Goal: Transaction & Acquisition: Obtain resource

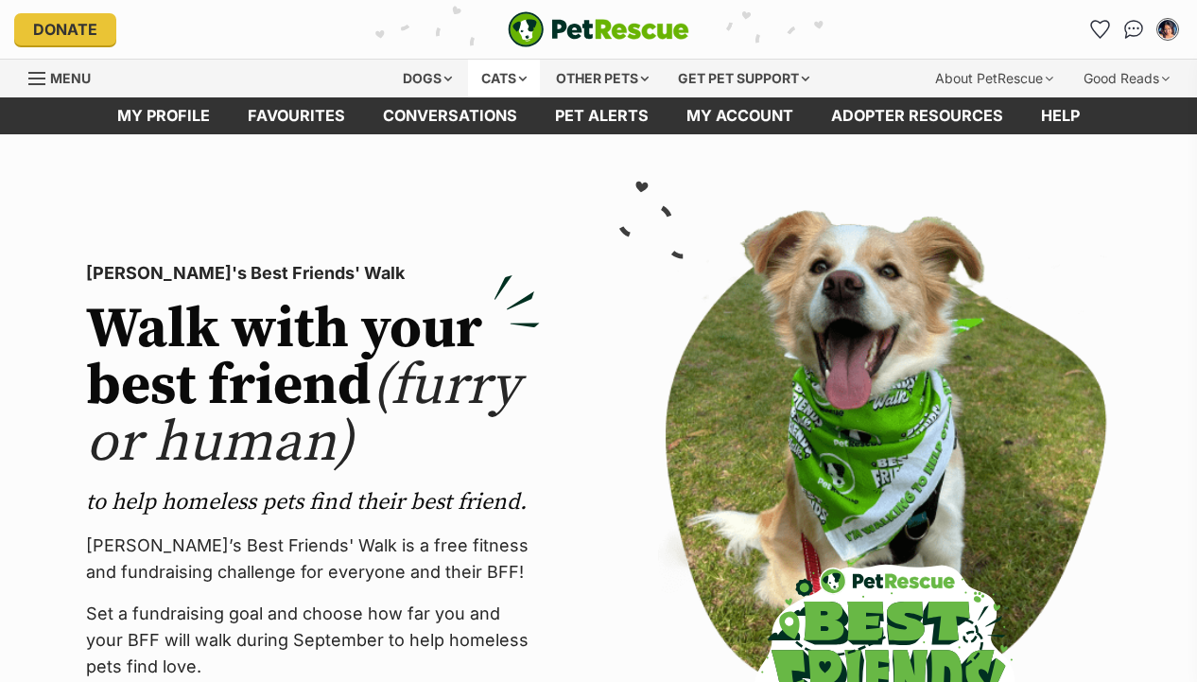
click at [501, 67] on div "Cats" at bounding box center [504, 79] width 72 height 38
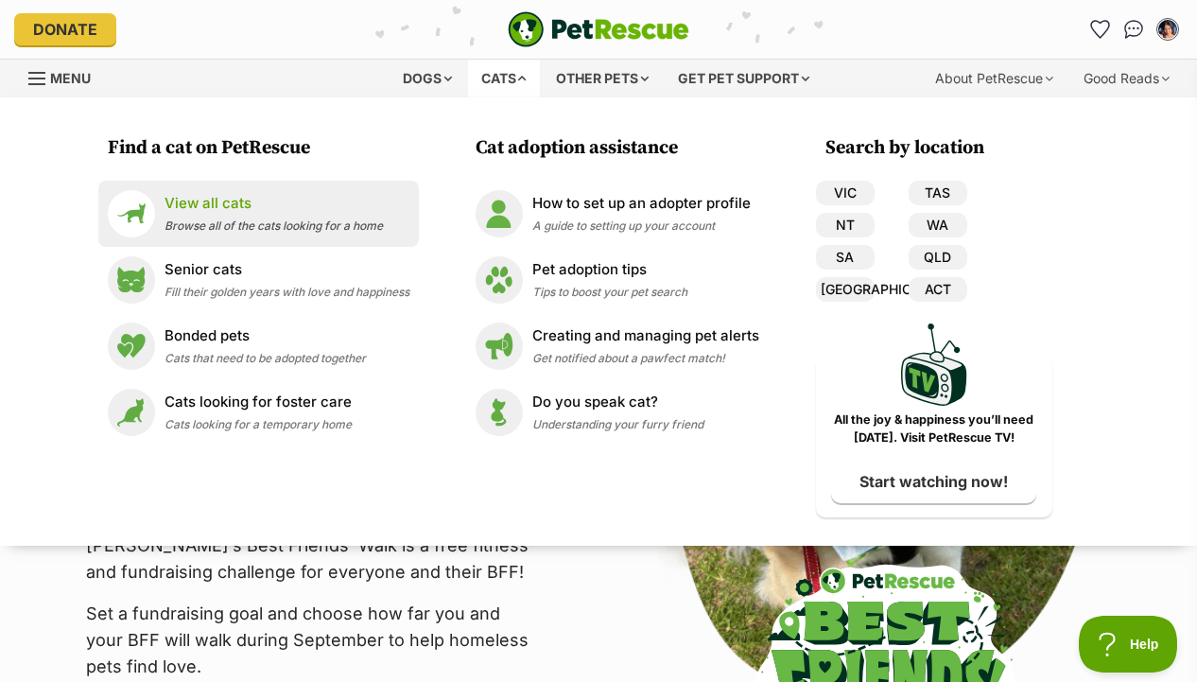
click at [253, 218] on span "Browse all of the cats looking for a home" at bounding box center [274, 225] width 218 height 14
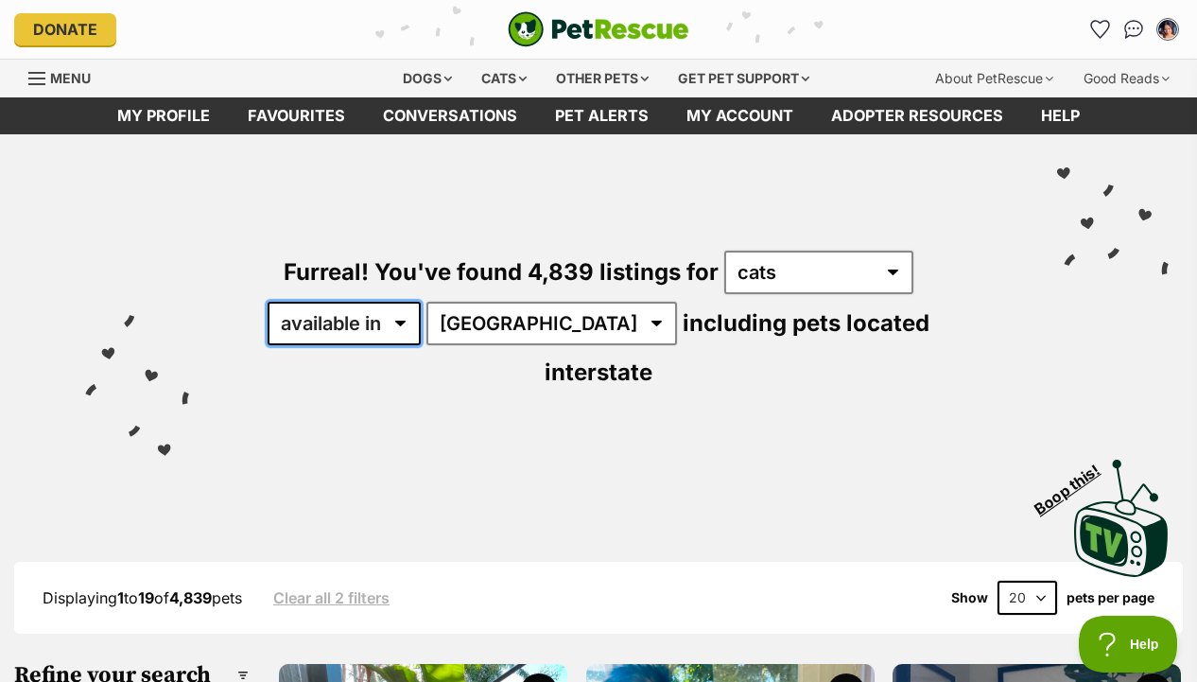
click at [383, 324] on select "available in located in" at bounding box center [344, 323] width 153 height 43
select select "disabled"
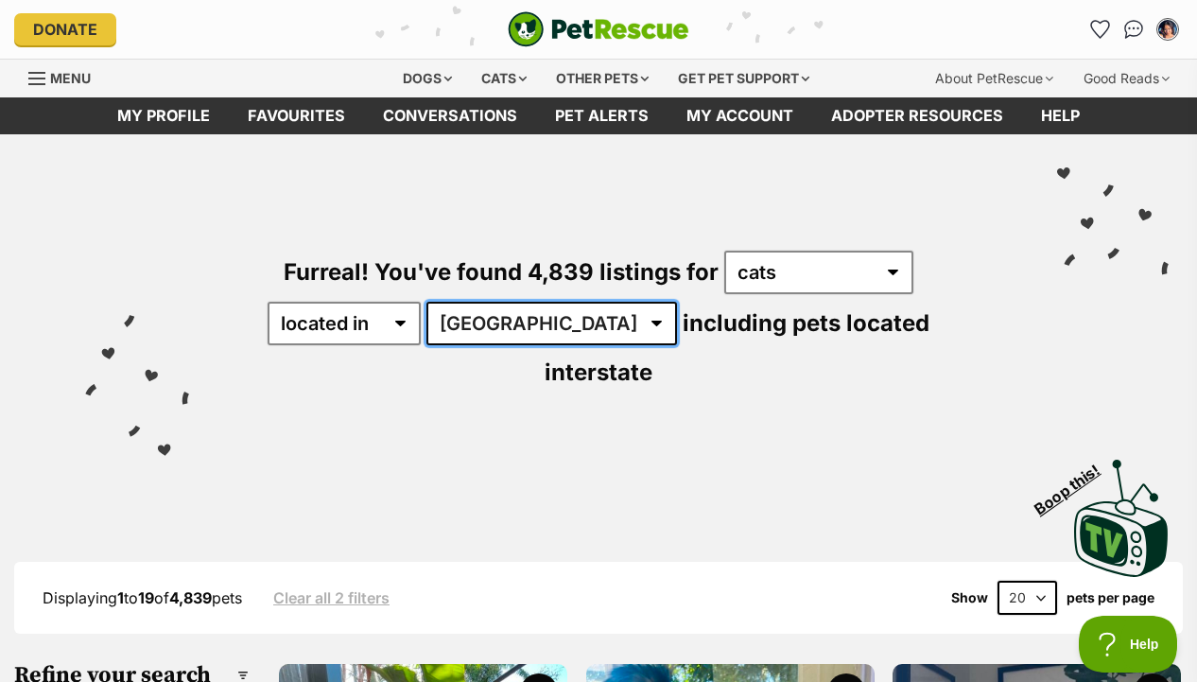
click at [498, 331] on select "Australia ACT NSW NT QLD SA TAS VIC WA" at bounding box center [551, 323] width 251 height 43
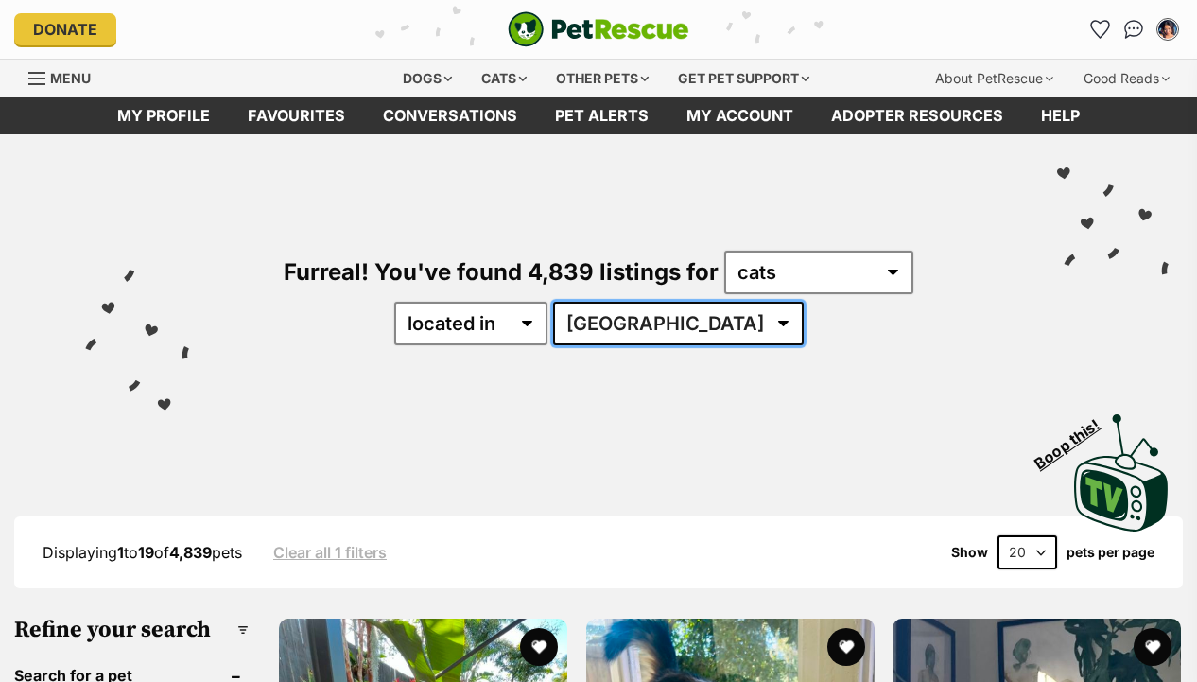
click at [641, 320] on select "Australia ACT NSW NT QLD SA TAS VIC WA" at bounding box center [678, 323] width 251 height 43
select select "VIC"
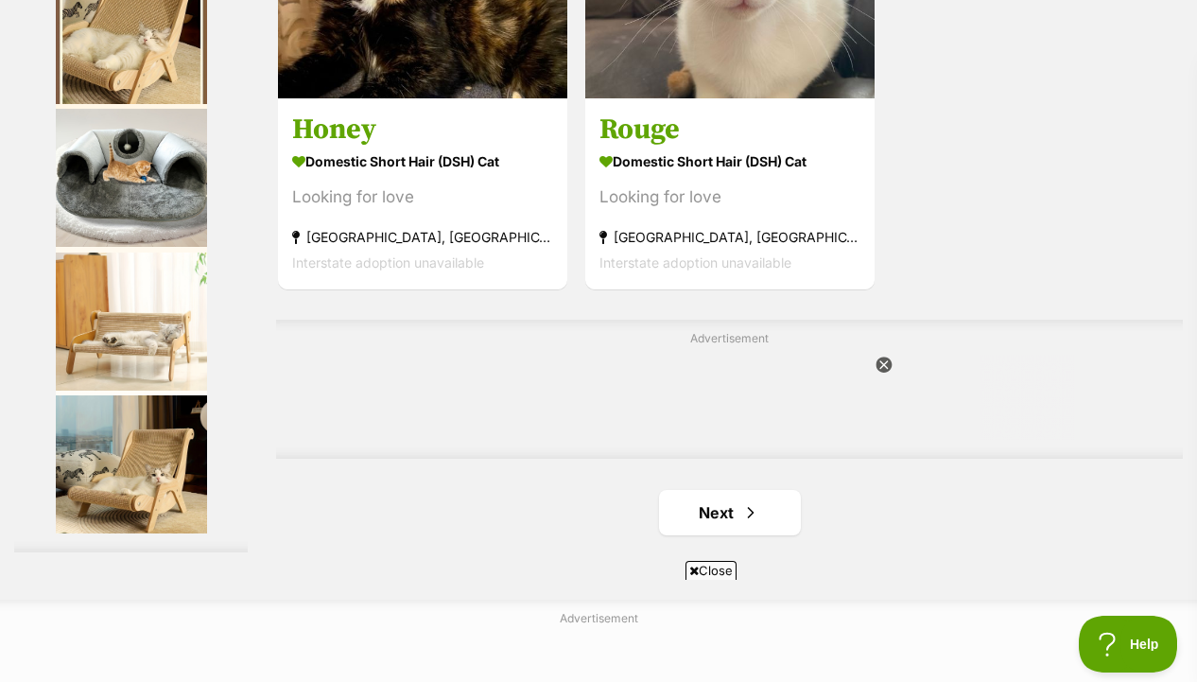
scroll to position [4165, 0]
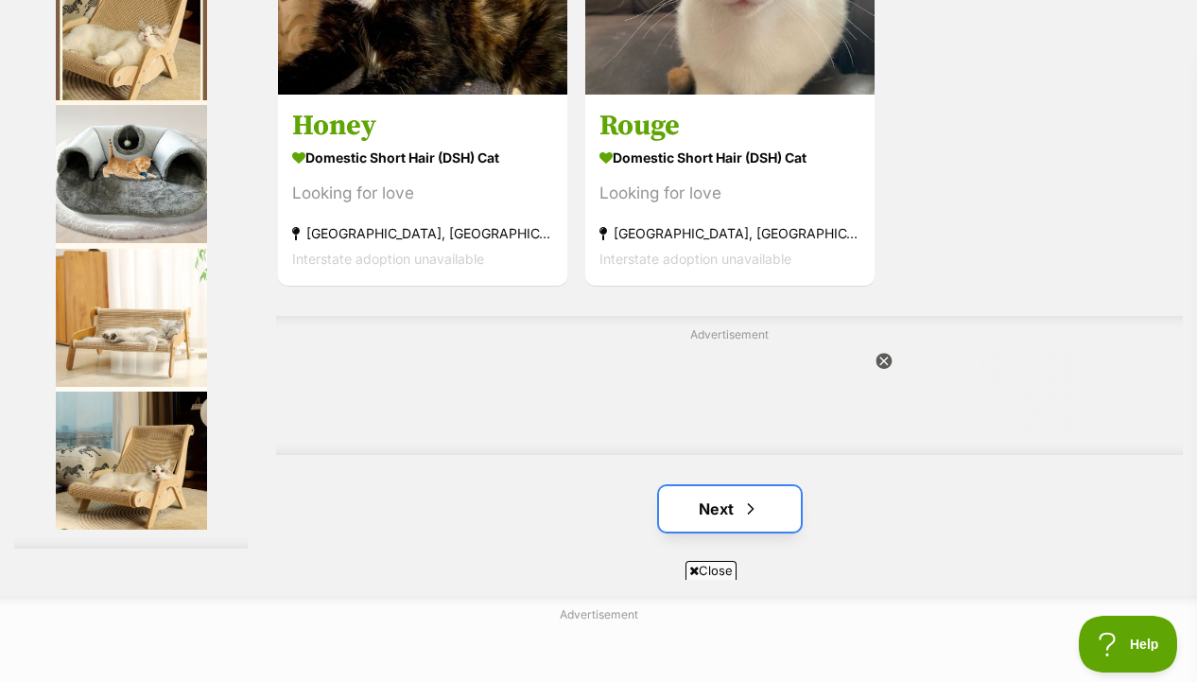
click at [724, 531] on link "Next" at bounding box center [730, 508] width 142 height 45
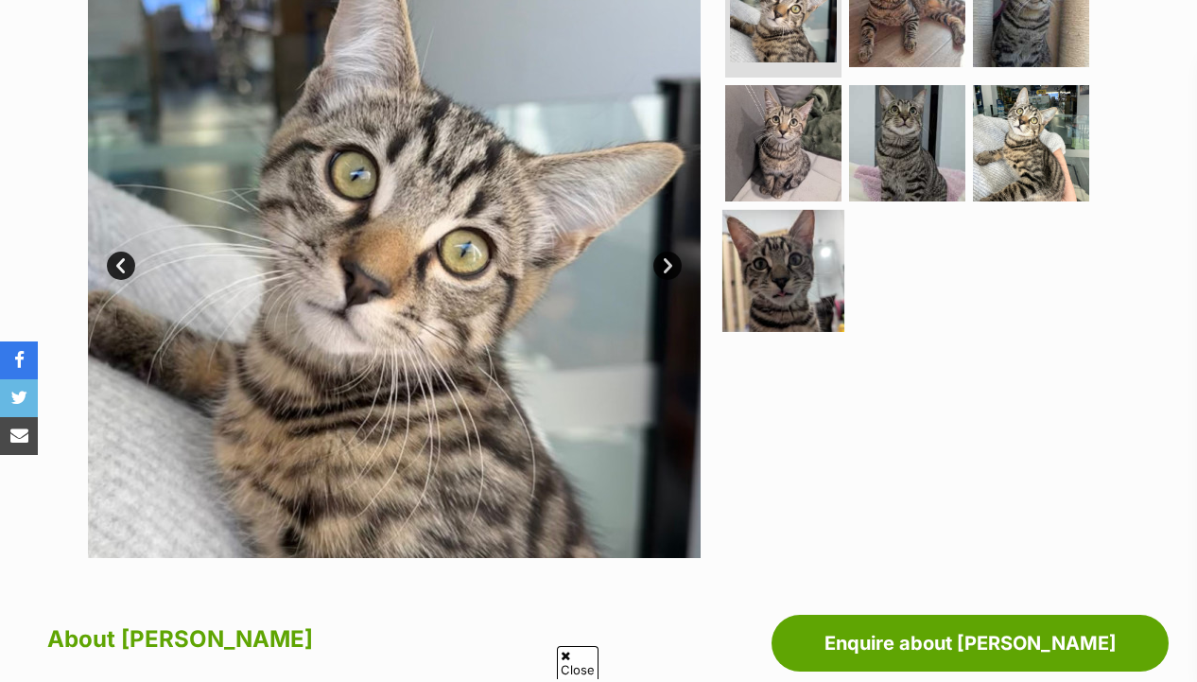
click at [806, 264] on img at bounding box center [783, 271] width 122 height 122
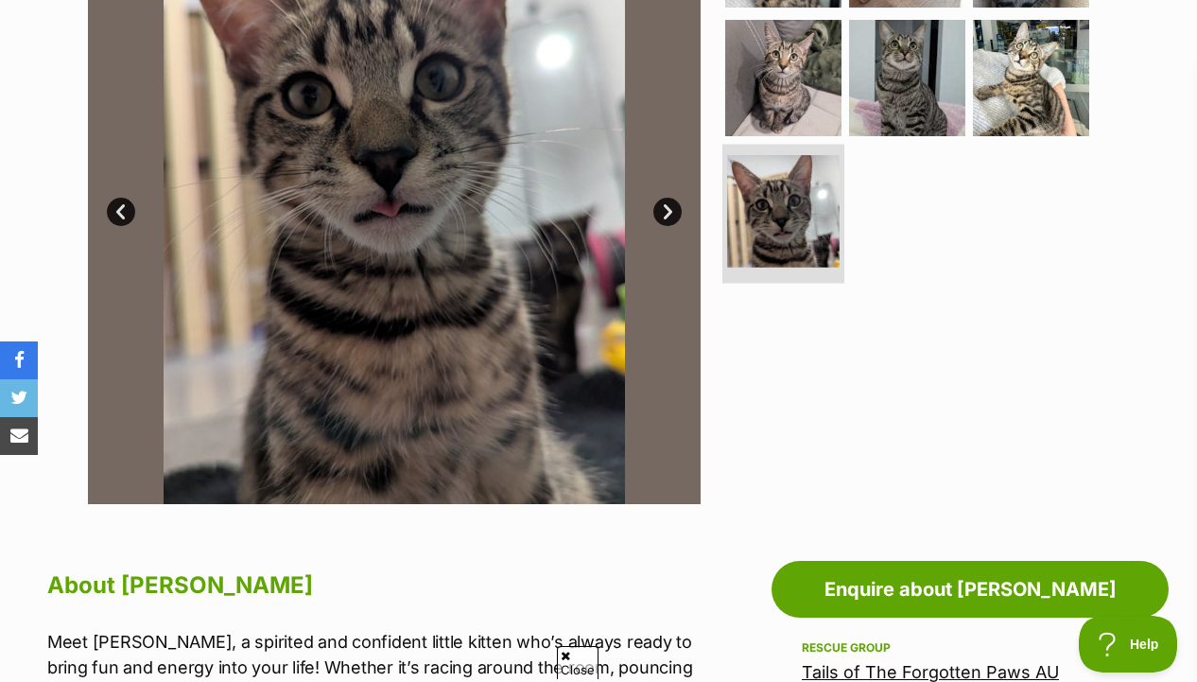
scroll to position [508, 0]
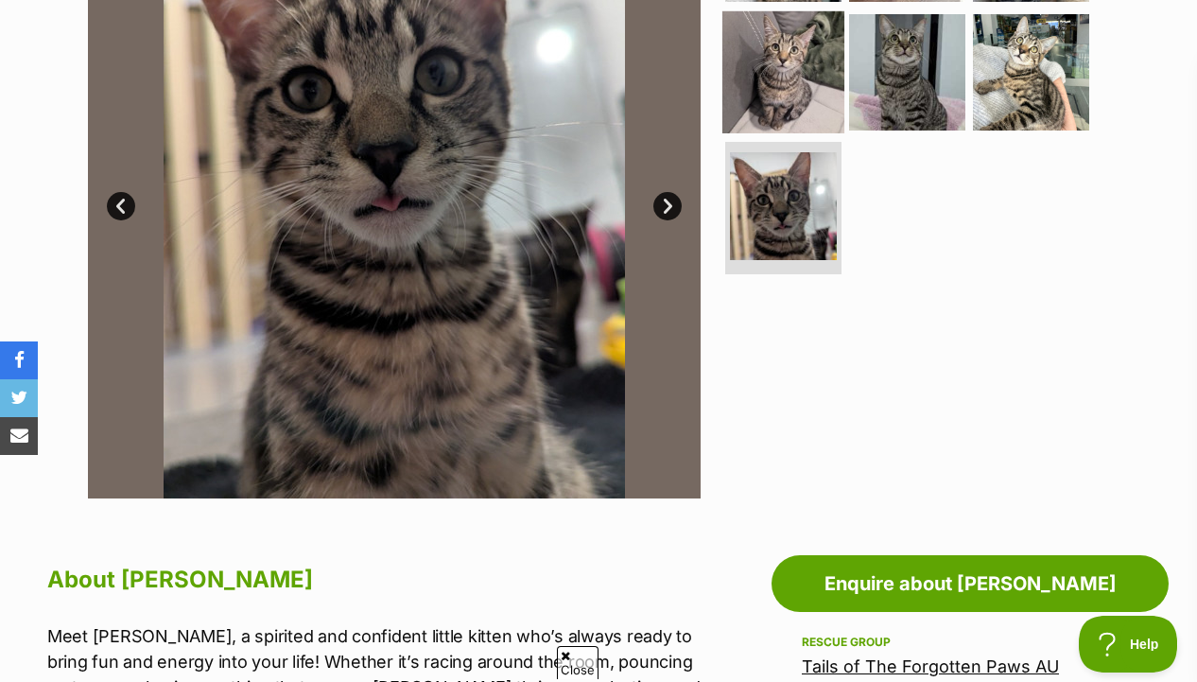
click at [794, 51] on img at bounding box center [783, 71] width 122 height 122
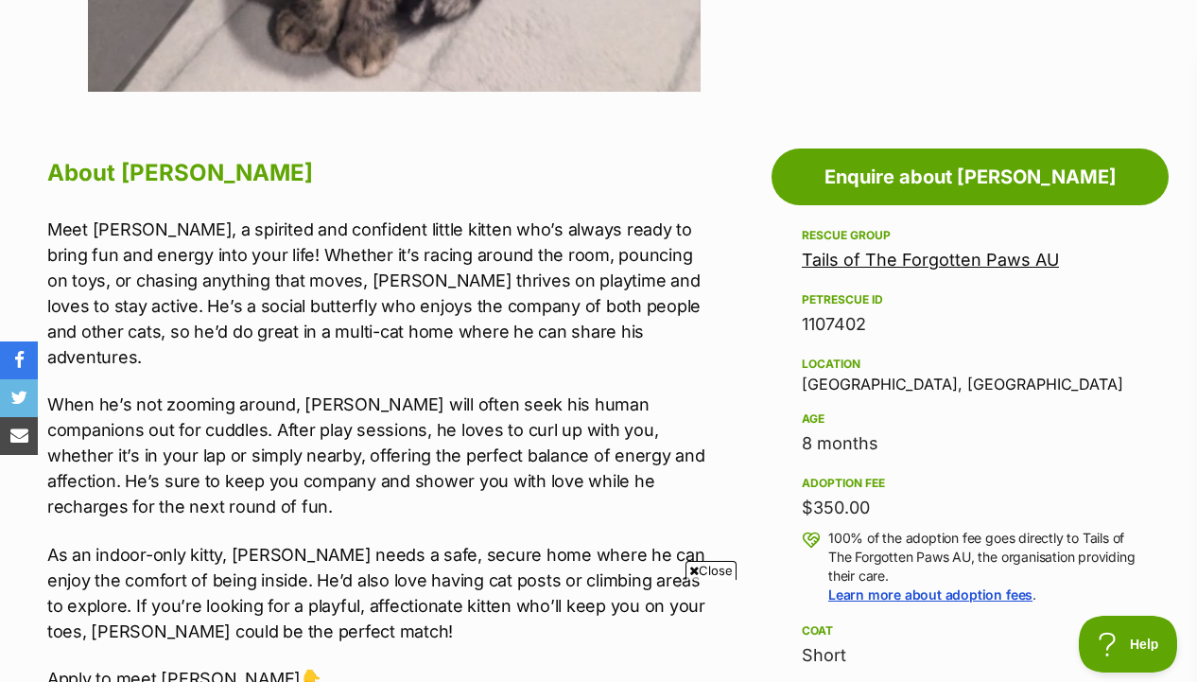
scroll to position [0, 0]
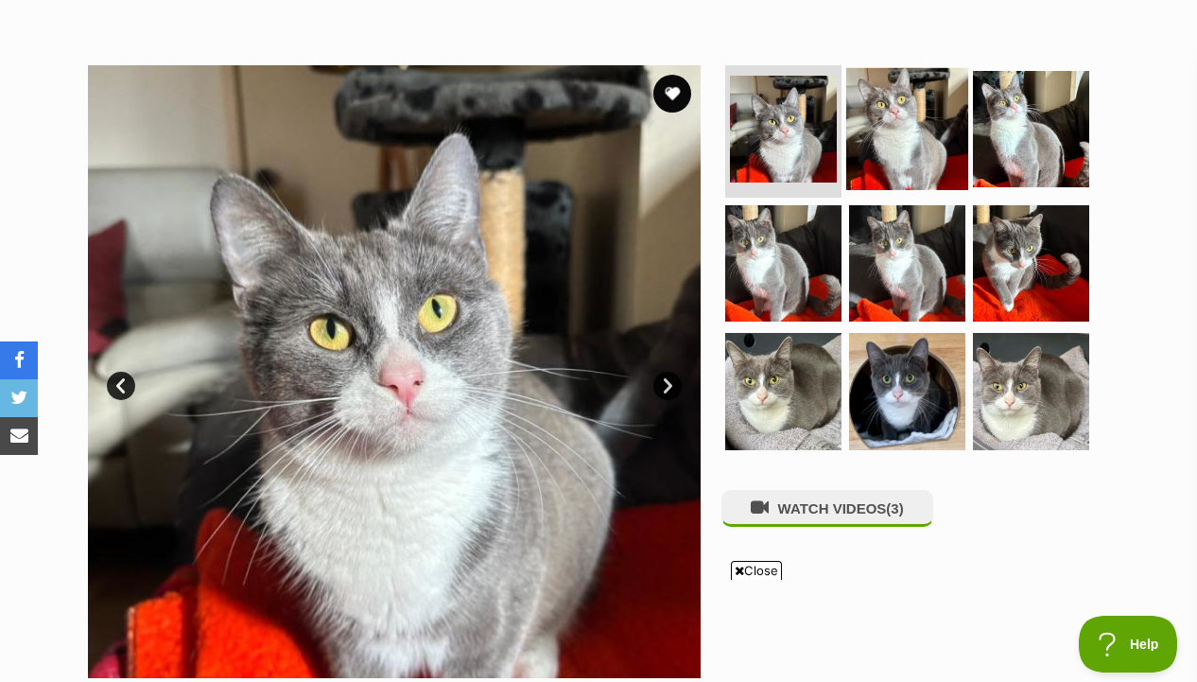
click at [884, 161] on img at bounding box center [907, 129] width 122 height 122
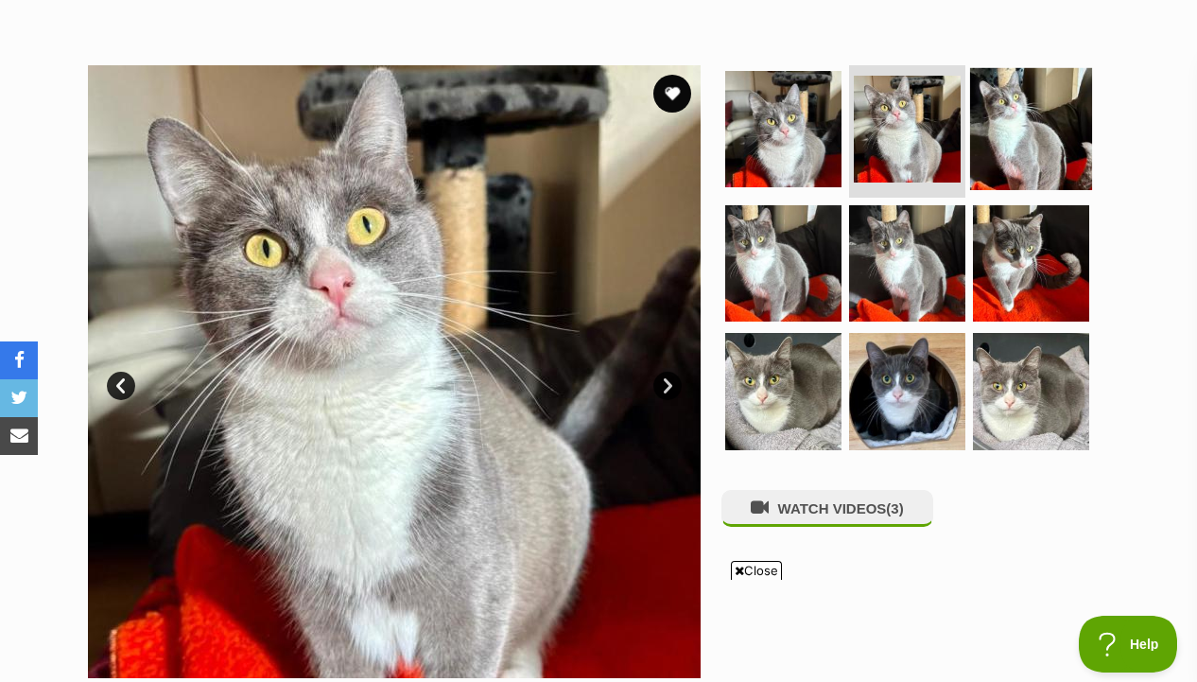
click at [1011, 151] on img at bounding box center [1031, 129] width 122 height 122
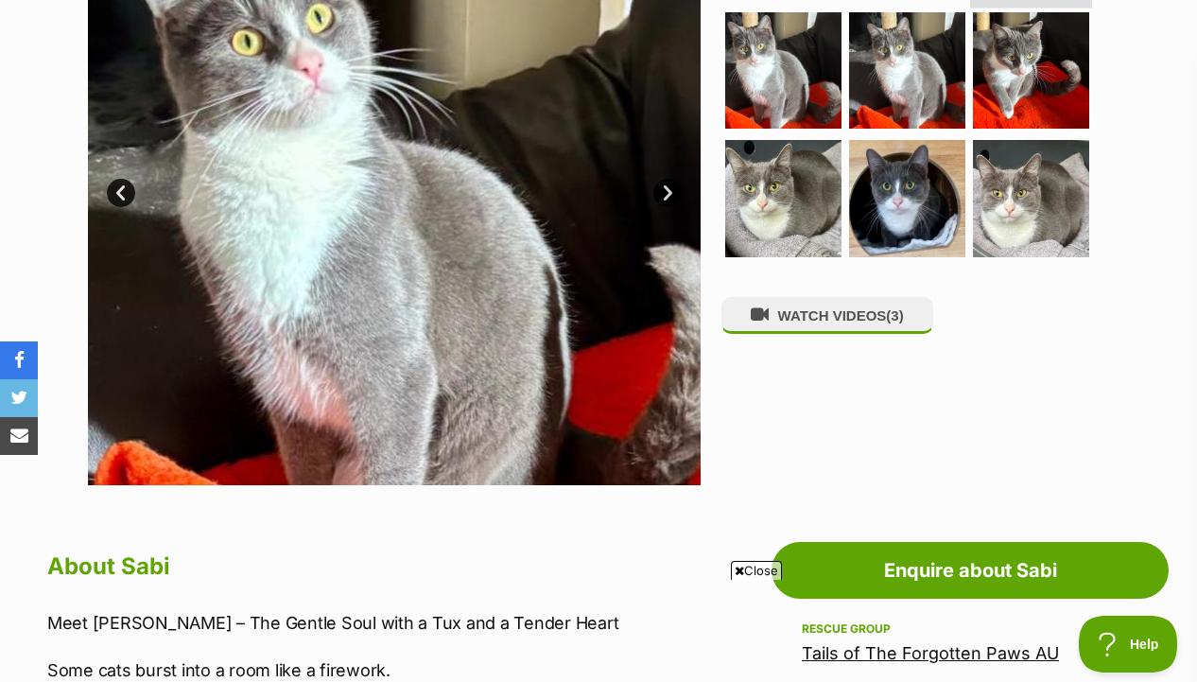
scroll to position [442, 0]
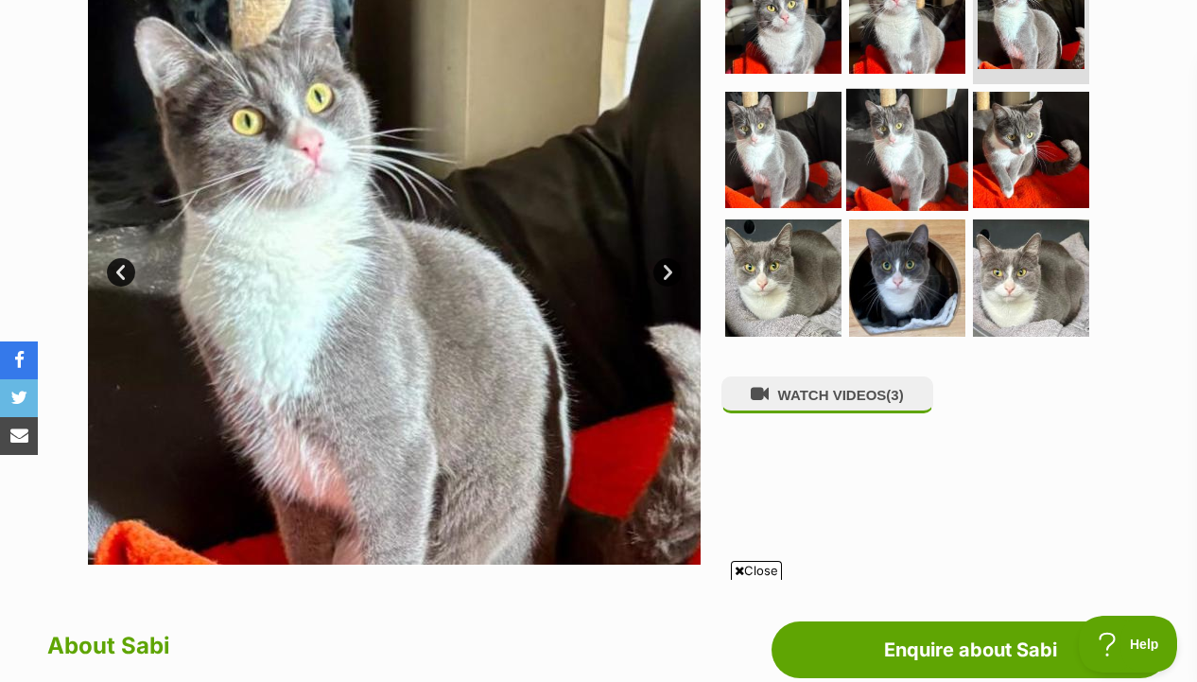
click at [865, 153] on img at bounding box center [907, 149] width 122 height 122
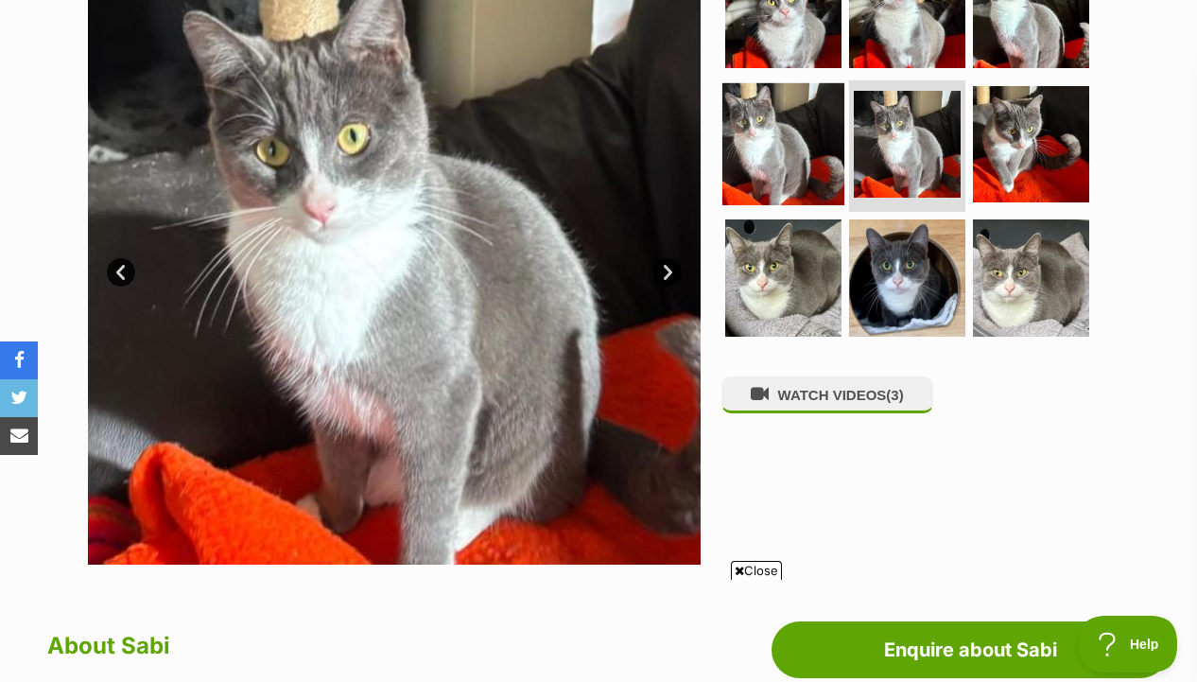
click at [800, 163] on img at bounding box center [783, 143] width 122 height 122
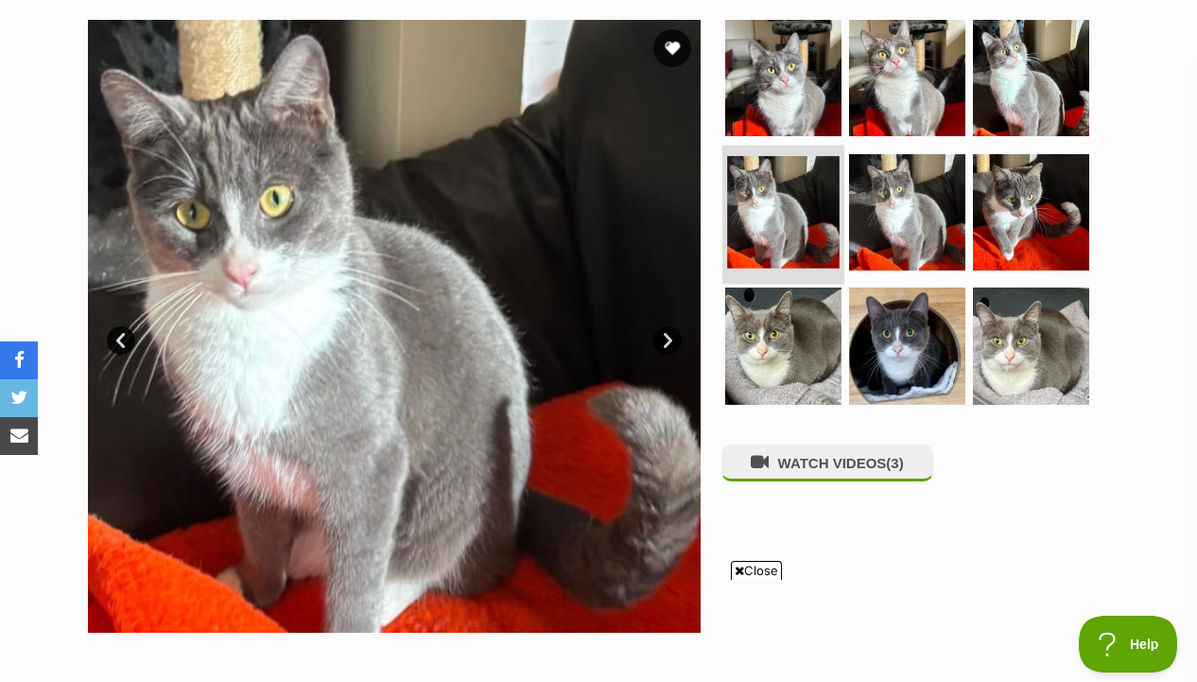
scroll to position [347, 0]
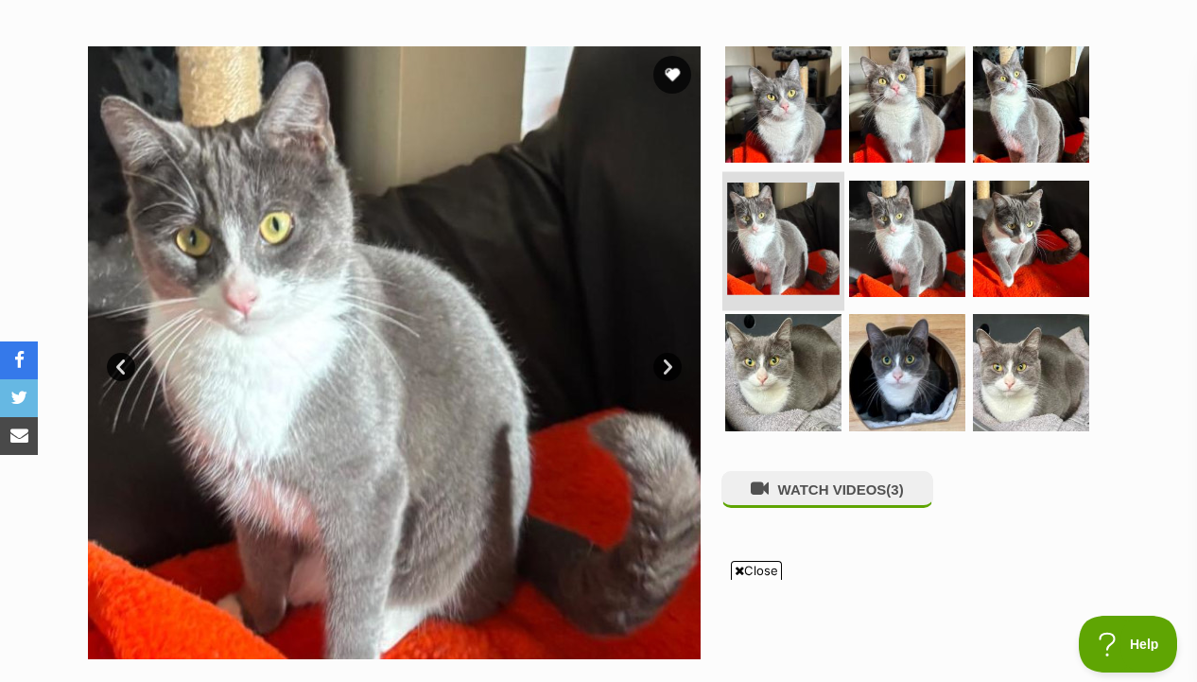
click at [800, 163] on link at bounding box center [783, 157] width 116 height 20
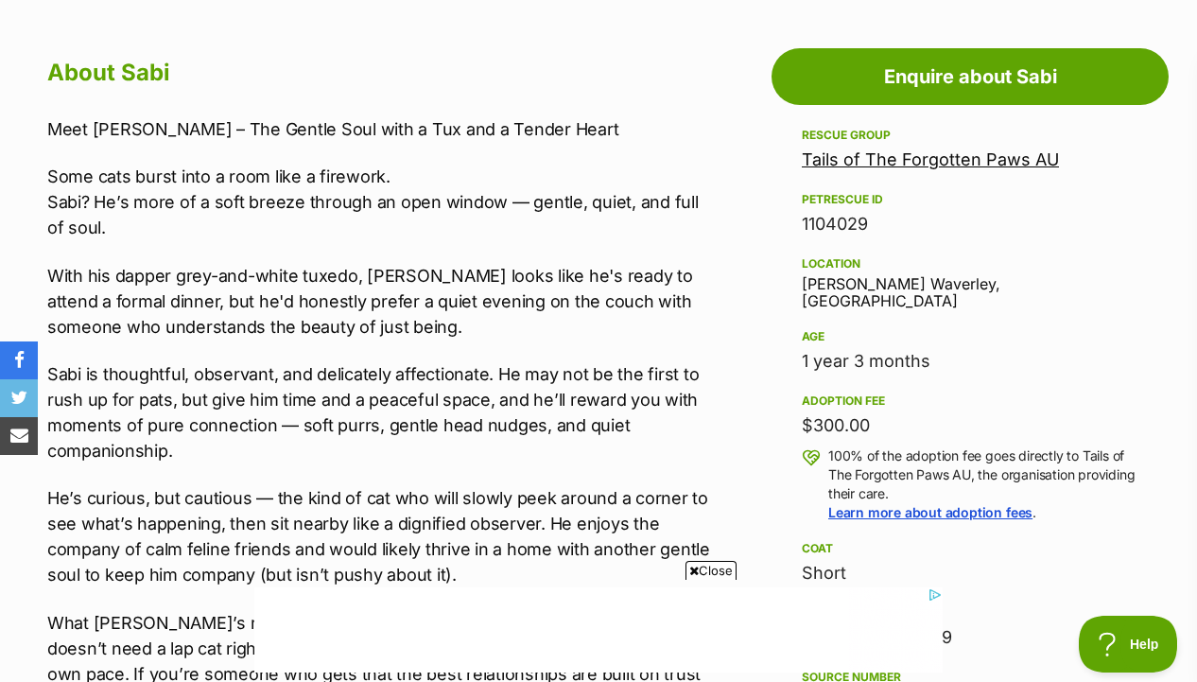
scroll to position [995, 0]
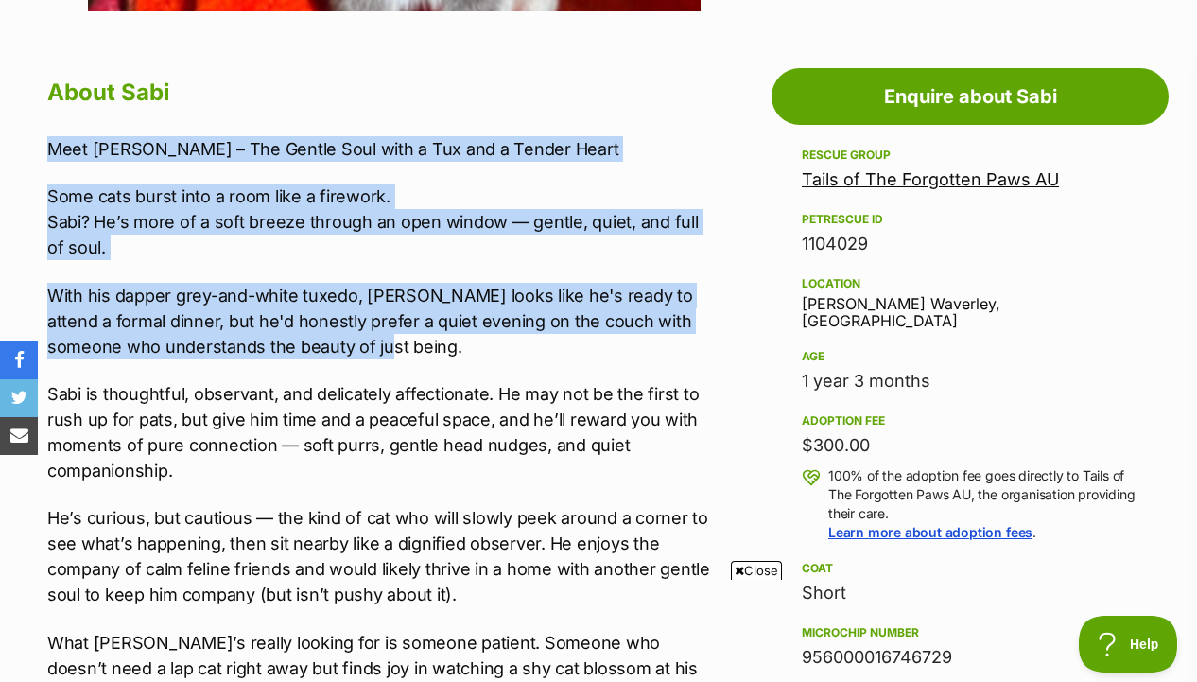
drag, startPoint x: 703, startPoint y: 129, endPoint x: 704, endPoint y: 350, distance: 221.3
click at [704, 350] on p "With his dapper grey-and-white tuxedo, Sabi looks like he's ready to attend a f…" at bounding box center [380, 321] width 666 height 77
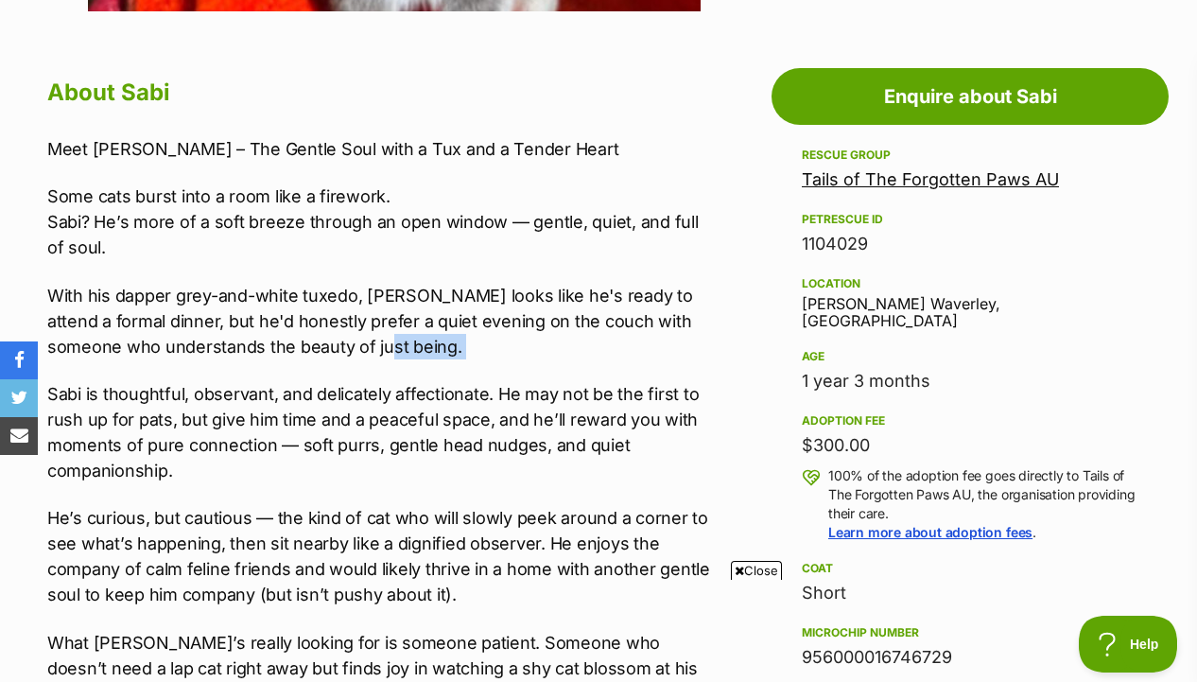
drag, startPoint x: 704, startPoint y: 365, endPoint x: 716, endPoint y: 339, distance: 27.9
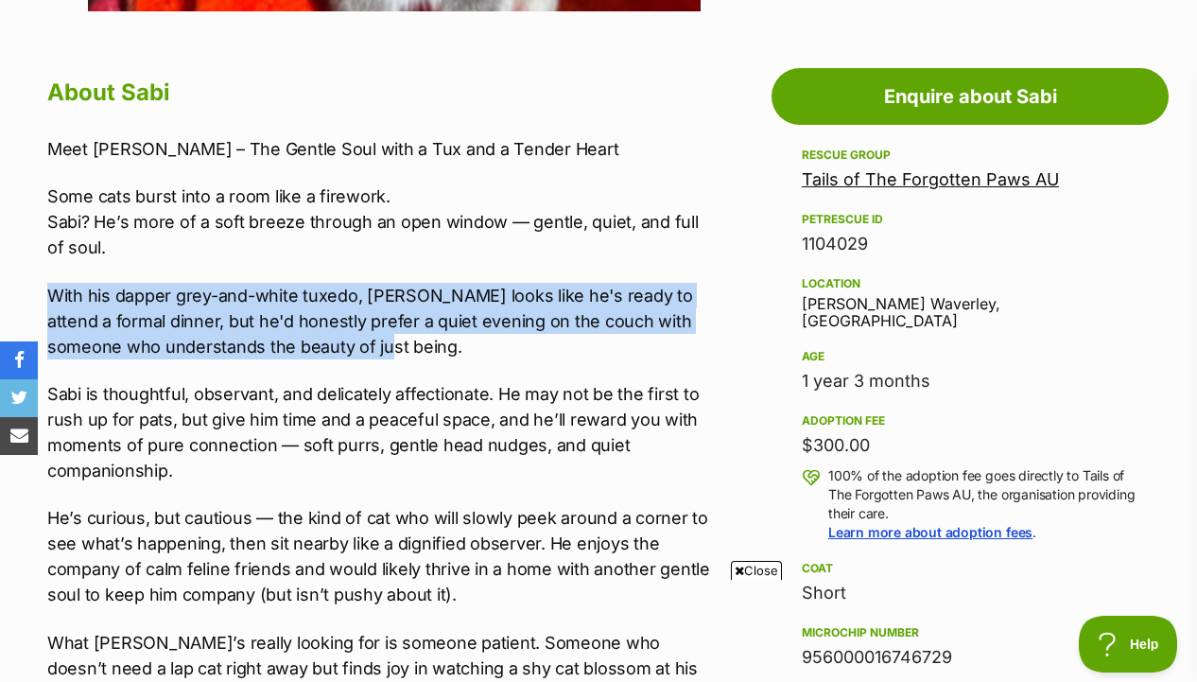
drag, startPoint x: 716, startPoint y: 348, endPoint x: 715, endPoint y: 270, distance: 78.5
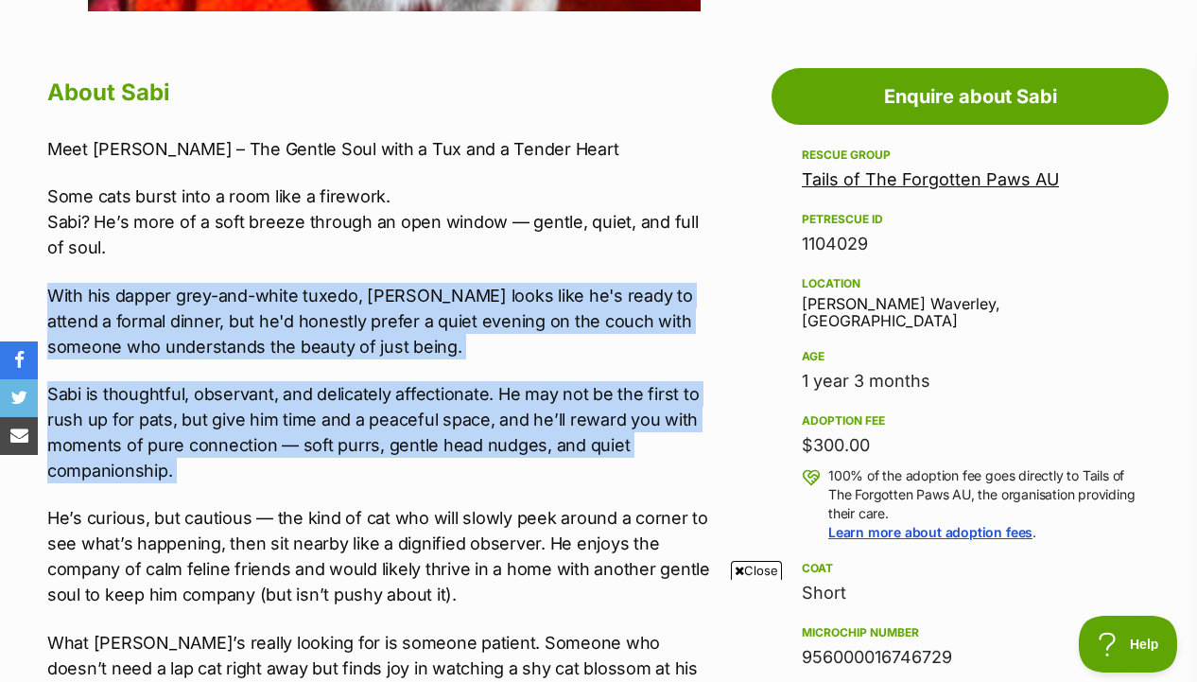
drag, startPoint x: 715, startPoint y: 265, endPoint x: 690, endPoint y: 486, distance: 222.6
click at [690, 486] on div "Meet Sabi – The Gentle Soul with a Tux and a Tender Heart Some cats burst into …" at bounding box center [380, 494] width 666 height 717
drag, startPoint x: 690, startPoint y: 486, endPoint x: 710, endPoint y: 263, distance: 224.0
click at [710, 263] on div "Meet Sabi – The Gentle Soul with a Tux and a Tender Heart Some cats burst into …" at bounding box center [380, 494] width 666 height 717
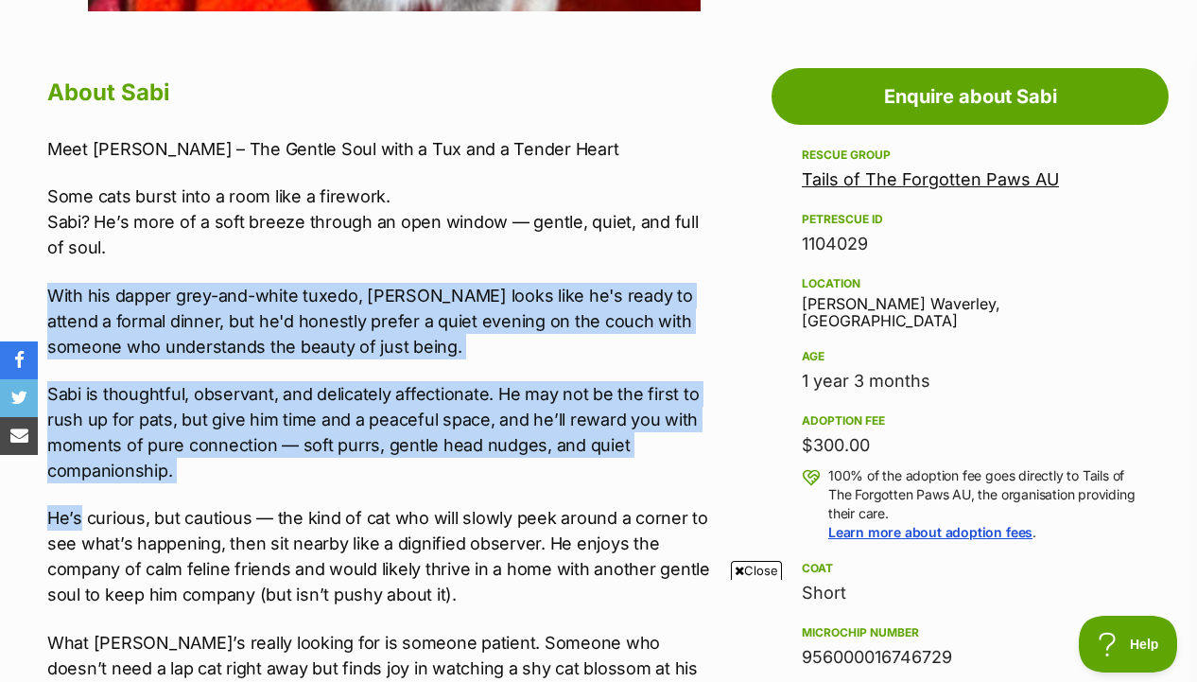
click at [710, 263] on div "Meet Sabi – The Gentle Soul with a Tux and a Tender Heart Some cats burst into …" at bounding box center [380, 494] width 666 height 717
drag, startPoint x: 710, startPoint y: 263, endPoint x: 692, endPoint y: 472, distance: 209.8
click at [692, 472] on div "Meet Sabi – The Gentle Soul with a Tux and a Tender Heart Some cats burst into …" at bounding box center [380, 494] width 666 height 717
click at [692, 472] on p "Sabi is thoughtful, observant, and delicately affectionate. He may not be the f…" at bounding box center [380, 432] width 666 height 102
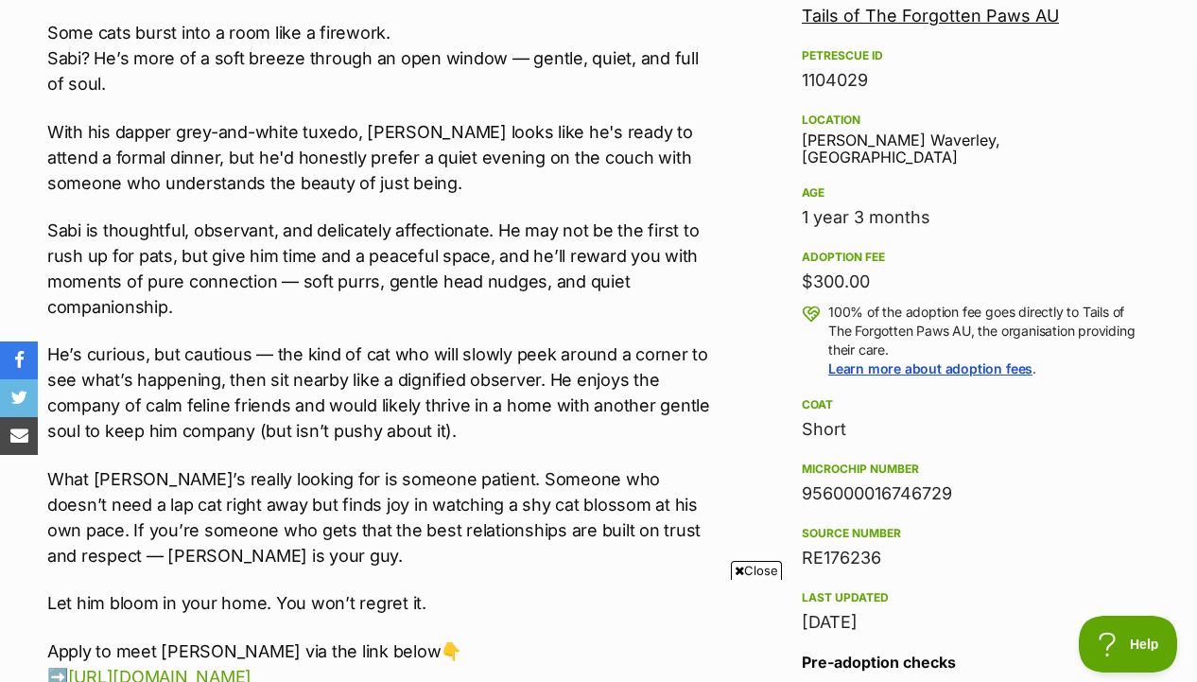
scroll to position [1161, 0]
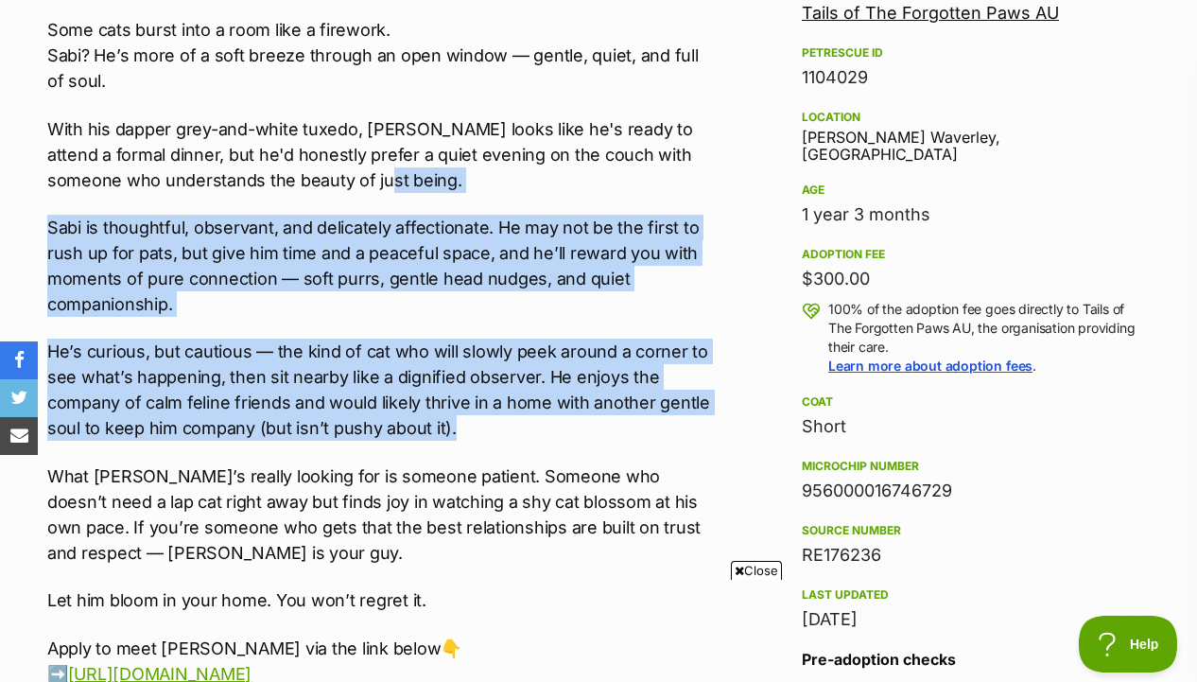
drag, startPoint x: 729, startPoint y: 183, endPoint x: 723, endPoint y: 426, distance: 242.1
drag, startPoint x: 723, startPoint y: 426, endPoint x: 723, endPoint y: 209, distance: 216.5
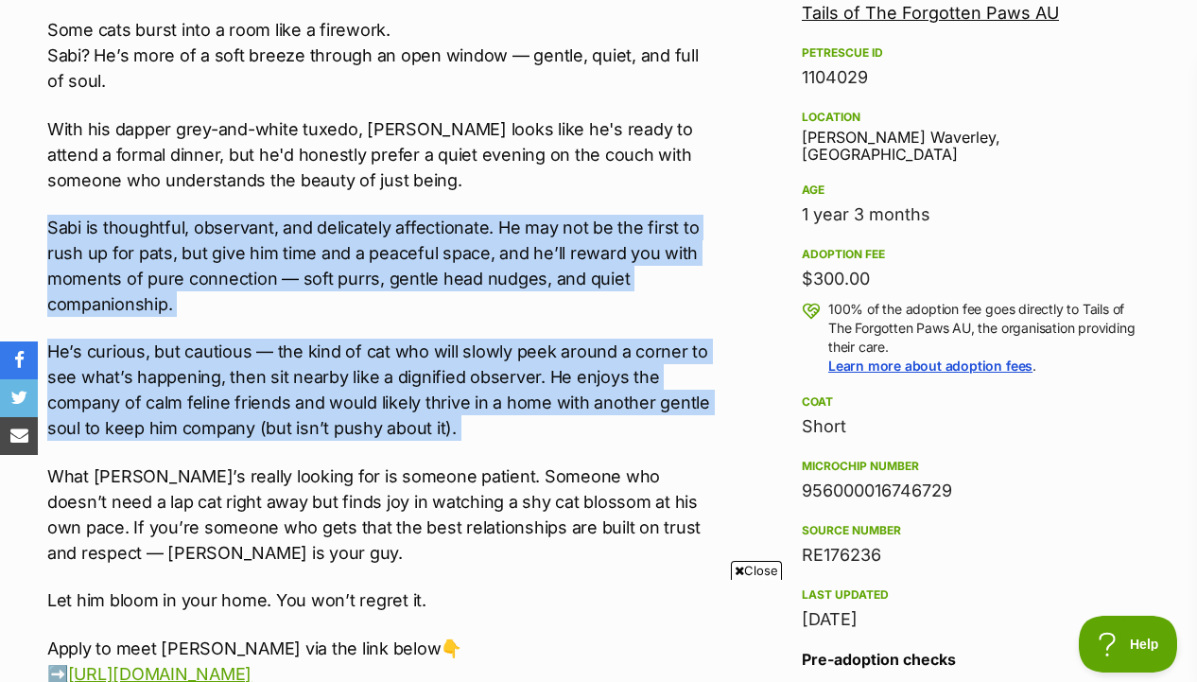
drag, startPoint x: 723, startPoint y: 206, endPoint x: 707, endPoint y: 444, distance: 238.8
click at [707, 444] on div "Meet Sabi – The Gentle Soul with a Tux and a Tender Heart Some cats burst into …" at bounding box center [380, 328] width 666 height 717
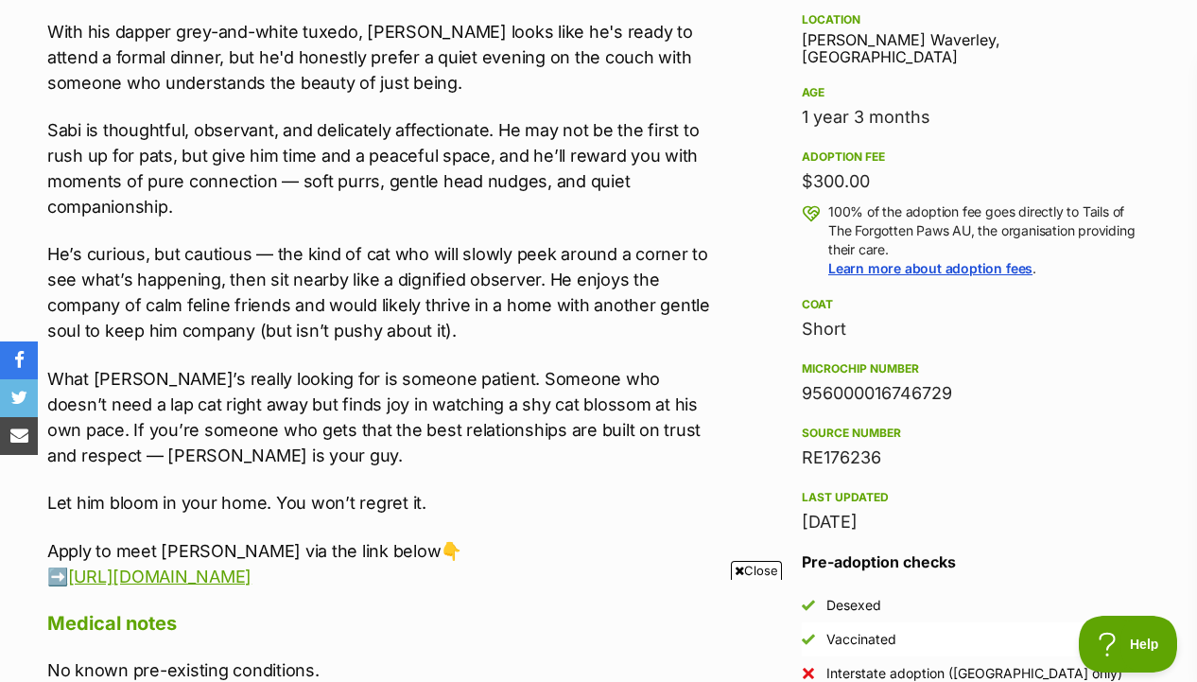
scroll to position [1261, 0]
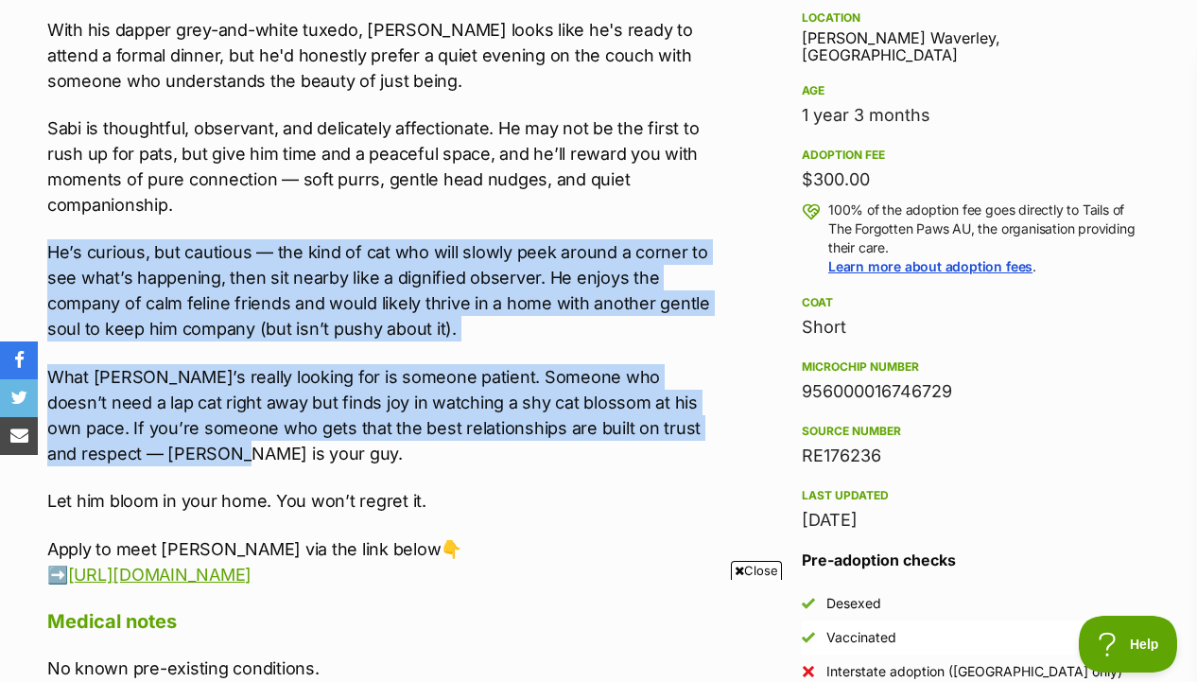
drag, startPoint x: 707, startPoint y: 444, endPoint x: 721, endPoint y: 232, distance: 213.2
drag, startPoint x: 721, startPoint y: 227, endPoint x: 706, endPoint y: 455, distance: 228.3
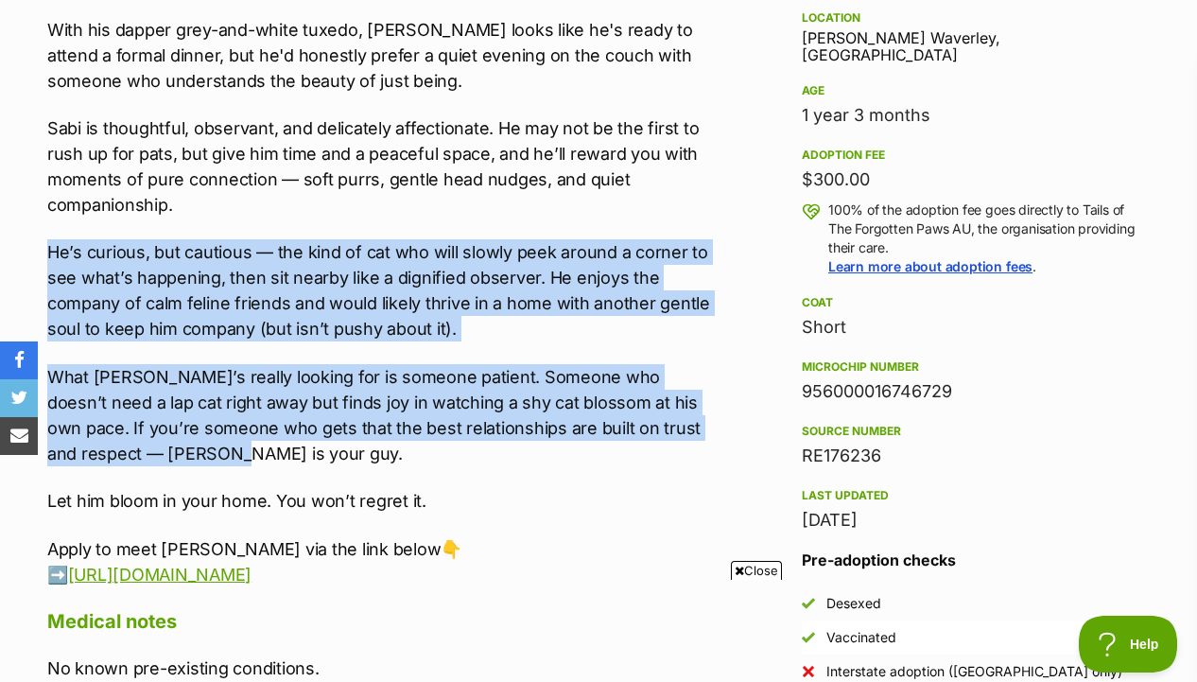
click at [706, 455] on p "What Sabi’s really looking for is someone patient. Someone who doesn’t need a l…" at bounding box center [380, 415] width 666 height 102
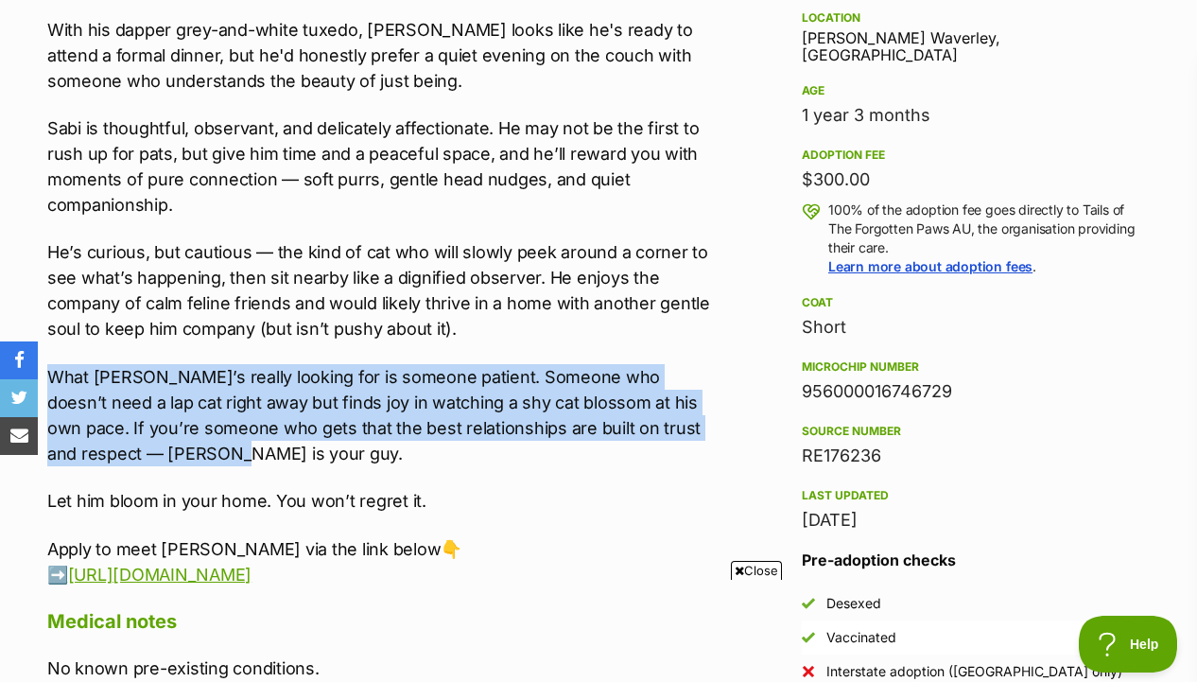
drag, startPoint x: 706, startPoint y: 462, endPoint x: 706, endPoint y: 338, distance: 124.8
click at [706, 338] on div "Meet Sabi – The Gentle Soul with a Tux and a Tender Heart Some cats burst into …" at bounding box center [380, 228] width 666 height 717
click at [706, 338] on p "He’s curious, but cautious — the kind of cat who will slowly peek around a corn…" at bounding box center [380, 290] width 666 height 102
drag, startPoint x: 706, startPoint y: 338, endPoint x: 702, endPoint y: 460, distance: 122.1
click at [702, 460] on div "Meet Sabi – The Gentle Soul with a Tux and a Tender Heart Some cats burst into …" at bounding box center [380, 228] width 666 height 717
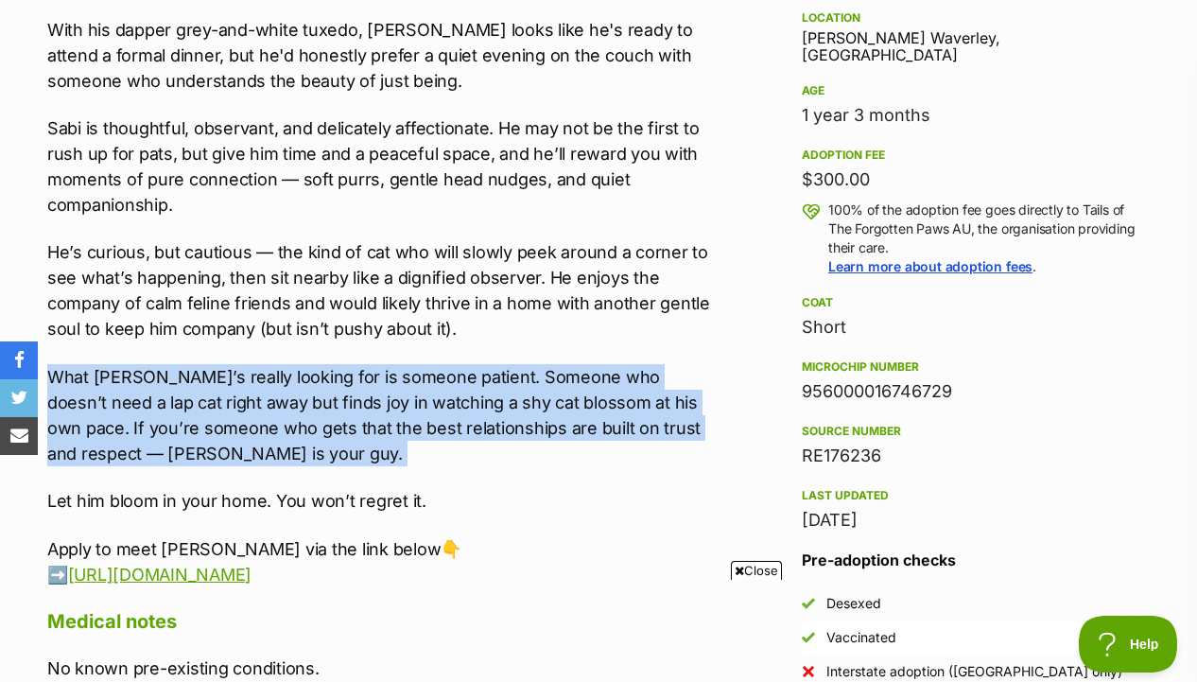
click at [702, 460] on p "What Sabi’s really looking for is someone patient. Someone who doesn’t need a l…" at bounding box center [380, 415] width 666 height 102
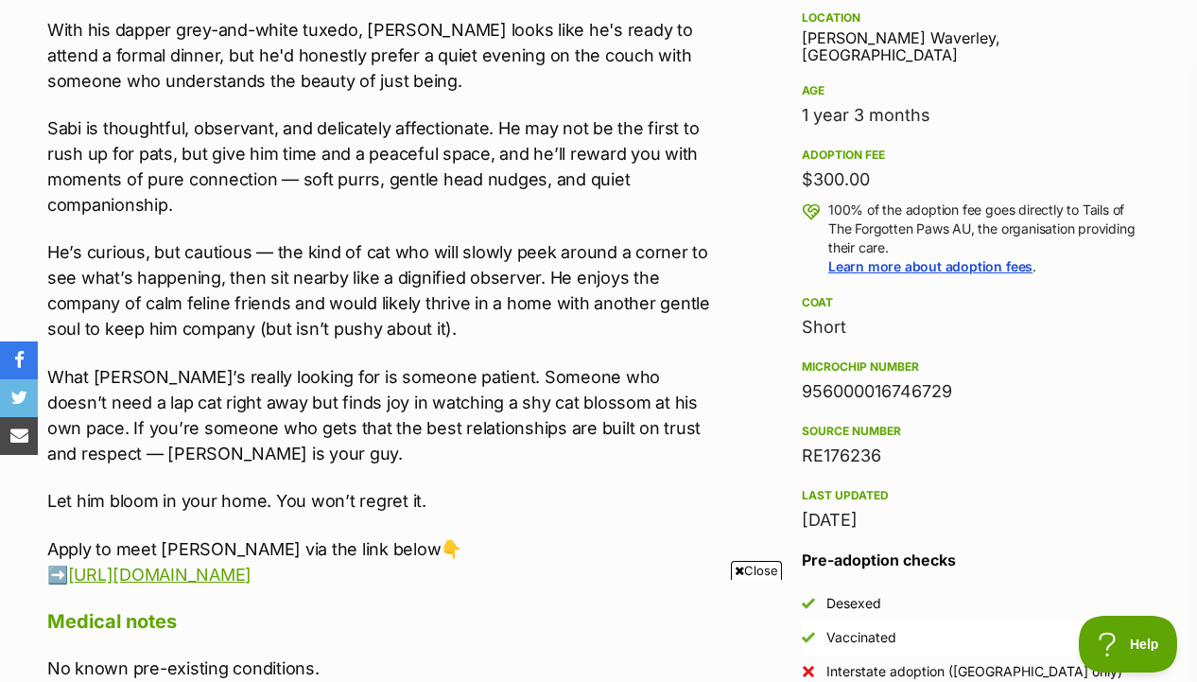
scroll to position [1328, 0]
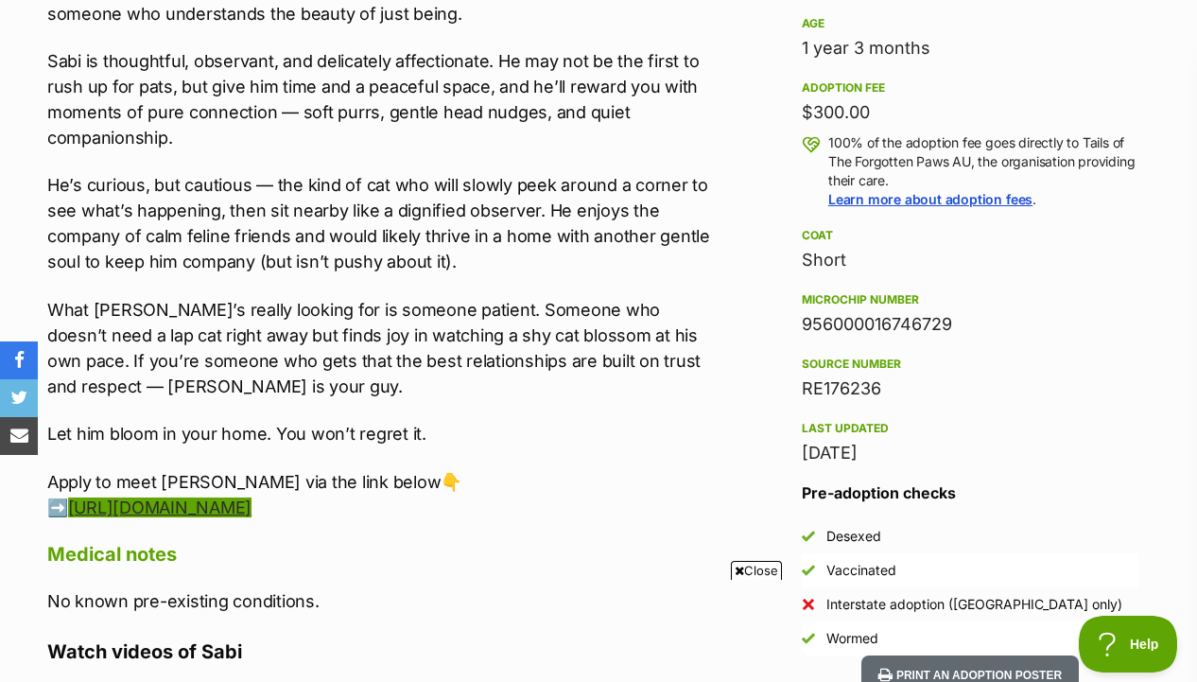
click at [252, 513] on link "https://zfrmz.com.au/8lV6kTX7SZ6DGEJ6wqiC" at bounding box center [159, 507] width 183 height 20
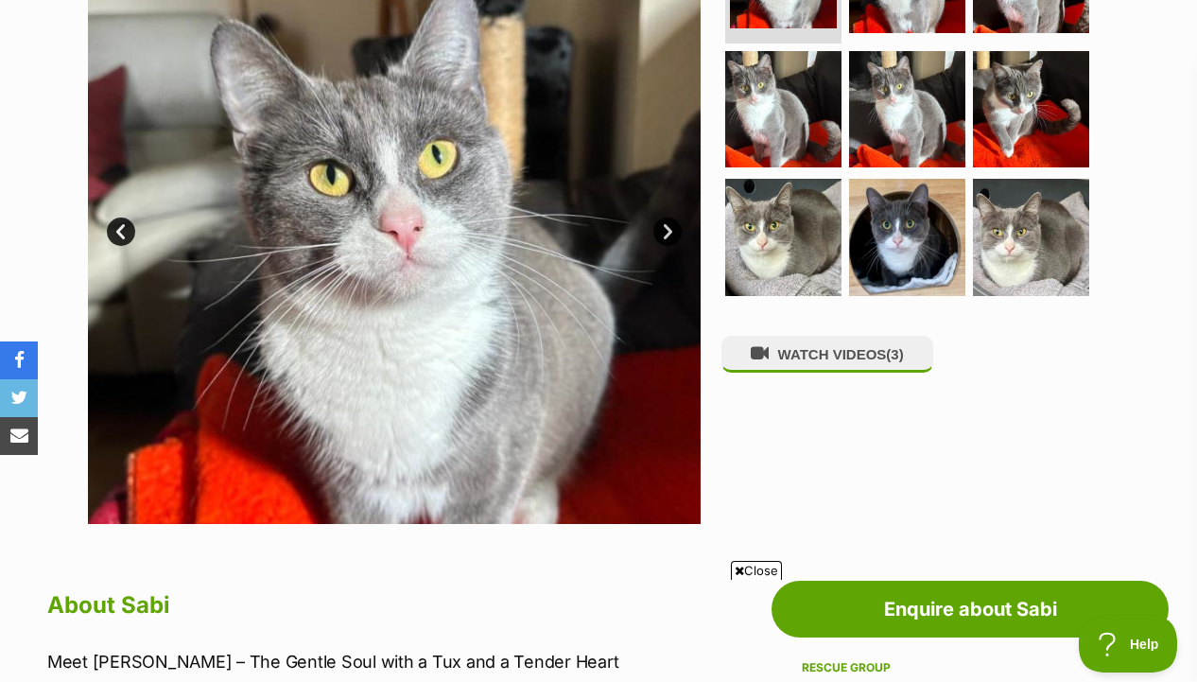
scroll to position [481, 0]
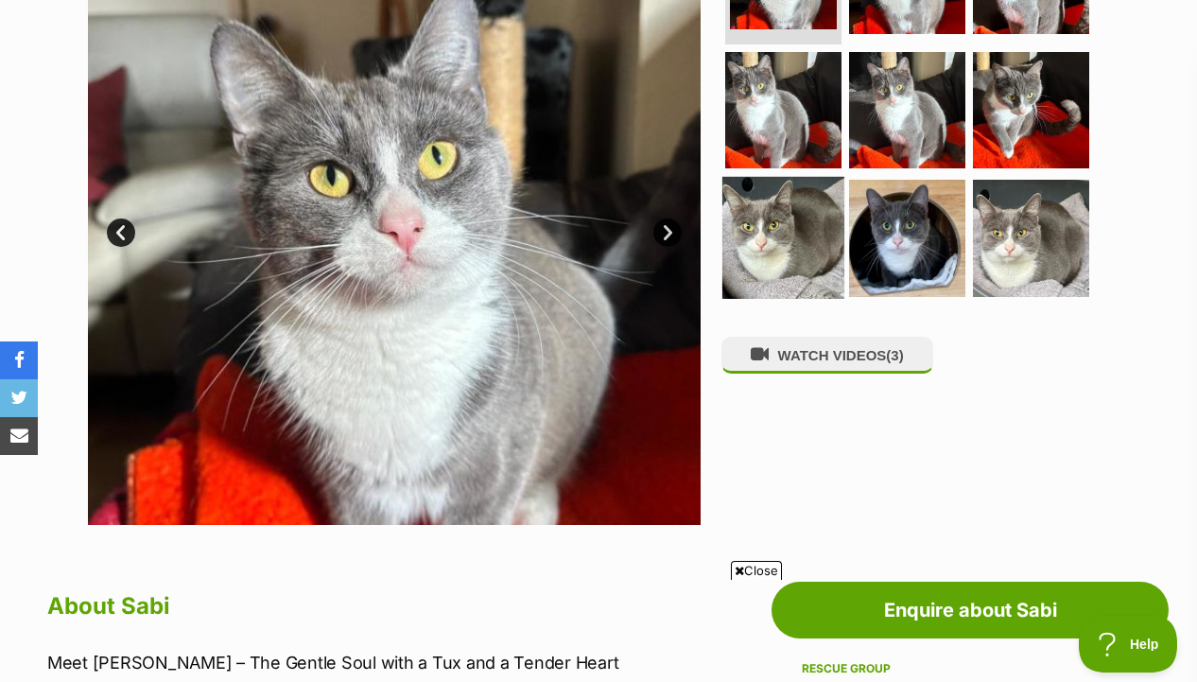
click at [830, 203] on img at bounding box center [783, 238] width 122 height 122
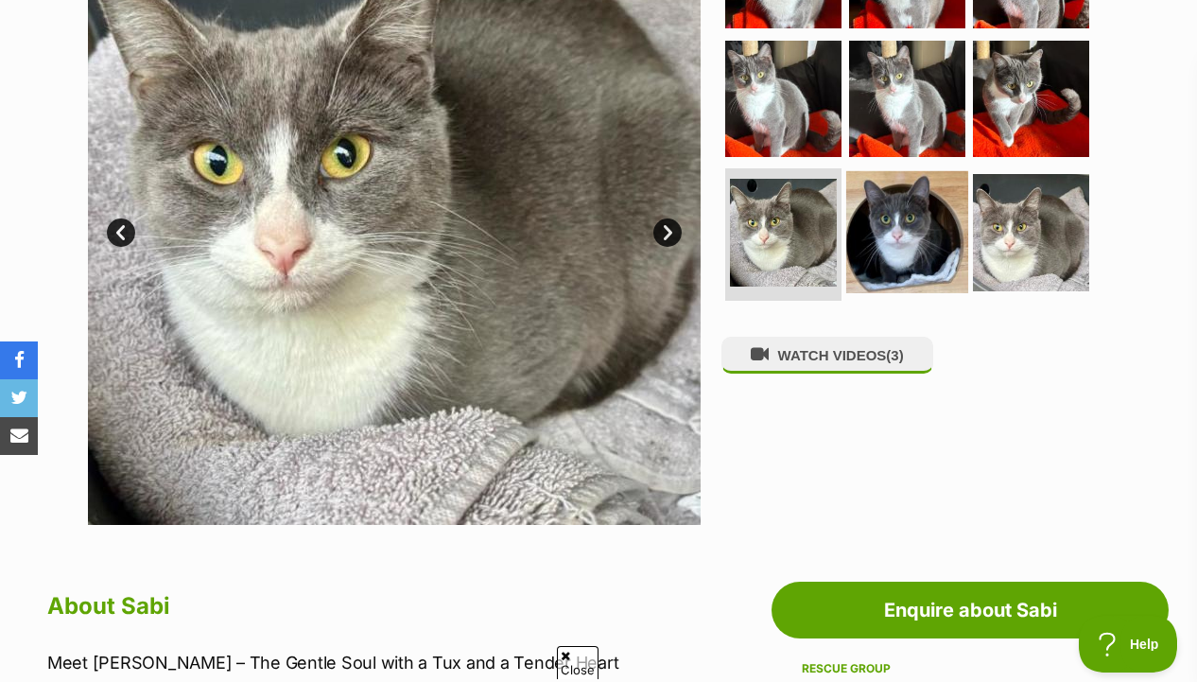
click at [885, 212] on img at bounding box center [907, 232] width 122 height 122
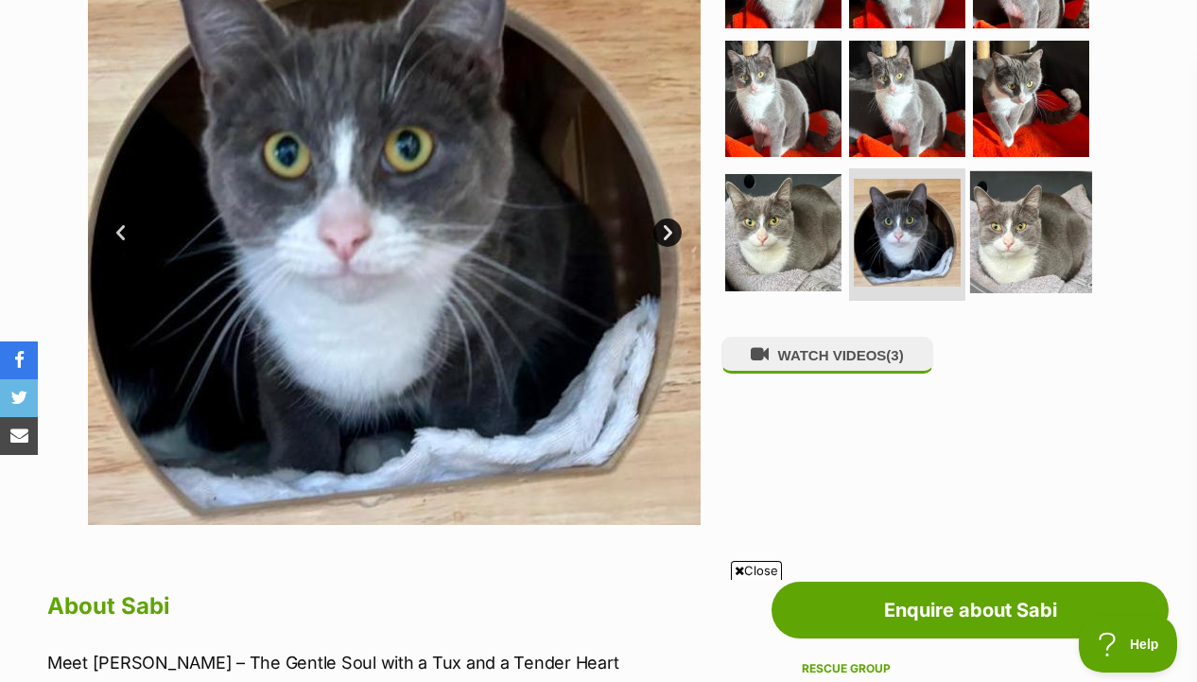
click at [1004, 217] on img at bounding box center [1031, 232] width 122 height 122
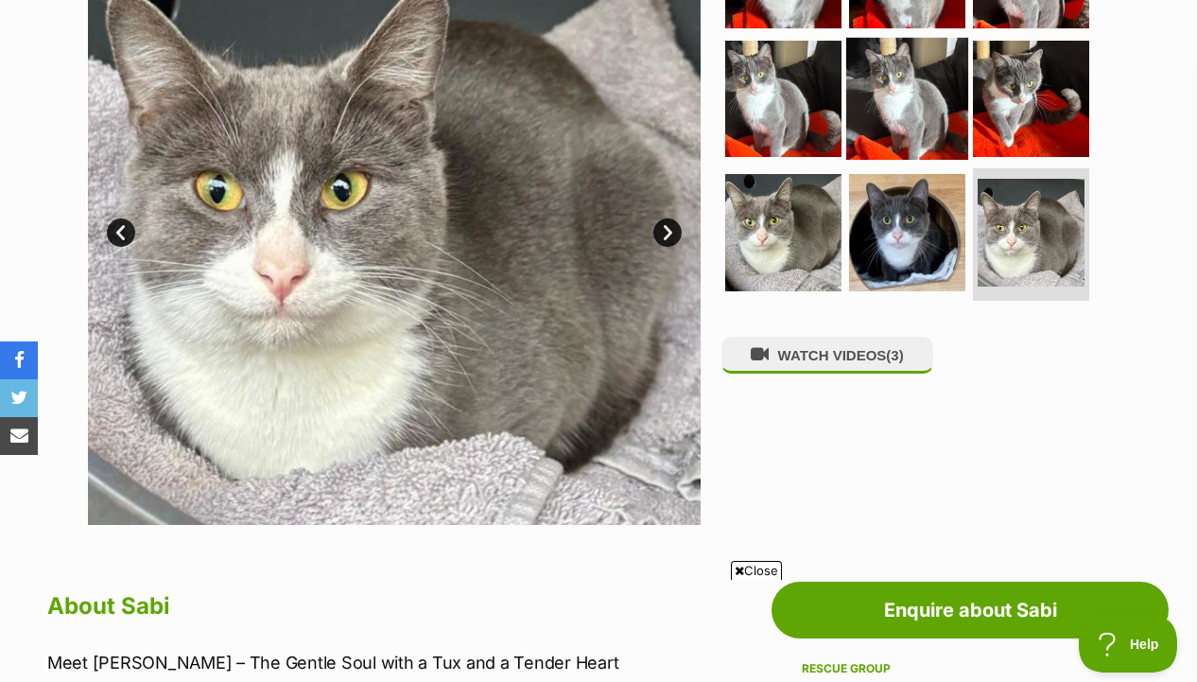
click at [932, 131] on img at bounding box center [907, 98] width 122 height 122
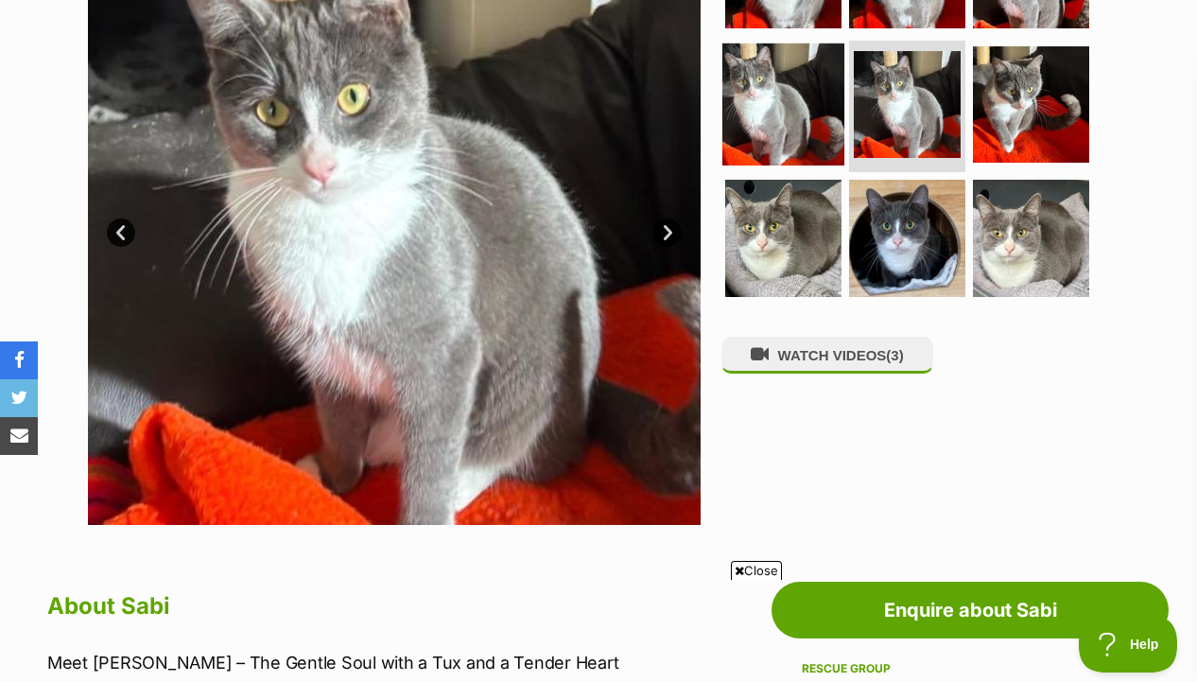
click at [793, 133] on img at bounding box center [783, 104] width 122 height 122
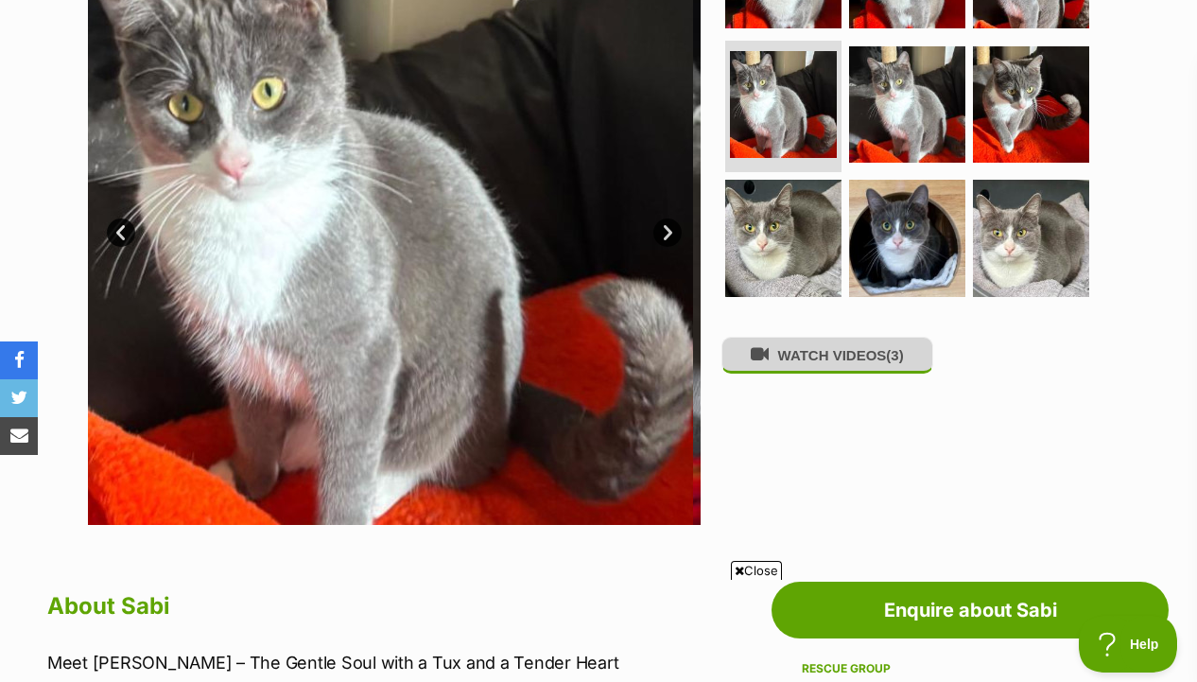
click at [795, 356] on button "WATCH VIDEOS (3)" at bounding box center [828, 355] width 212 height 37
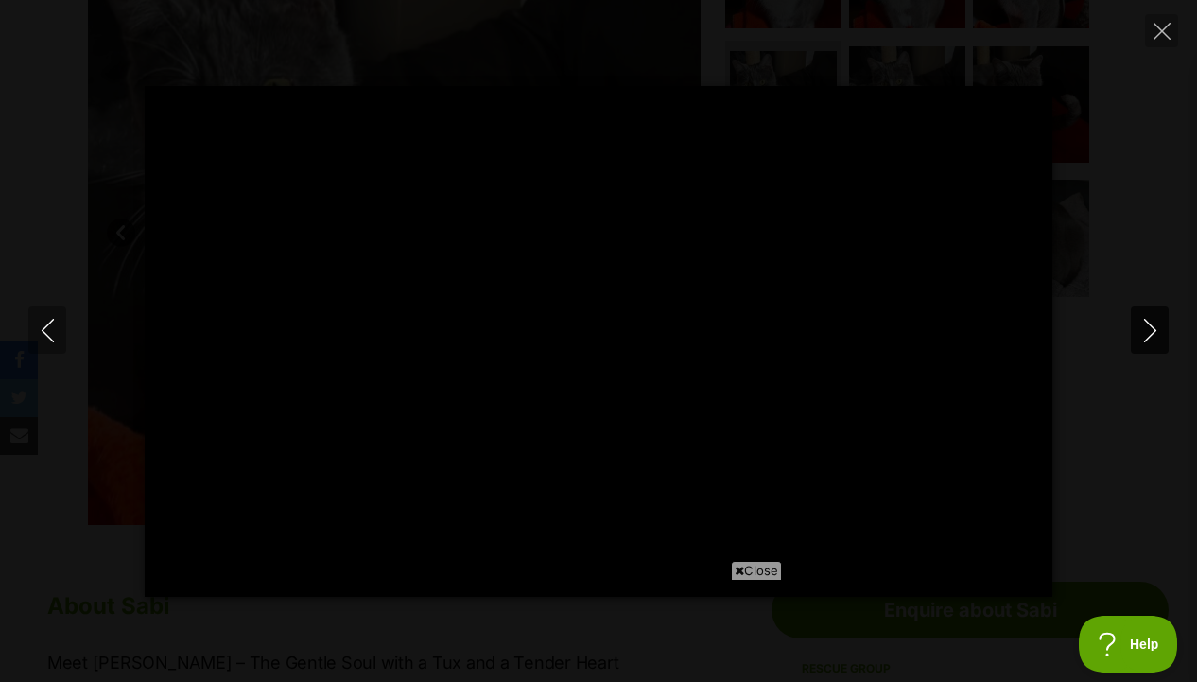
click at [1149, 325] on icon "Next" at bounding box center [1151, 331] width 24 height 24
type input "42.85"
click at [1142, 332] on icon "Next" at bounding box center [1151, 331] width 24 height 24
type input "4.43"
click at [1164, 32] on icon "Close" at bounding box center [1162, 31] width 17 height 17
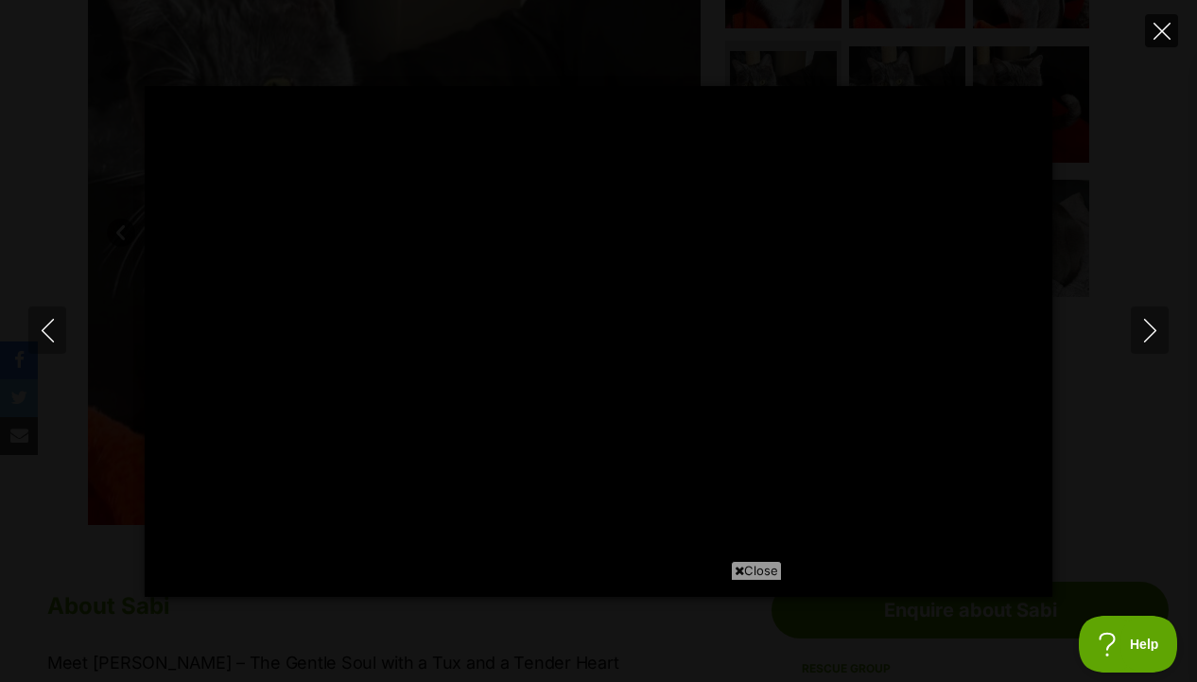
type input "32.89"
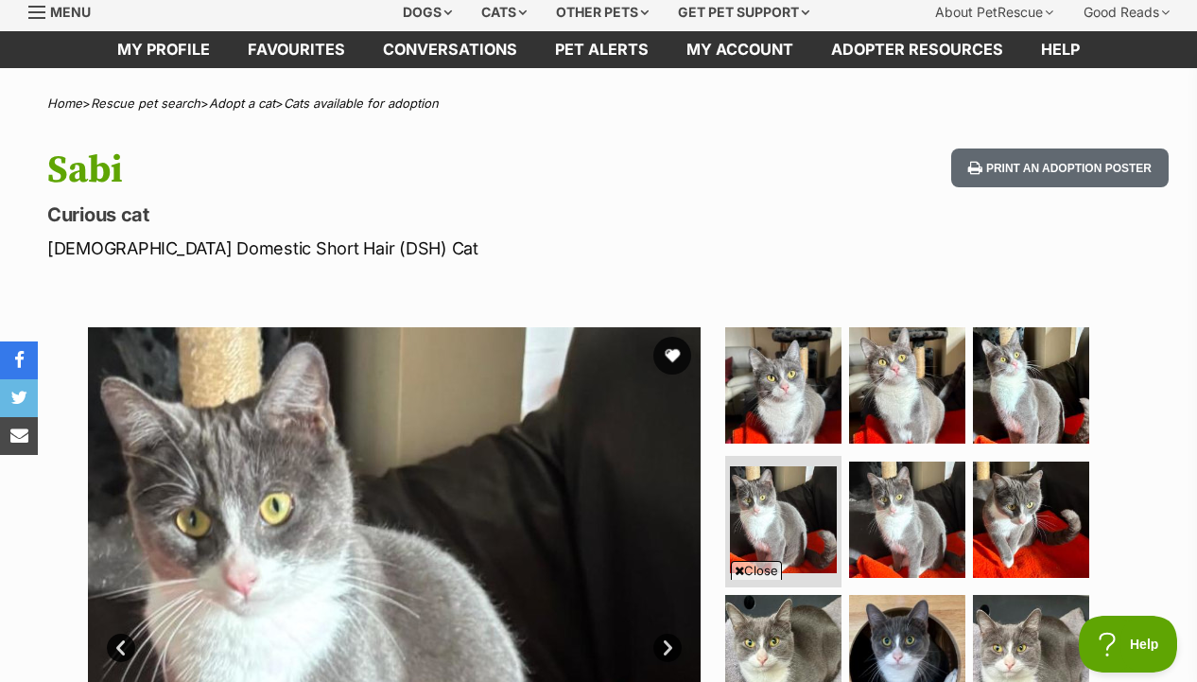
scroll to position [73, 0]
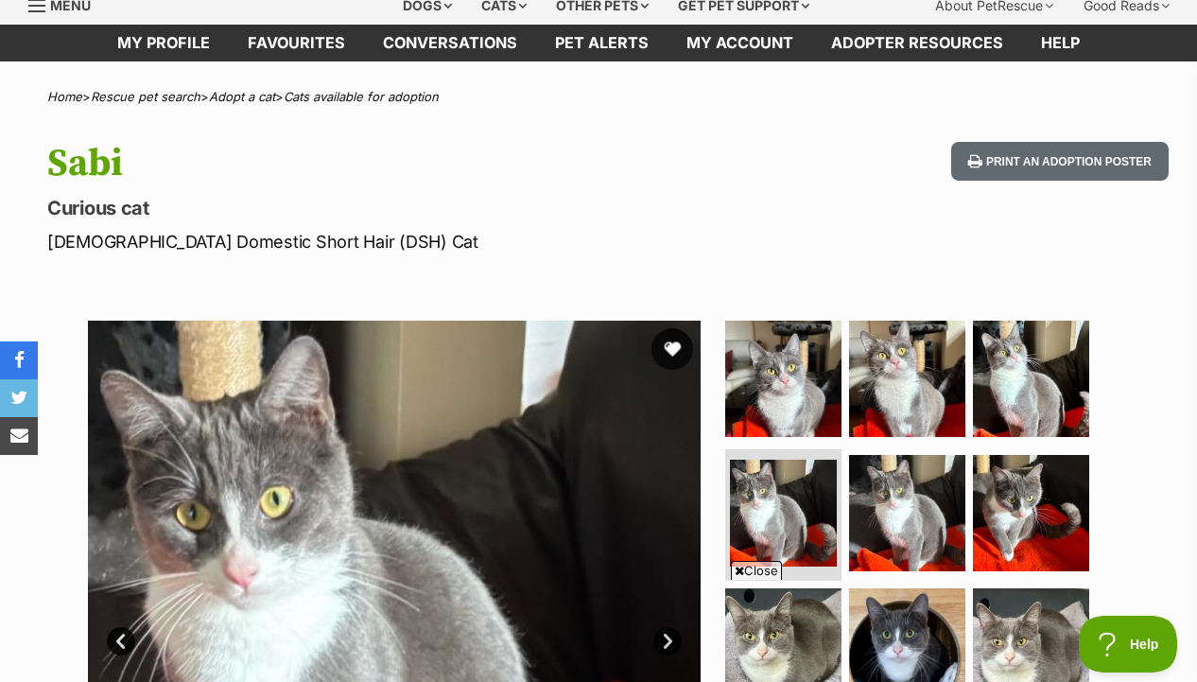
click at [668, 351] on button "favourite" at bounding box center [673, 349] width 42 height 42
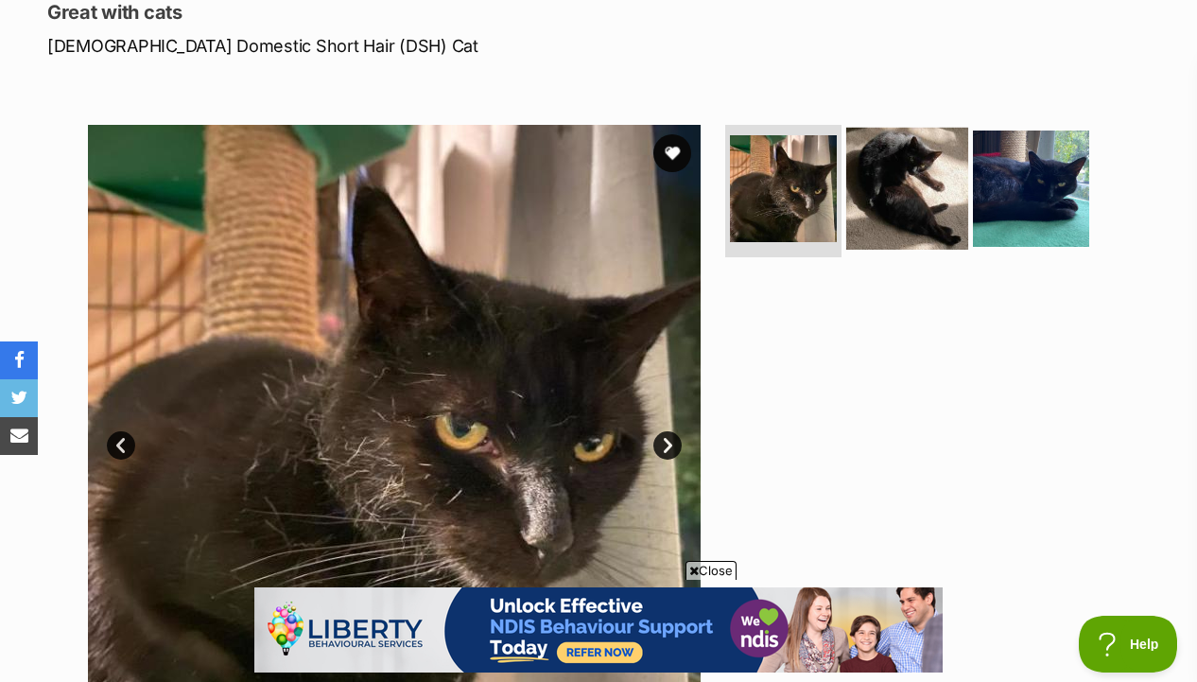
click at [892, 214] on img at bounding box center [907, 189] width 122 height 122
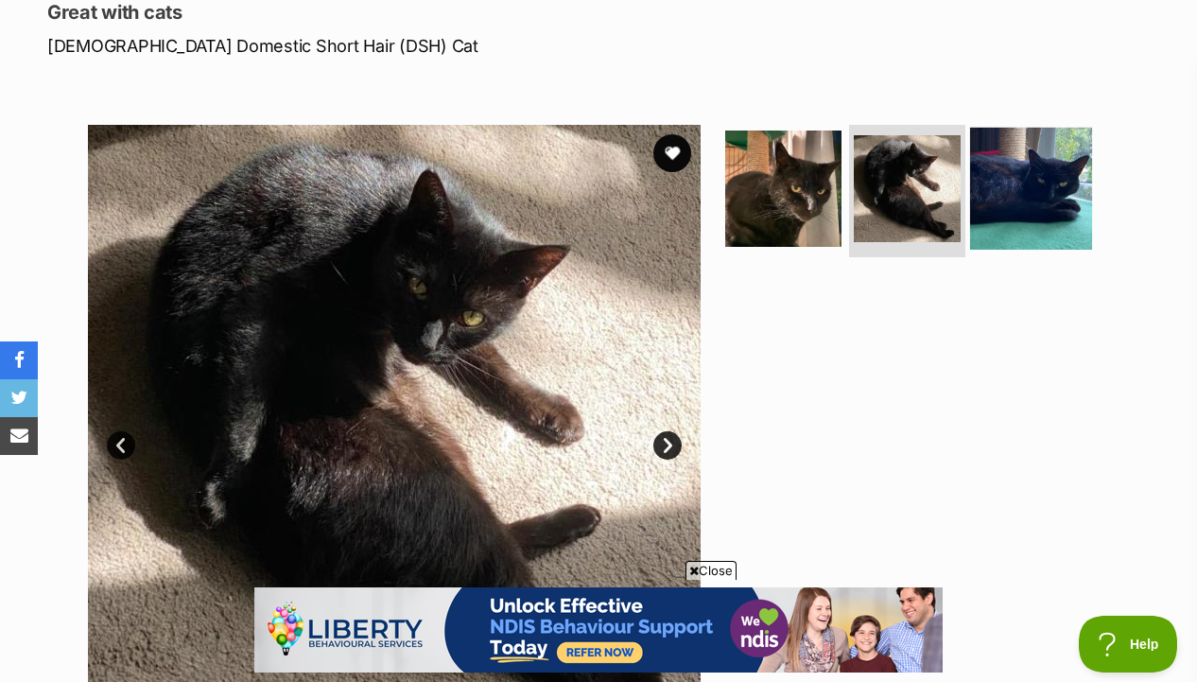
click at [1000, 193] on img at bounding box center [1031, 189] width 122 height 122
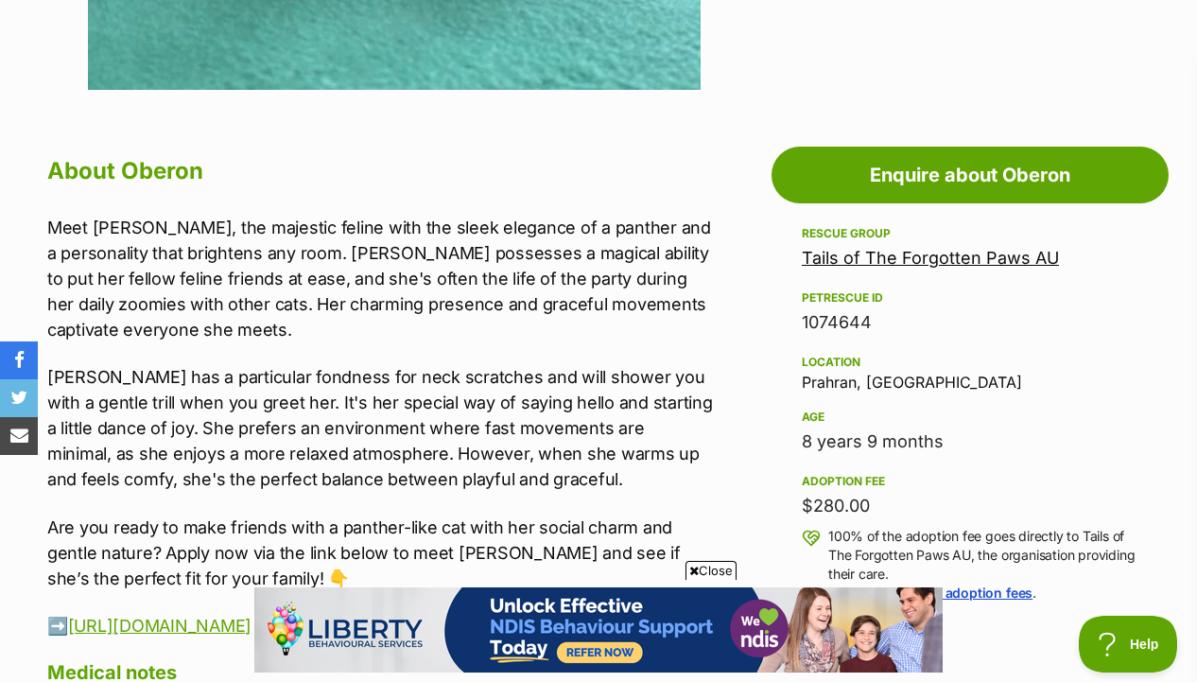
scroll to position [977, 0]
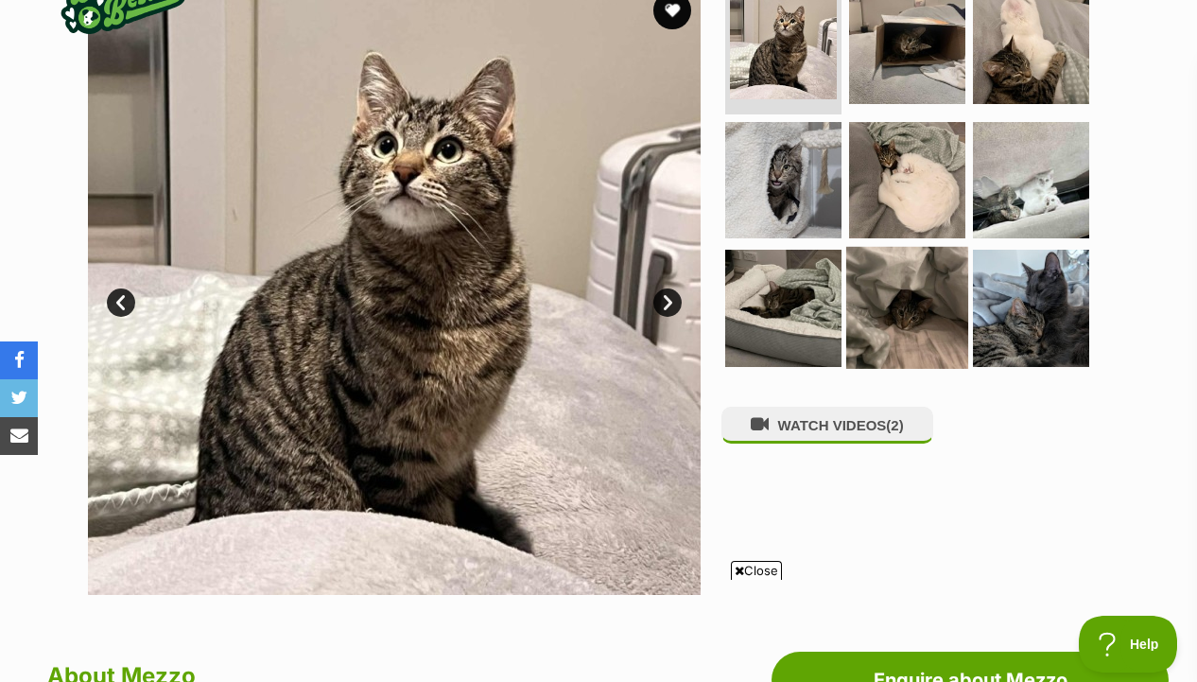
scroll to position [410, 0]
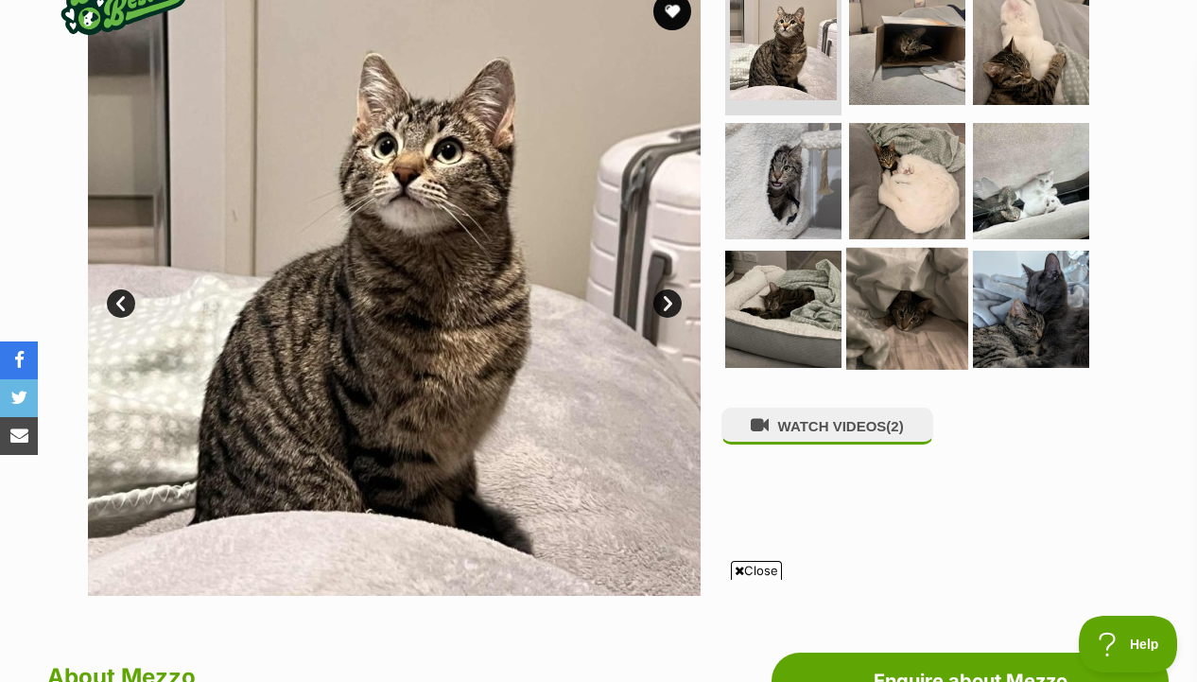
click at [943, 292] on img at bounding box center [907, 309] width 122 height 122
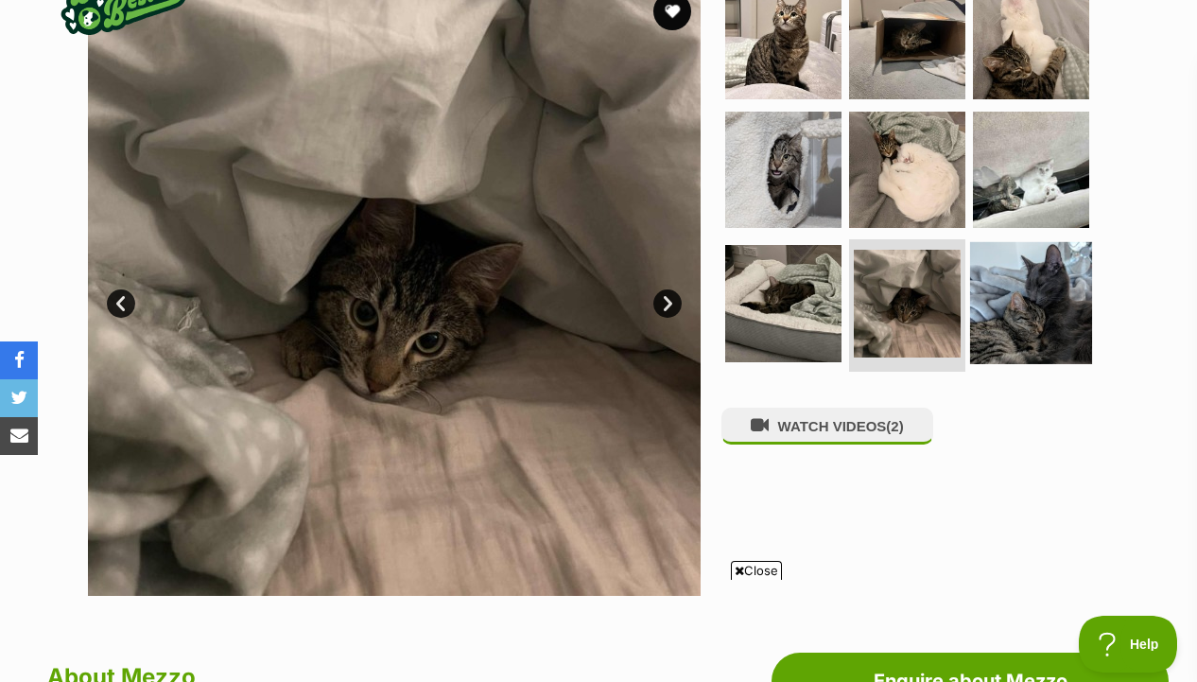
click at [1005, 303] on img at bounding box center [1031, 303] width 122 height 122
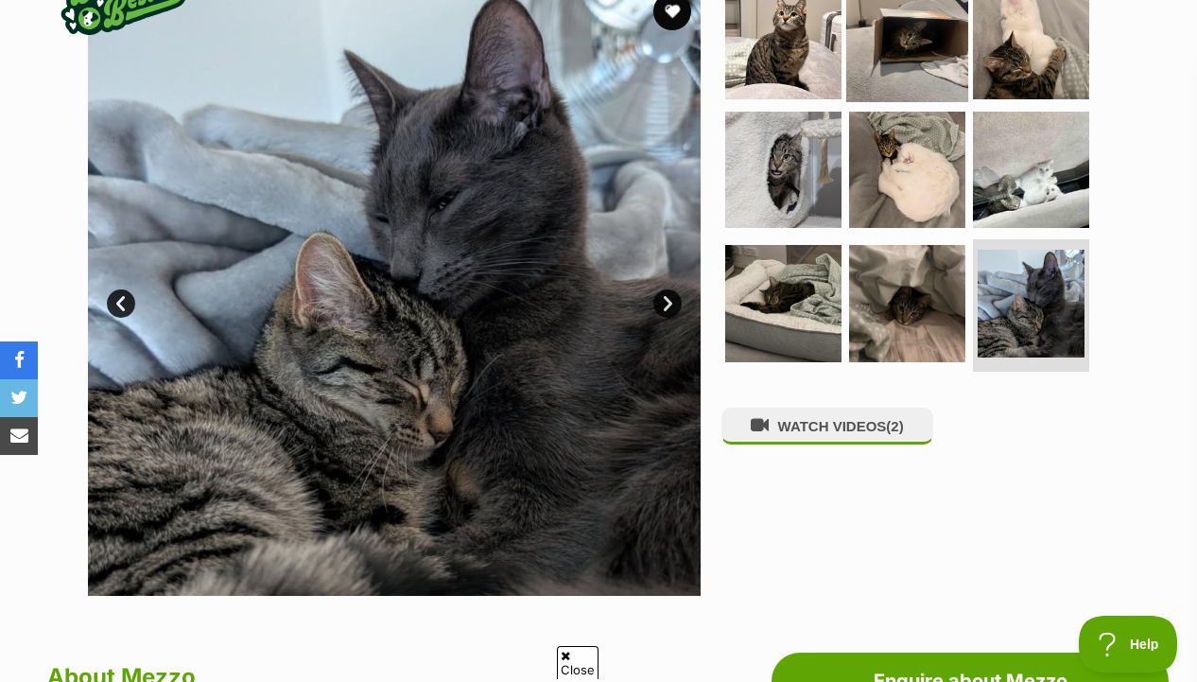
click at [948, 43] on img at bounding box center [907, 41] width 122 height 122
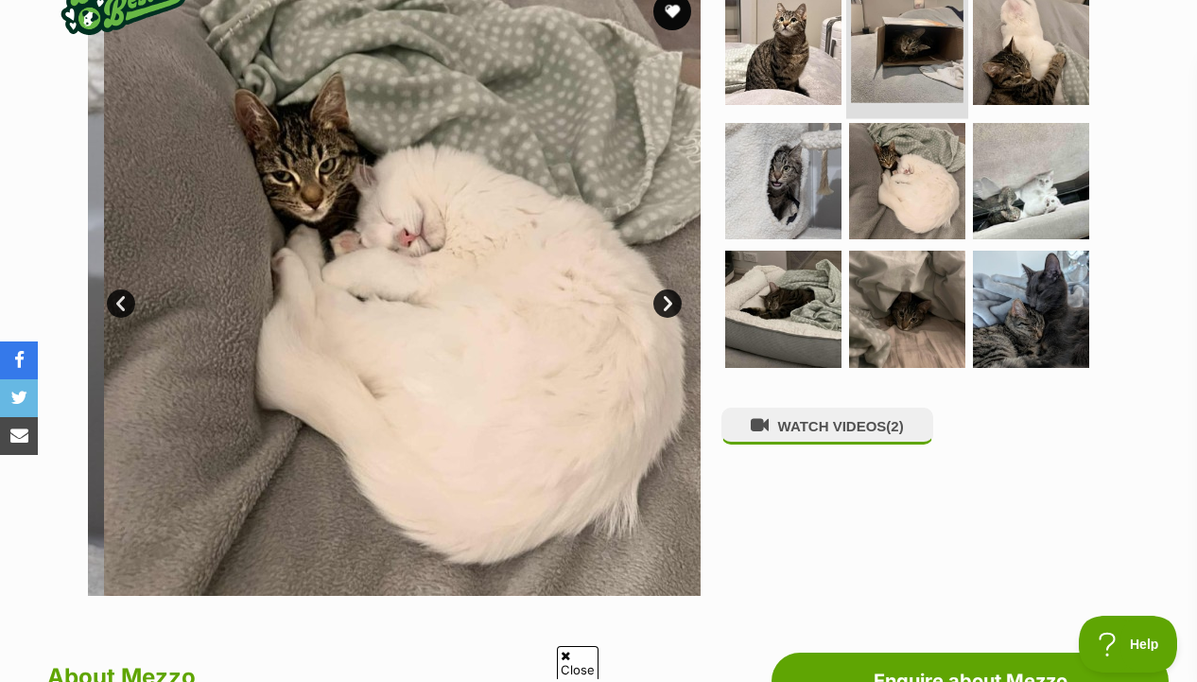
scroll to position [0, 0]
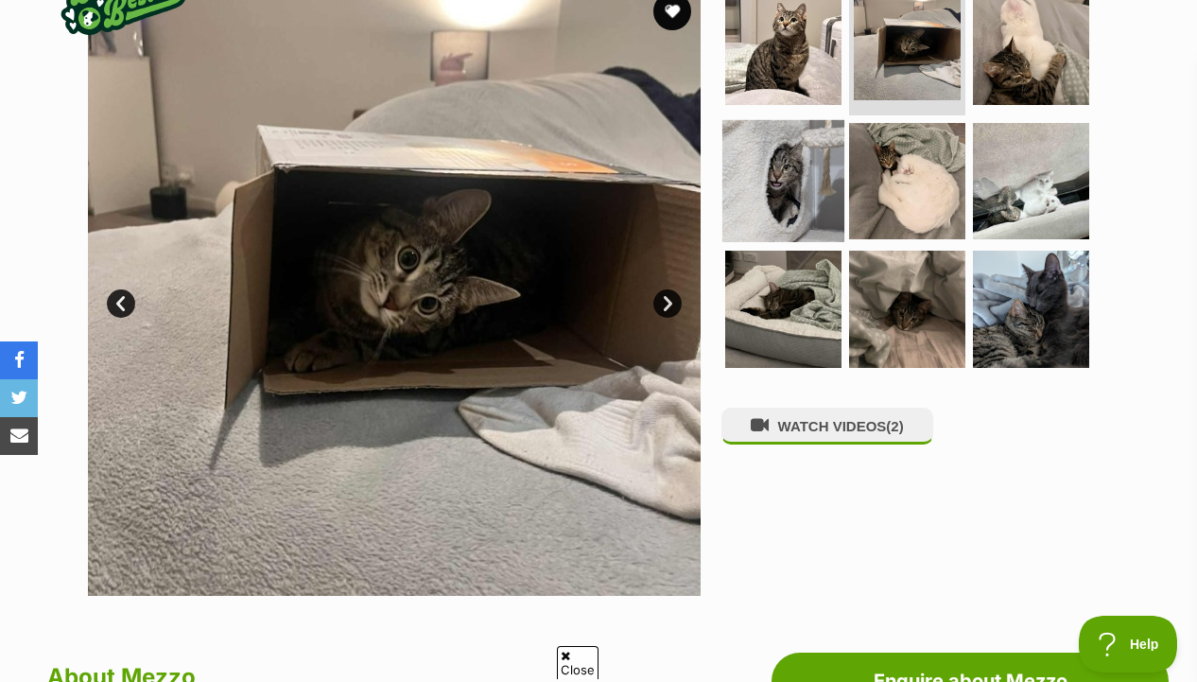
click at [773, 204] on img at bounding box center [783, 180] width 122 height 122
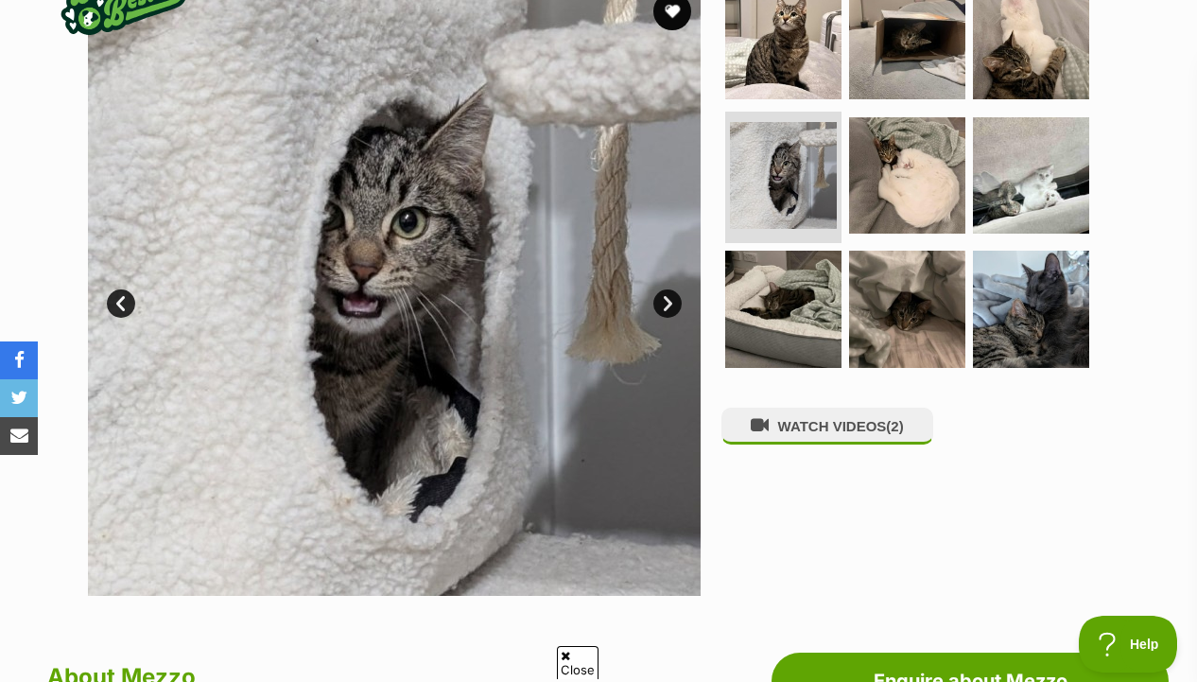
click at [803, 406] on div "WATCH VIDEOS (2)" at bounding box center [916, 289] width 388 height 613
click at [803, 425] on button "WATCH VIDEOS (2)" at bounding box center [828, 426] width 212 height 37
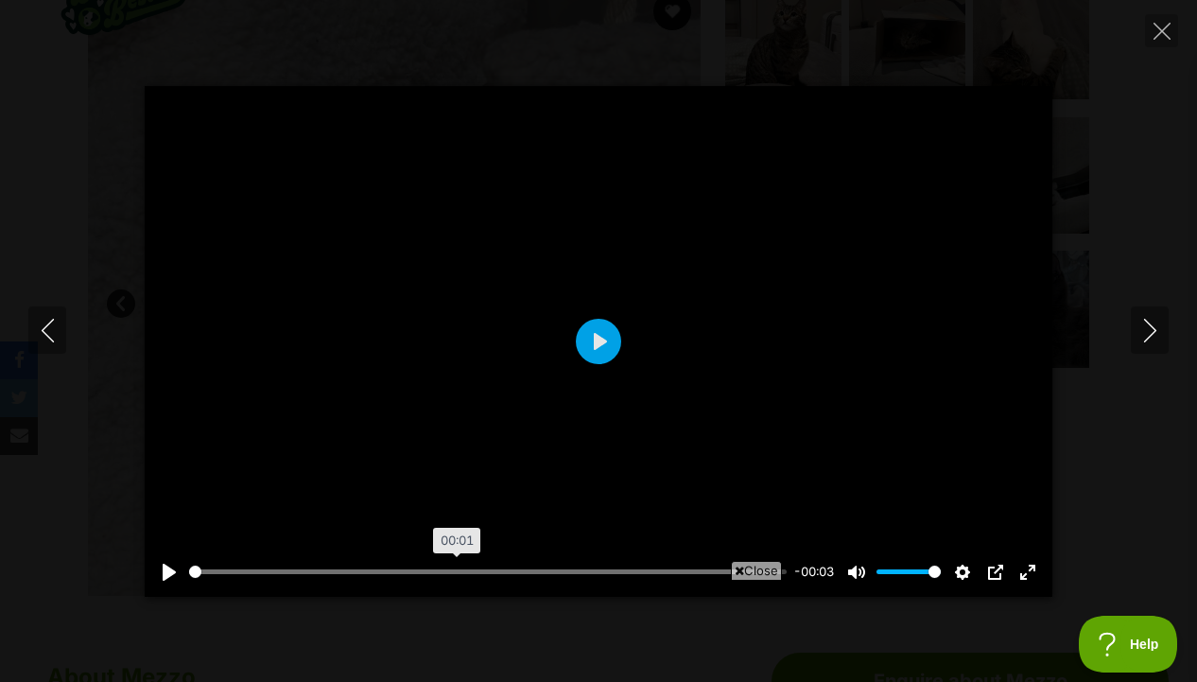
click at [456, 571] on input "Seek" at bounding box center [488, 572] width 598 height 18
click at [578, 565] on input "Seek" at bounding box center [488, 572] width 598 height 18
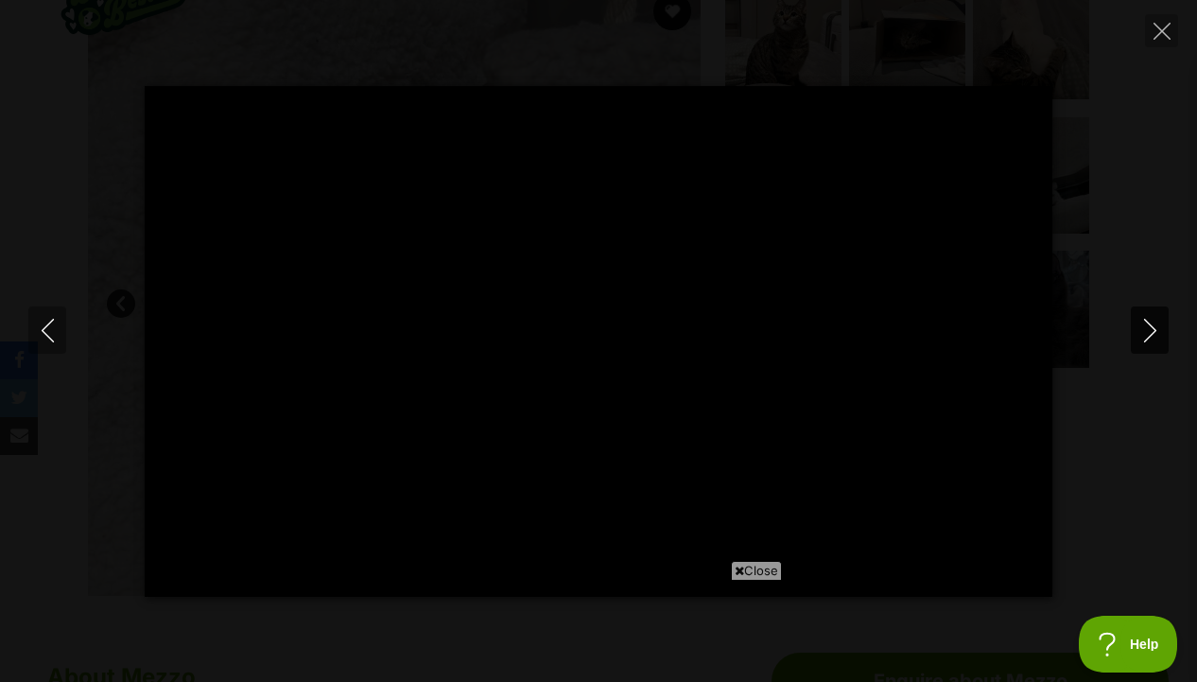
click at [1147, 330] on icon "Next" at bounding box center [1151, 331] width 24 height 24
type input "72.92"
click at [1167, 37] on icon "Close" at bounding box center [1162, 31] width 17 height 17
type input "69.69"
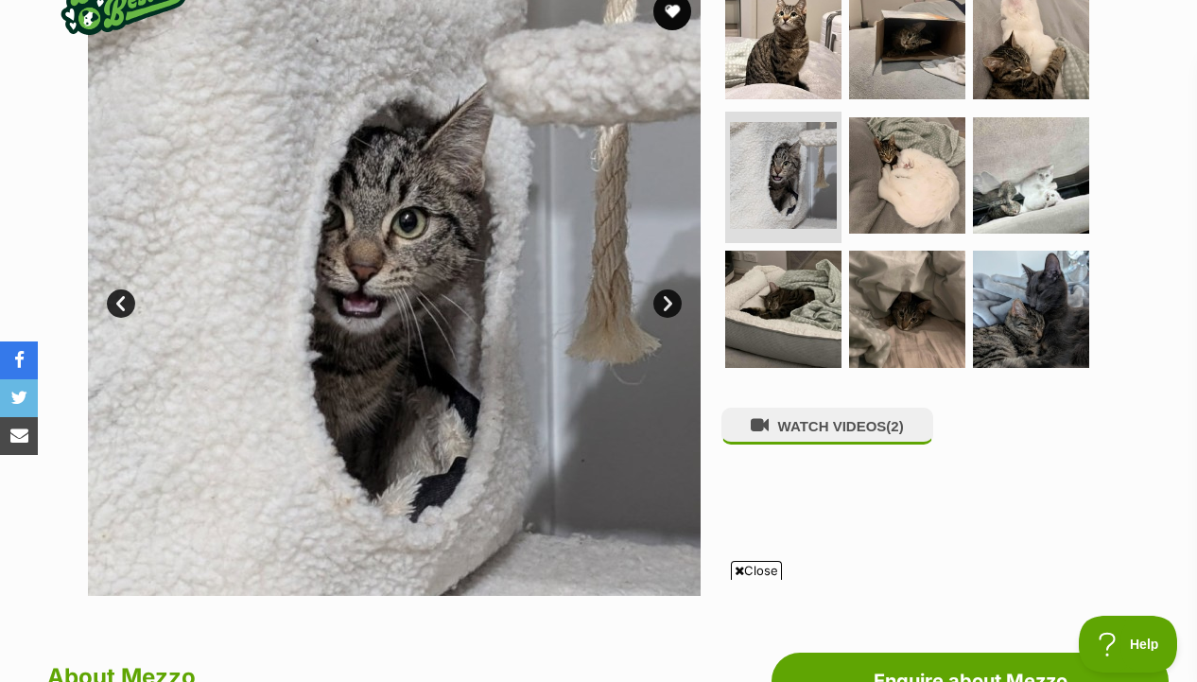
scroll to position [416, 0]
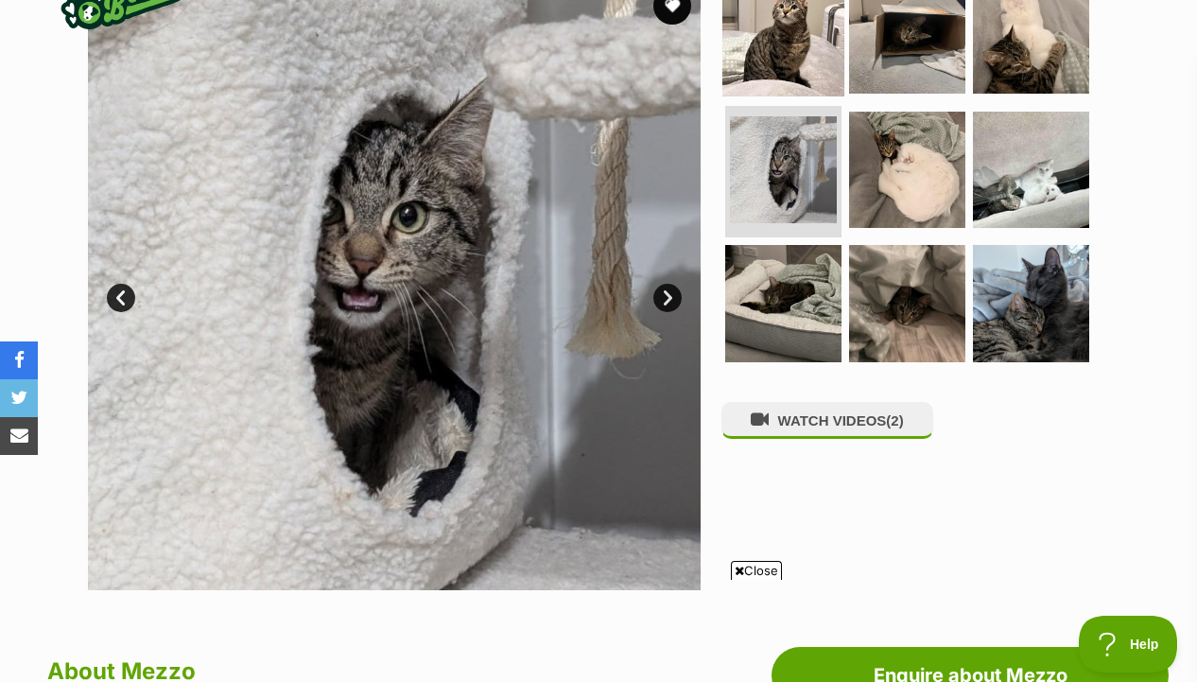
click at [785, 22] on img at bounding box center [783, 35] width 122 height 122
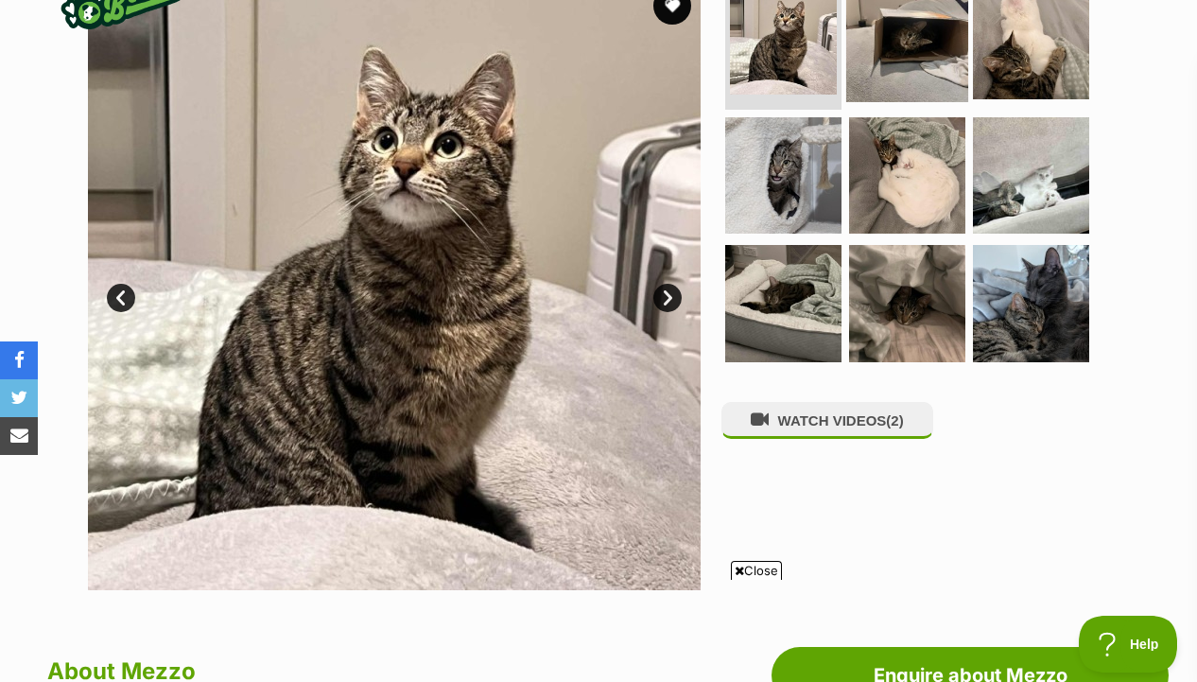
click at [890, 46] on img at bounding box center [907, 41] width 122 height 122
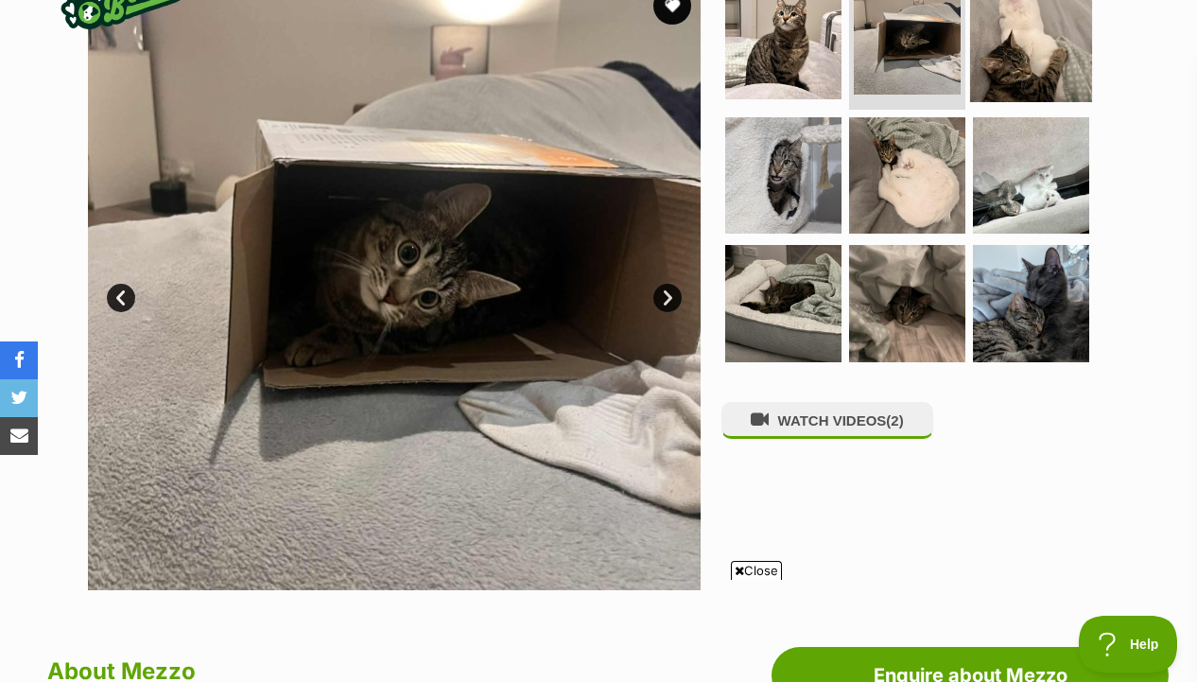
click at [1003, 72] on img at bounding box center [1031, 41] width 122 height 122
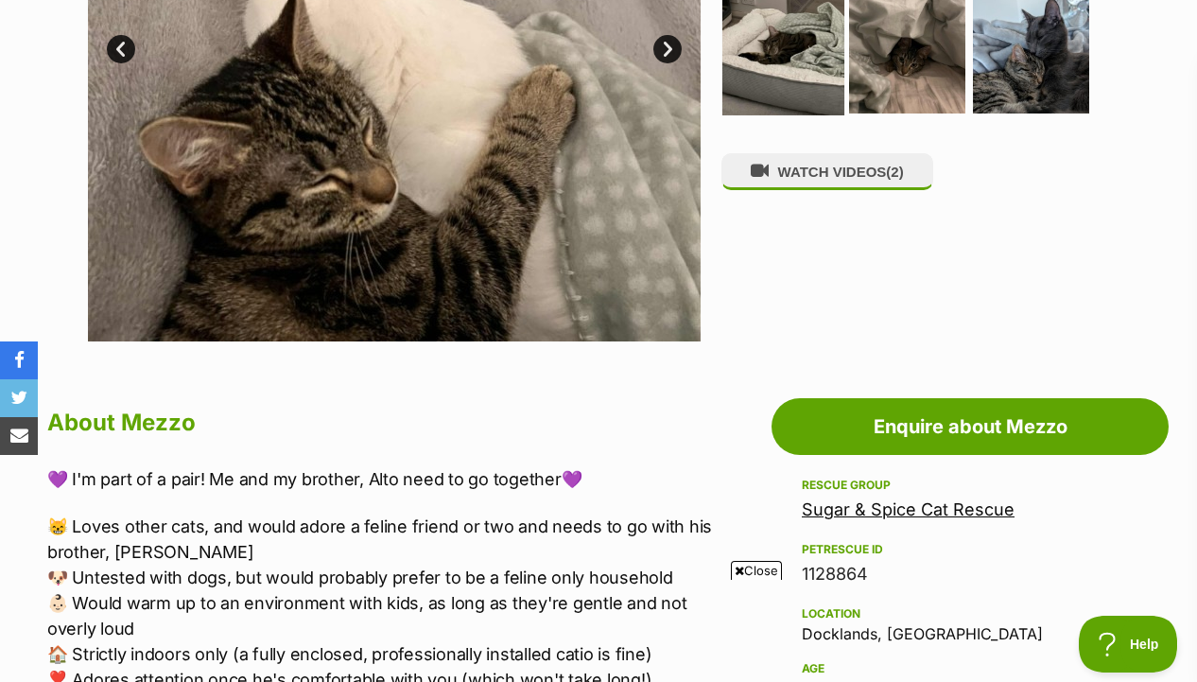
scroll to position [964, 0]
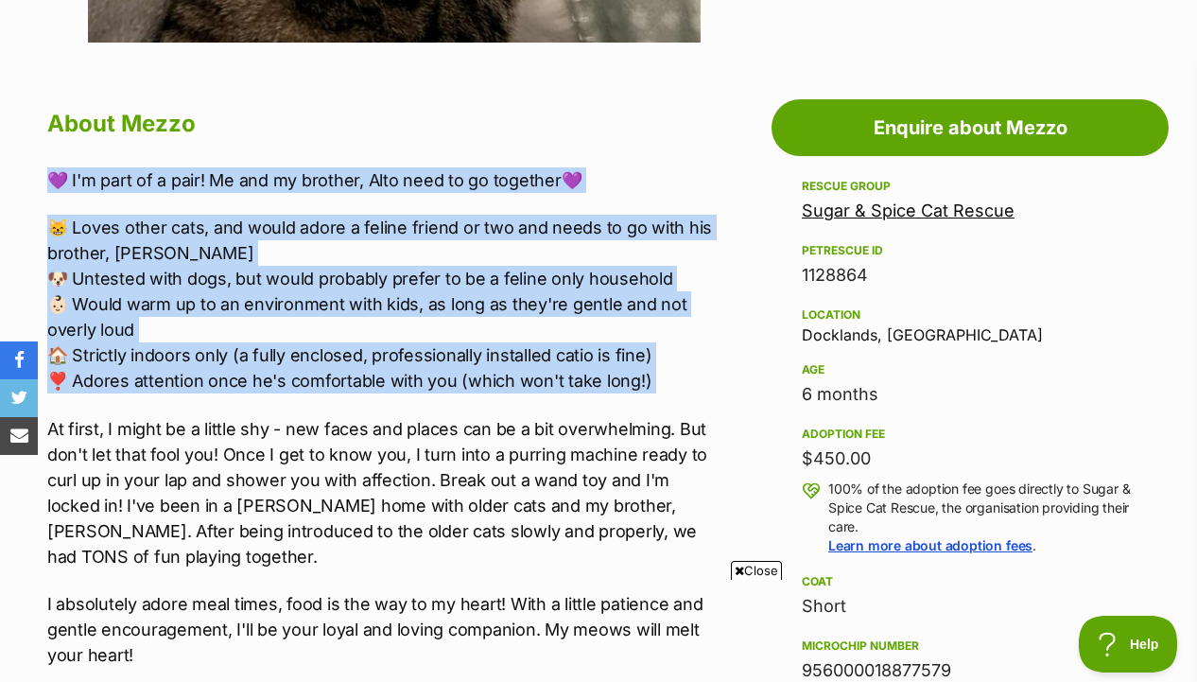
drag, startPoint x: 664, startPoint y: 154, endPoint x: 647, endPoint y: 412, distance: 258.7
click at [647, 412] on div "💜 I'm part of a pair! Me and my brother, Alto need to go together💜 😸 Loves othe…" at bounding box center [380, 664] width 666 height 994
drag, startPoint x: 650, startPoint y: 402, endPoint x: 651, endPoint y: 185, distance: 216.6
click at [651, 185] on div "💜 I'm part of a pair! Me and my brother, Alto need to go together💜 😸 Loves othe…" at bounding box center [380, 664] width 666 height 994
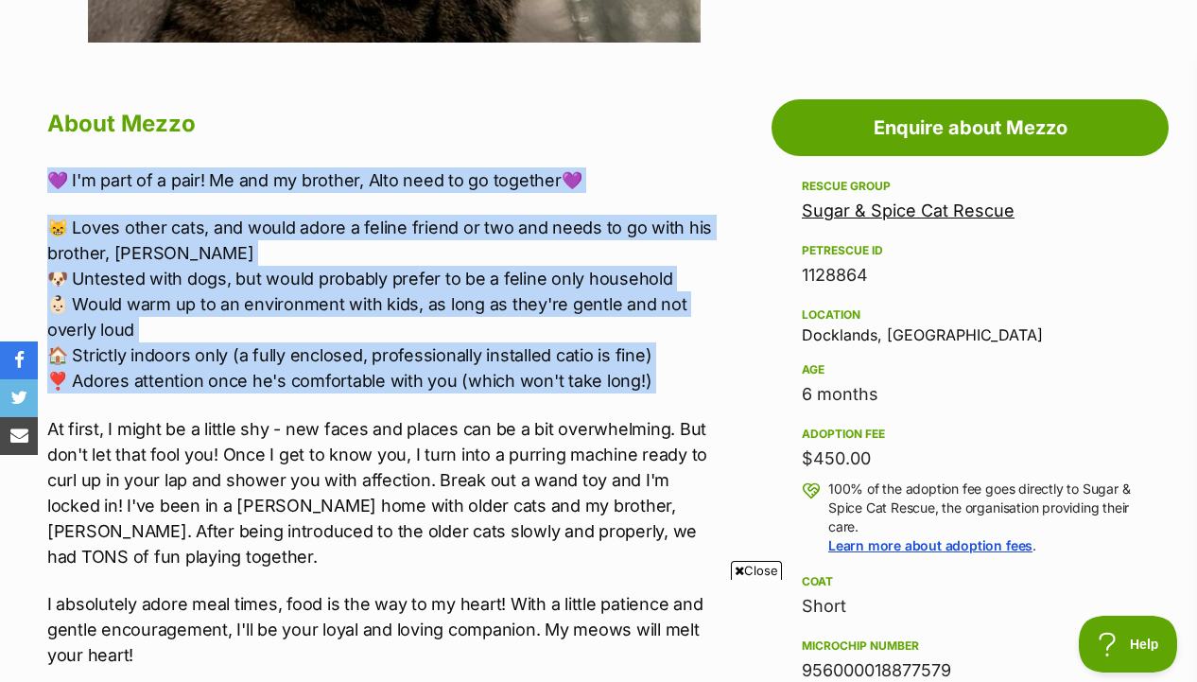
click at [651, 185] on p "💜 I'm part of a pair! Me and my brother, Alto need to go together💜" at bounding box center [380, 180] width 666 height 26
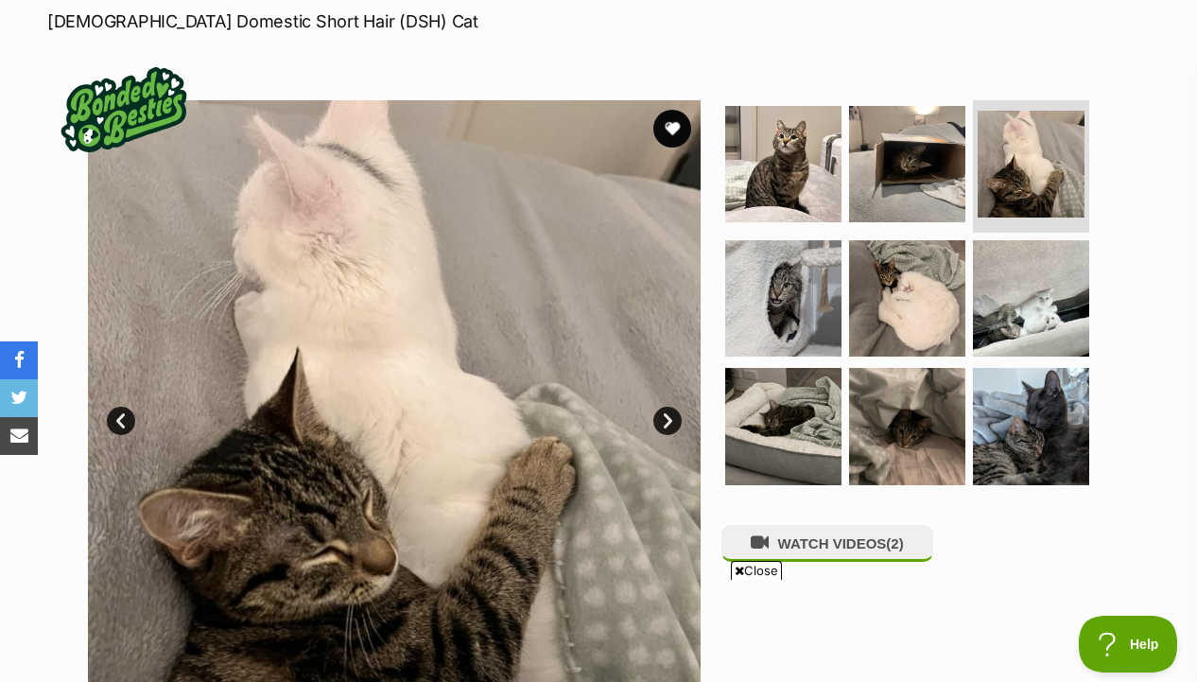
scroll to position [297, 0]
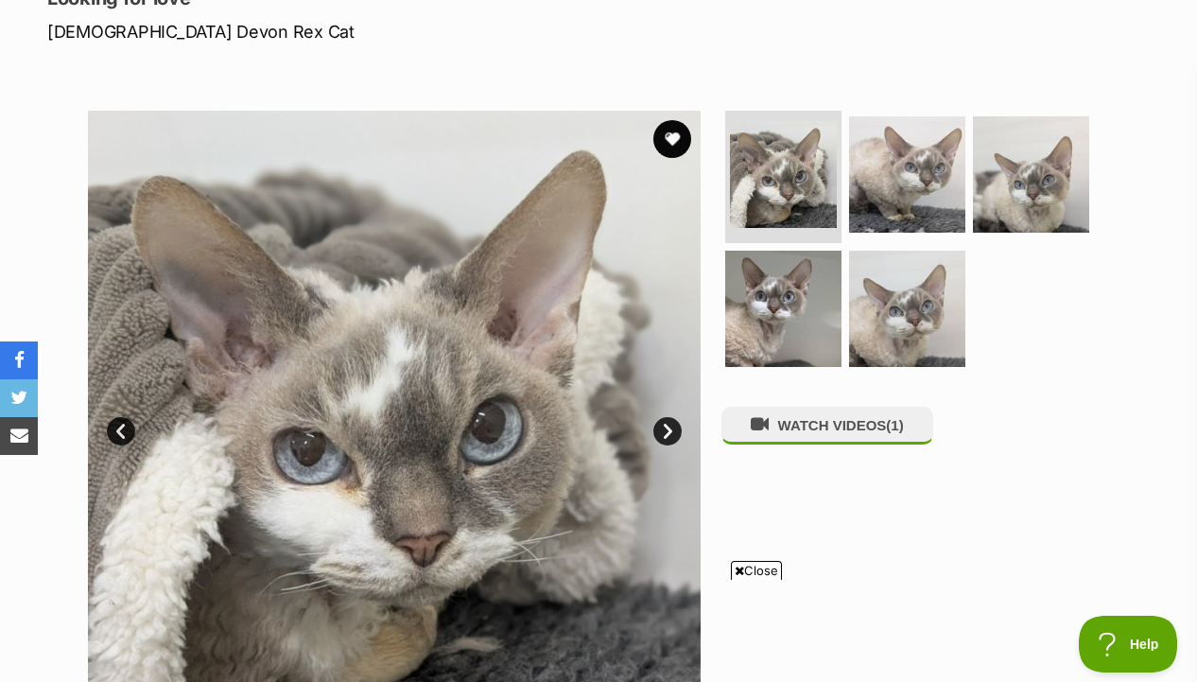
scroll to position [306, 0]
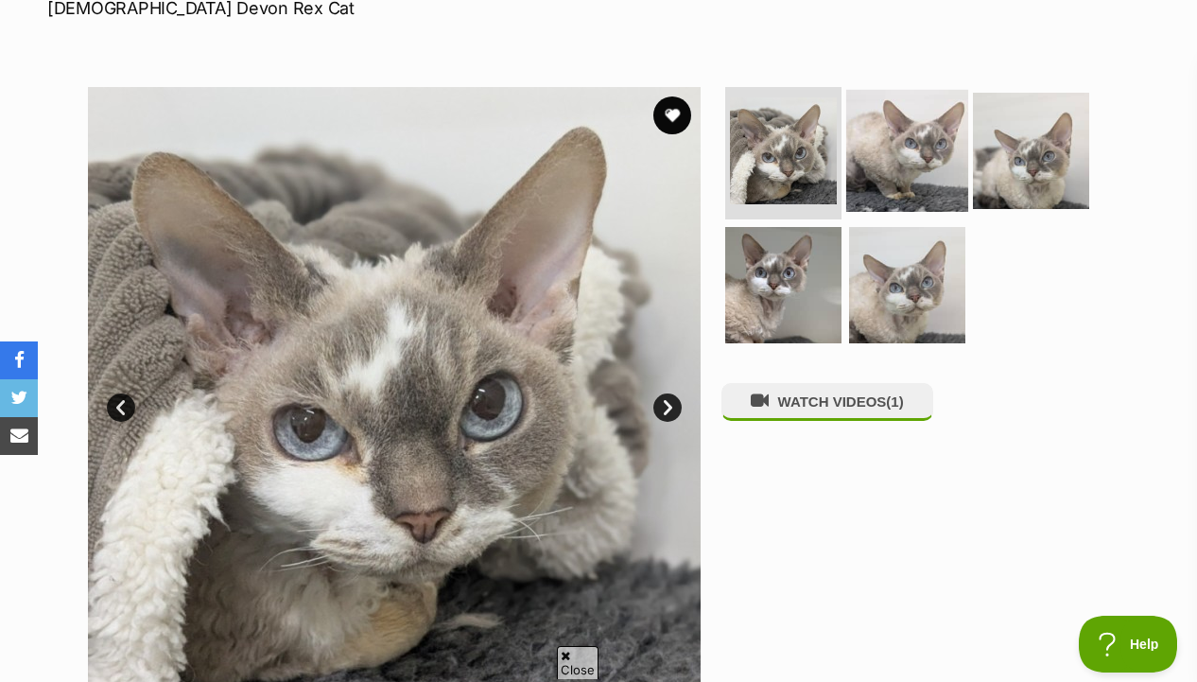
click at [854, 175] on img at bounding box center [907, 151] width 122 height 122
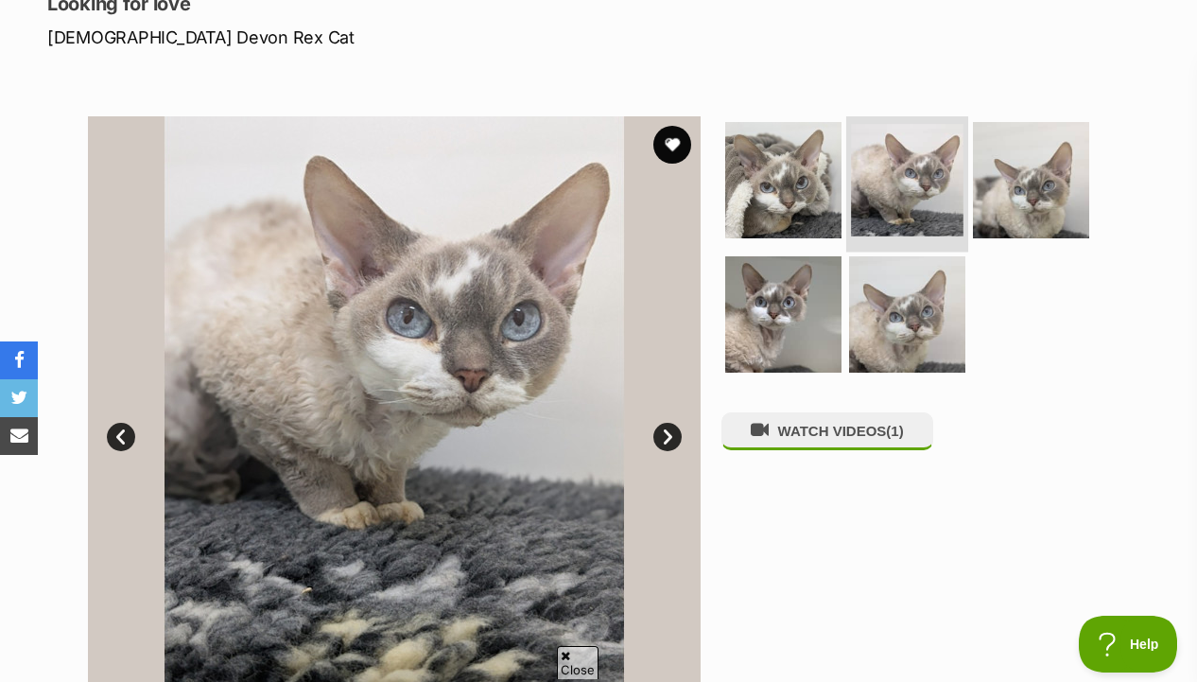
scroll to position [0, 0]
click at [978, 181] on img at bounding box center [1031, 180] width 122 height 122
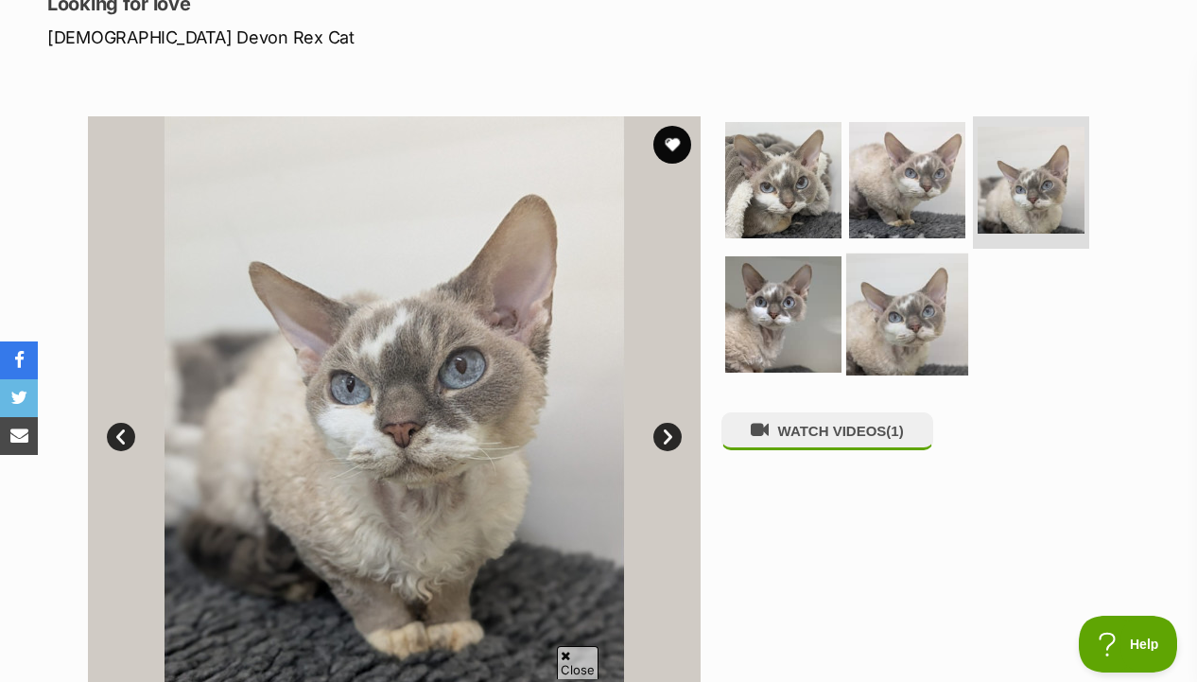
click at [891, 290] on img at bounding box center [907, 313] width 122 height 122
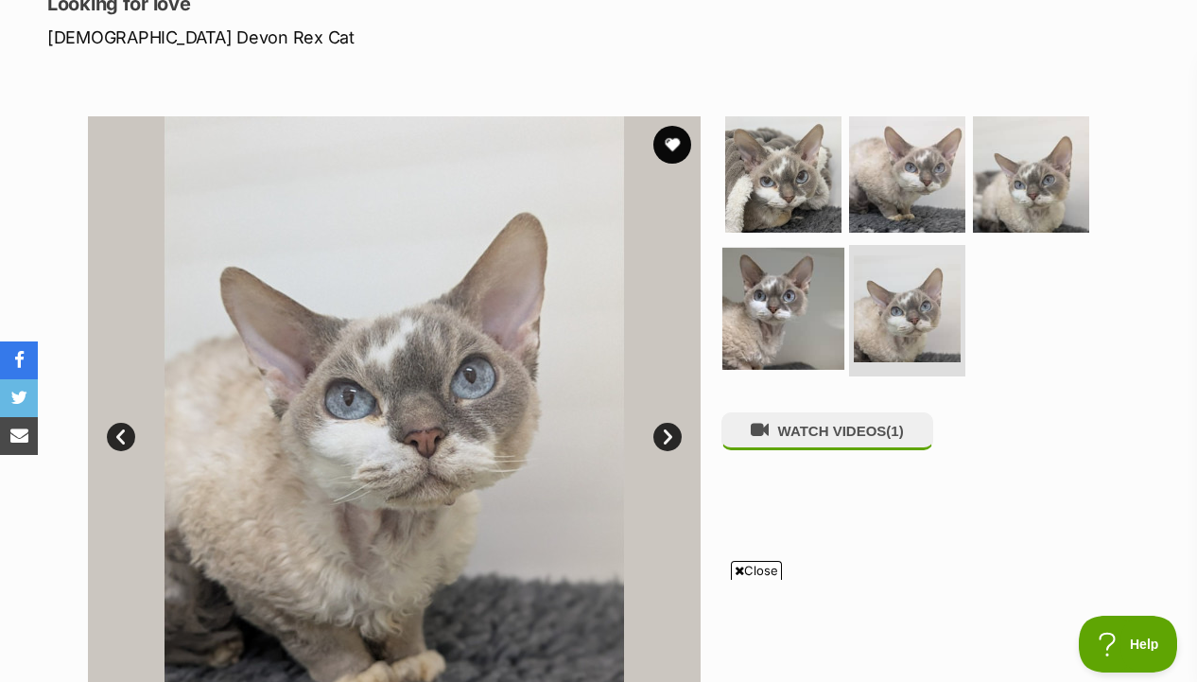
click at [767, 299] on img at bounding box center [783, 308] width 122 height 122
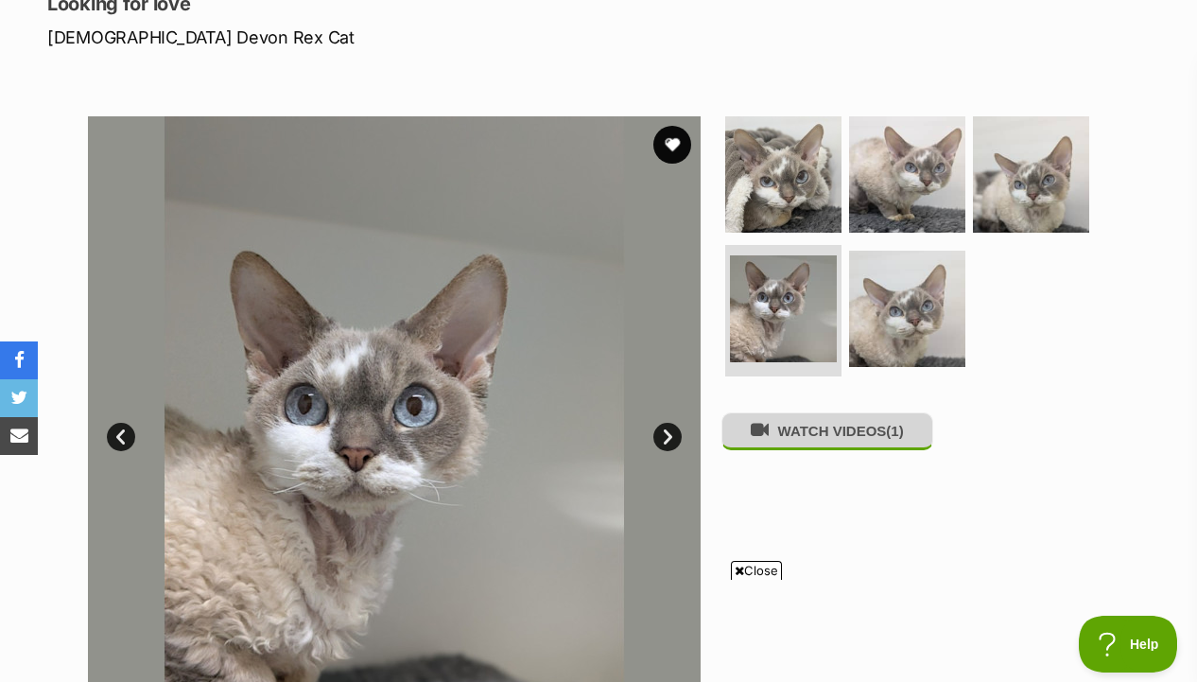
click at [772, 426] on button "WATCH VIDEOS (1)" at bounding box center [828, 430] width 212 height 37
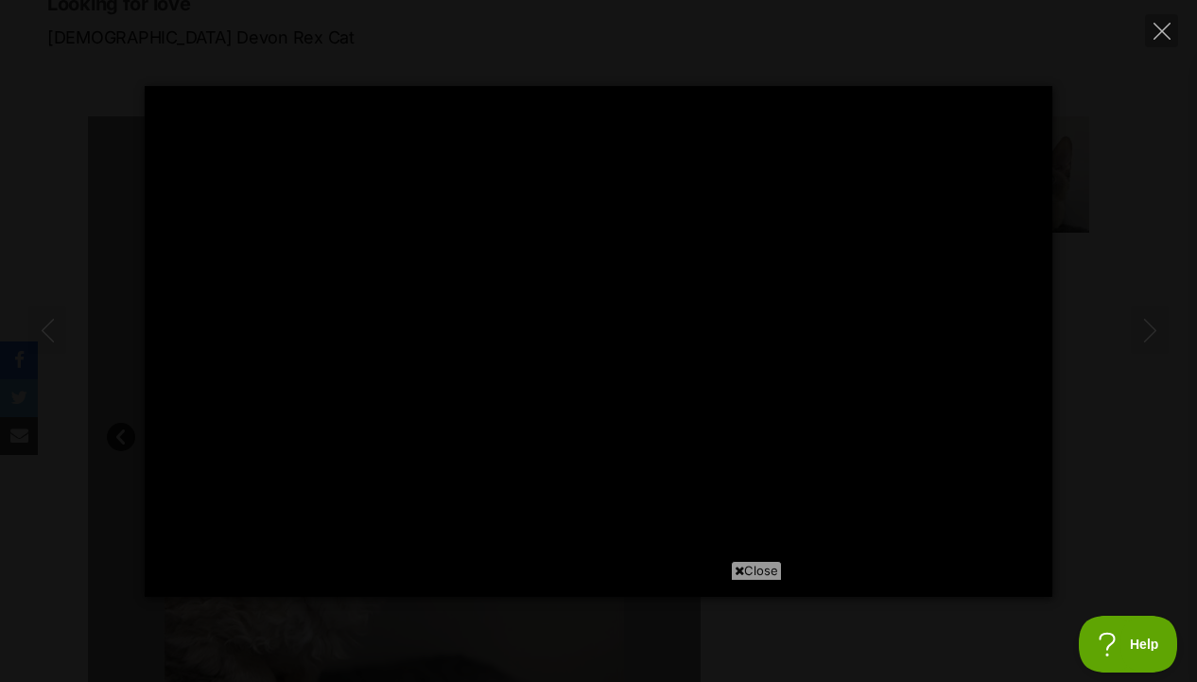
type input "100"
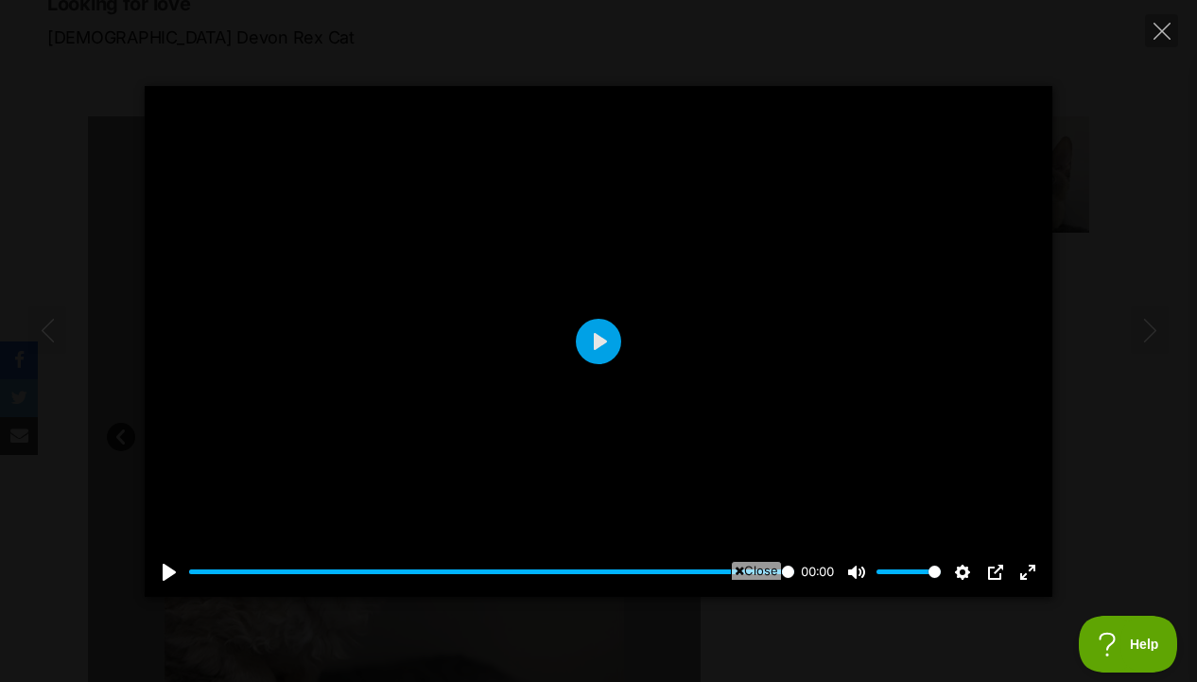
click at [1187, 22] on div "Pause Play % buffered 00:00 00:00 Unmute Mute Disable captions Enable captions …" at bounding box center [598, 341] width 1197 height 682
click at [1165, 28] on icon "Close" at bounding box center [1162, 31] width 17 height 17
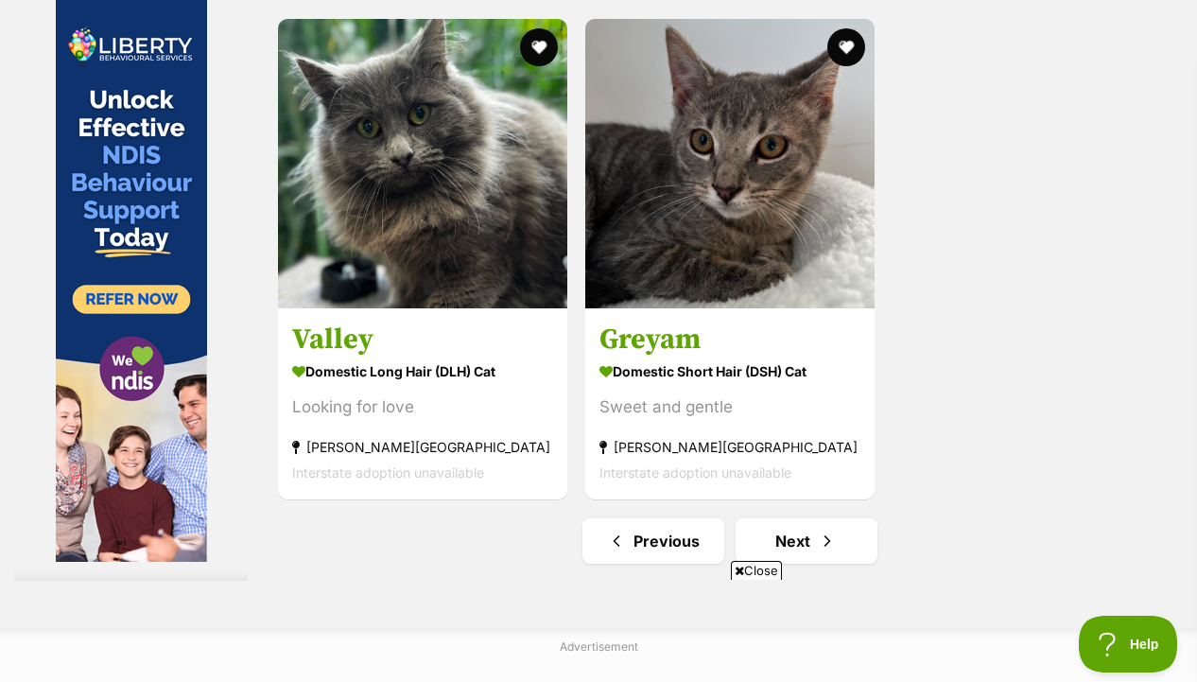
scroll to position [4167, 0]
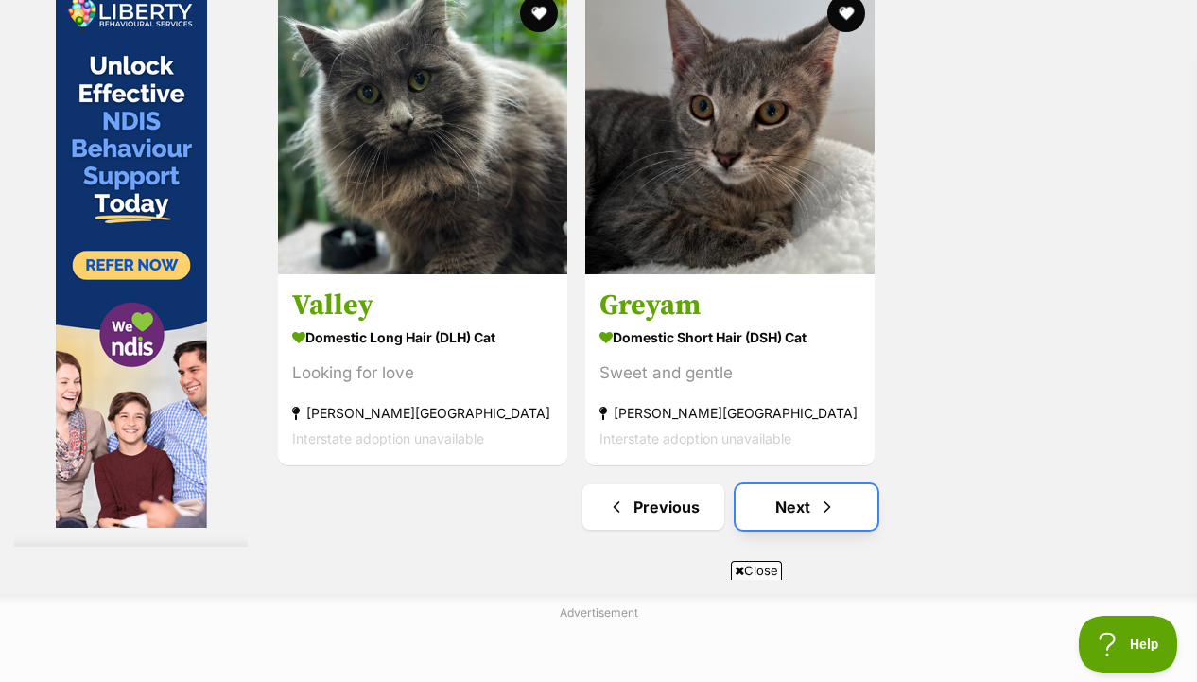
click at [823, 513] on span "Next page" at bounding box center [827, 507] width 19 height 23
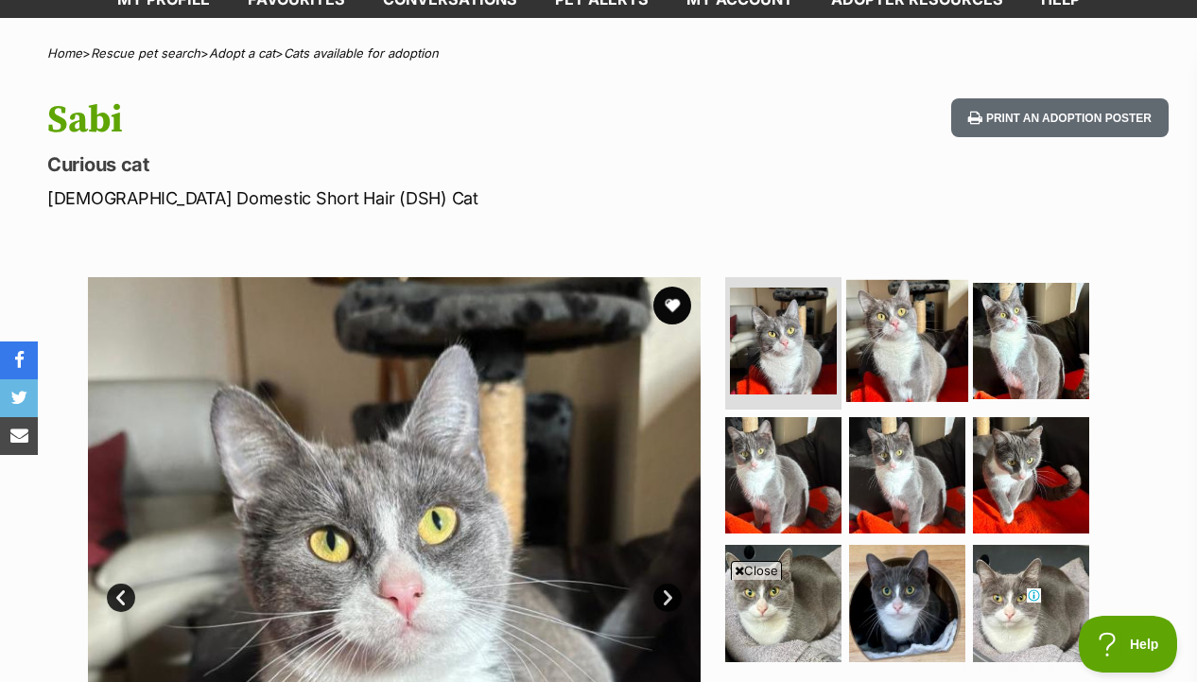
click at [869, 317] on img at bounding box center [907, 341] width 122 height 122
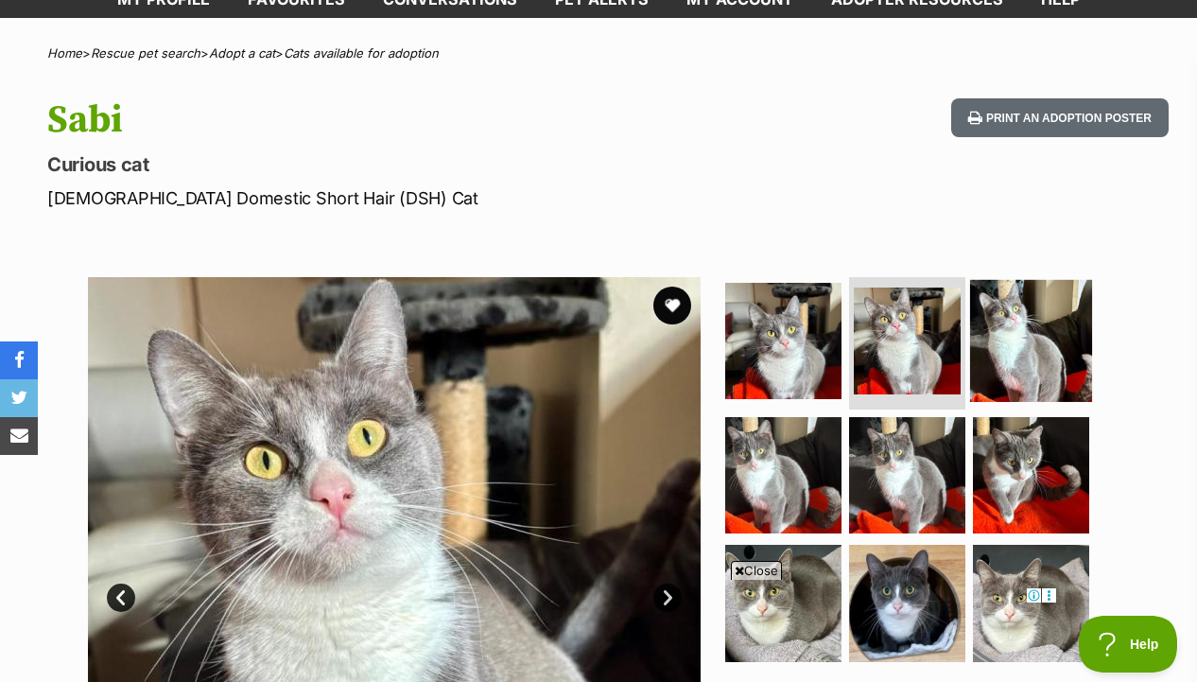
click at [1000, 341] on img at bounding box center [1031, 341] width 122 height 122
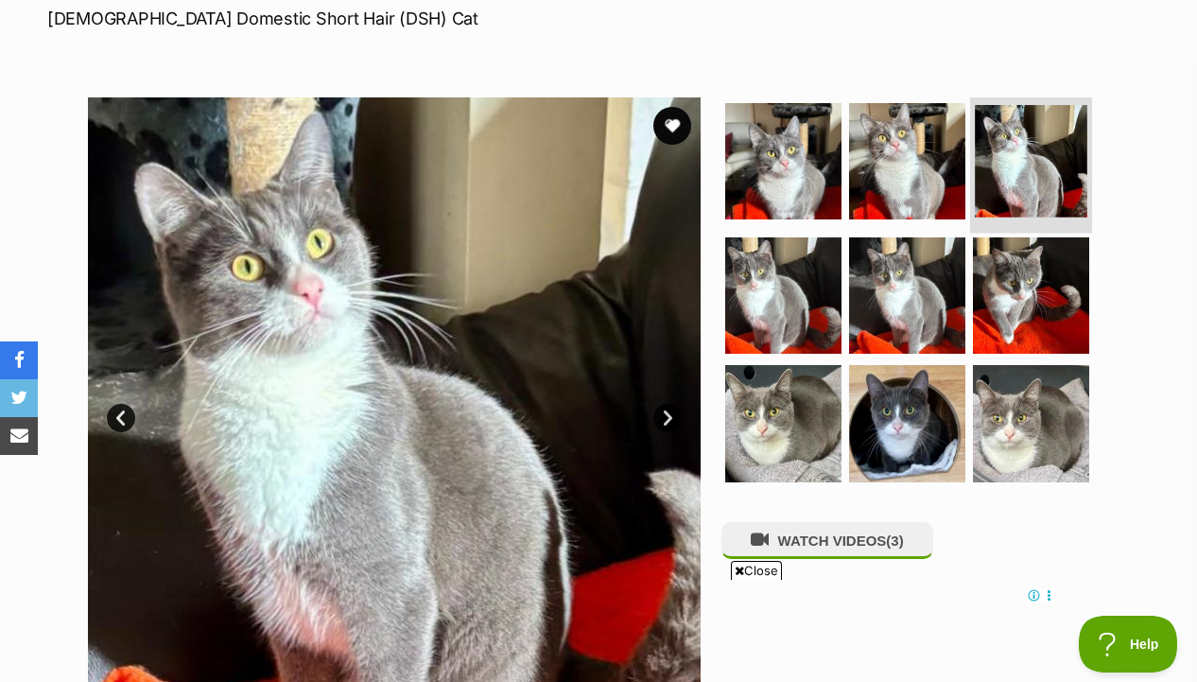
scroll to position [316, 0]
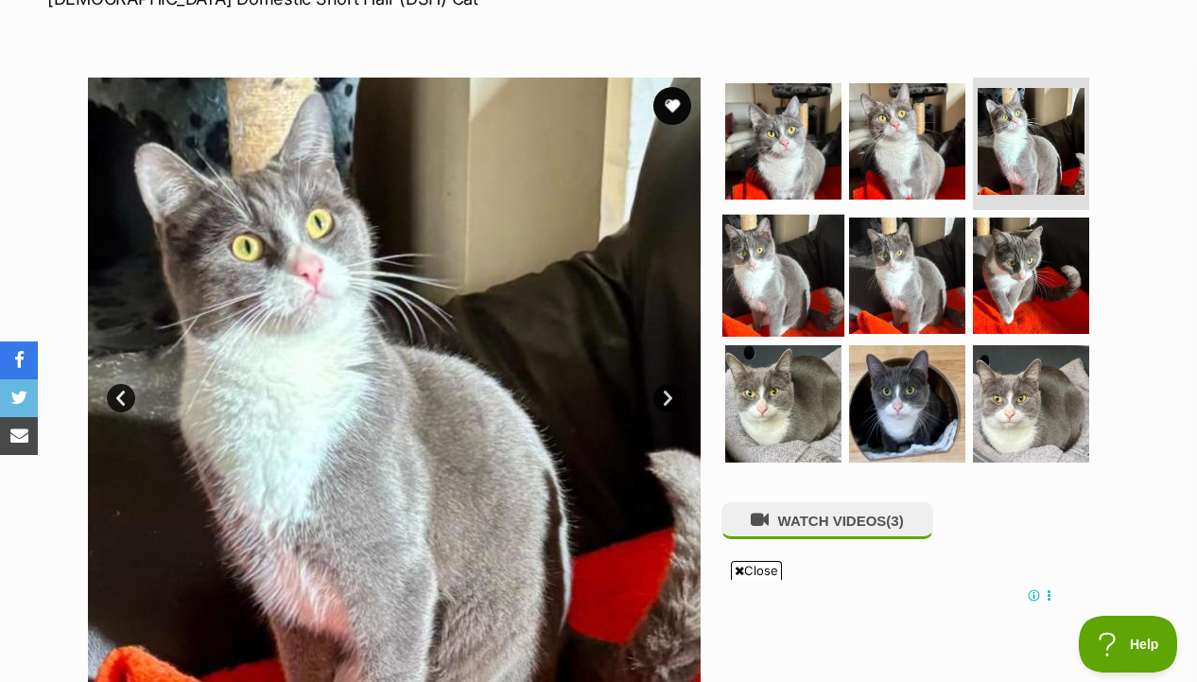
click at [792, 293] on img at bounding box center [783, 275] width 122 height 122
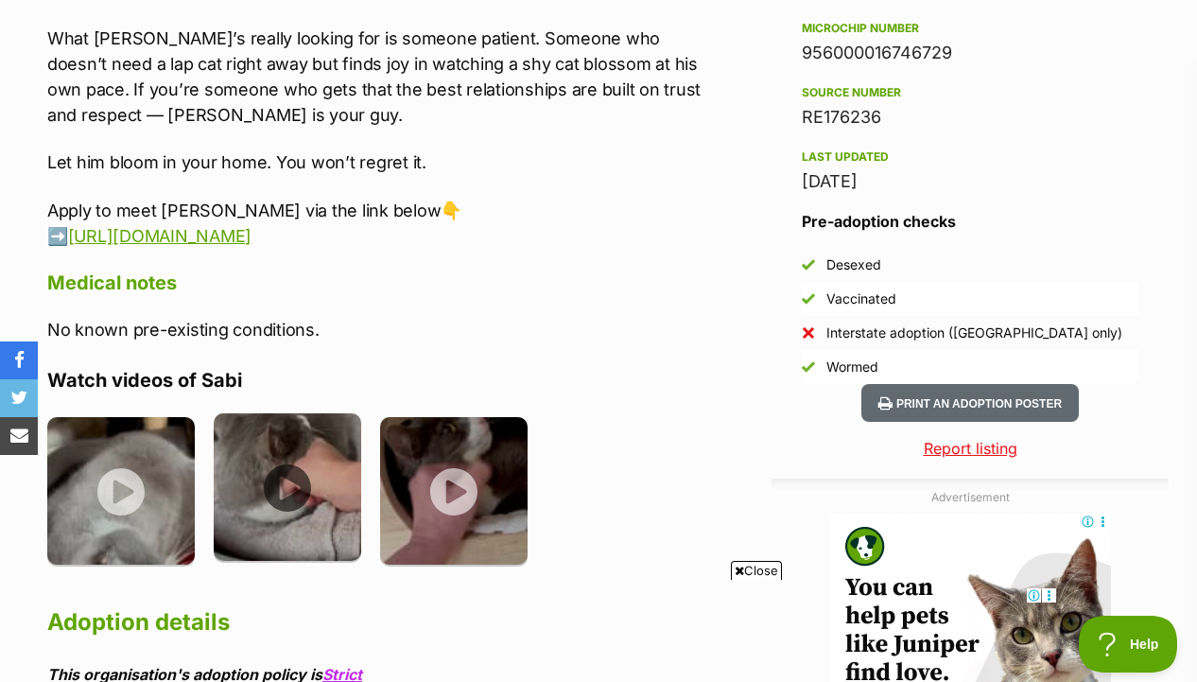
scroll to position [1440, 0]
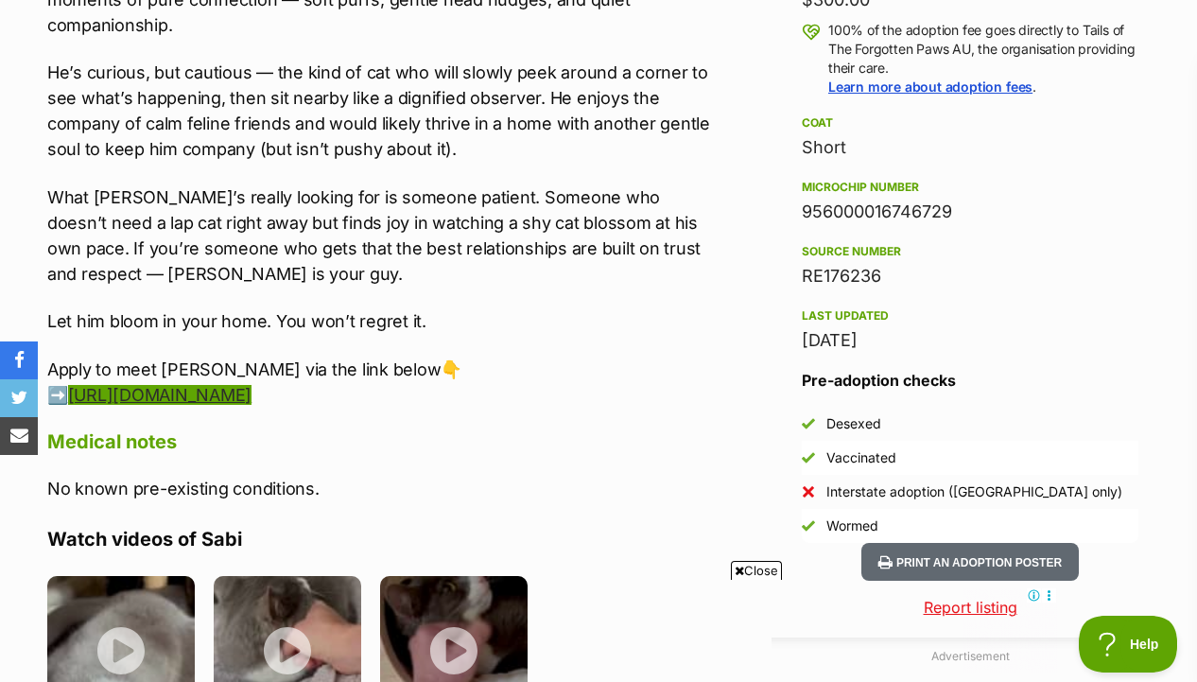
click at [252, 397] on link "https://zfrmz.com.au/8lV6kTX7SZ6DGEJ6wqiC" at bounding box center [159, 395] width 183 height 20
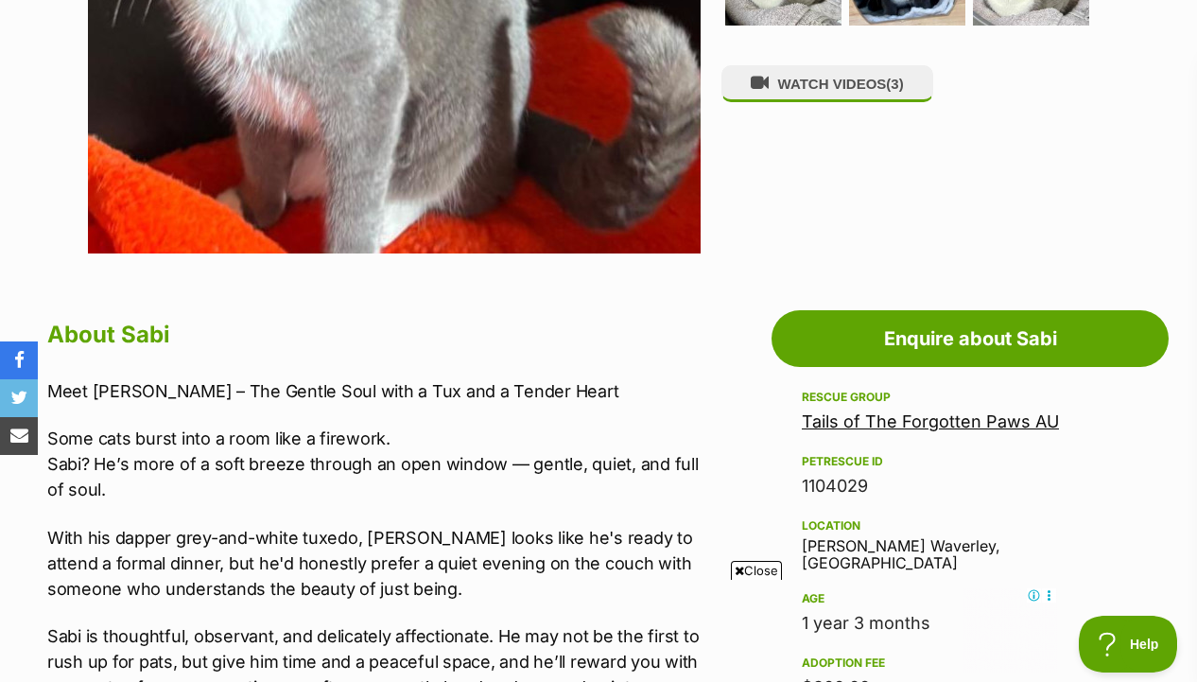
scroll to position [626, 0]
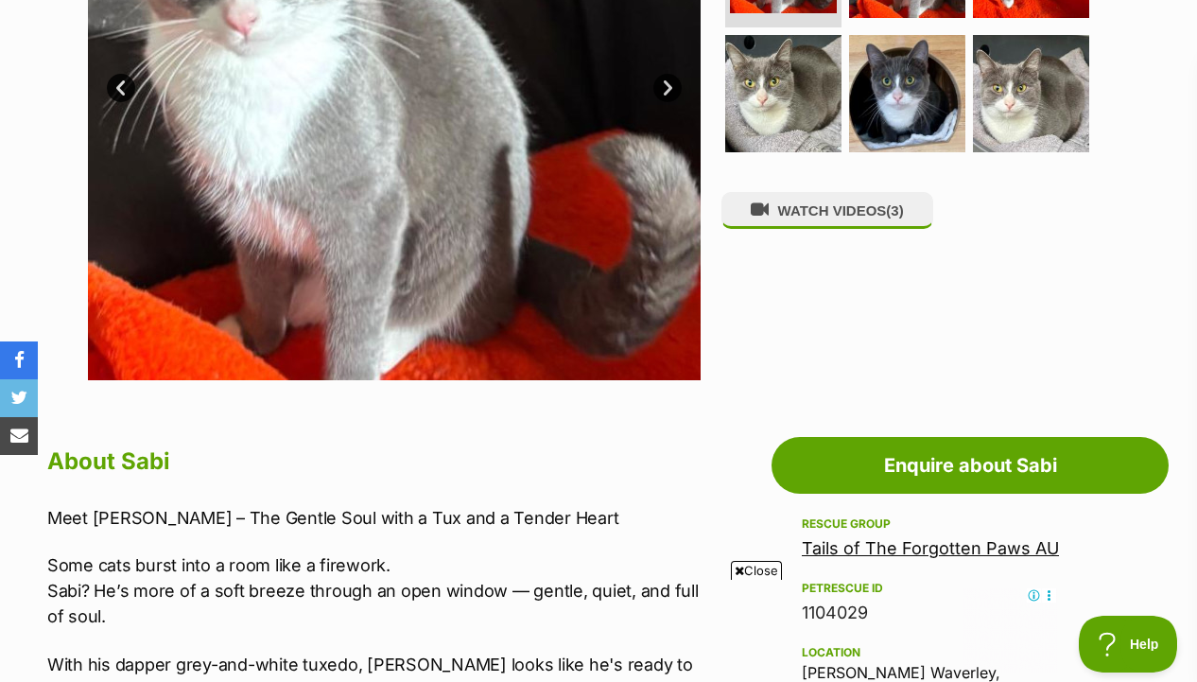
click at [872, 558] on link "Tails of The Forgotten Paws AU" at bounding box center [930, 548] width 257 height 20
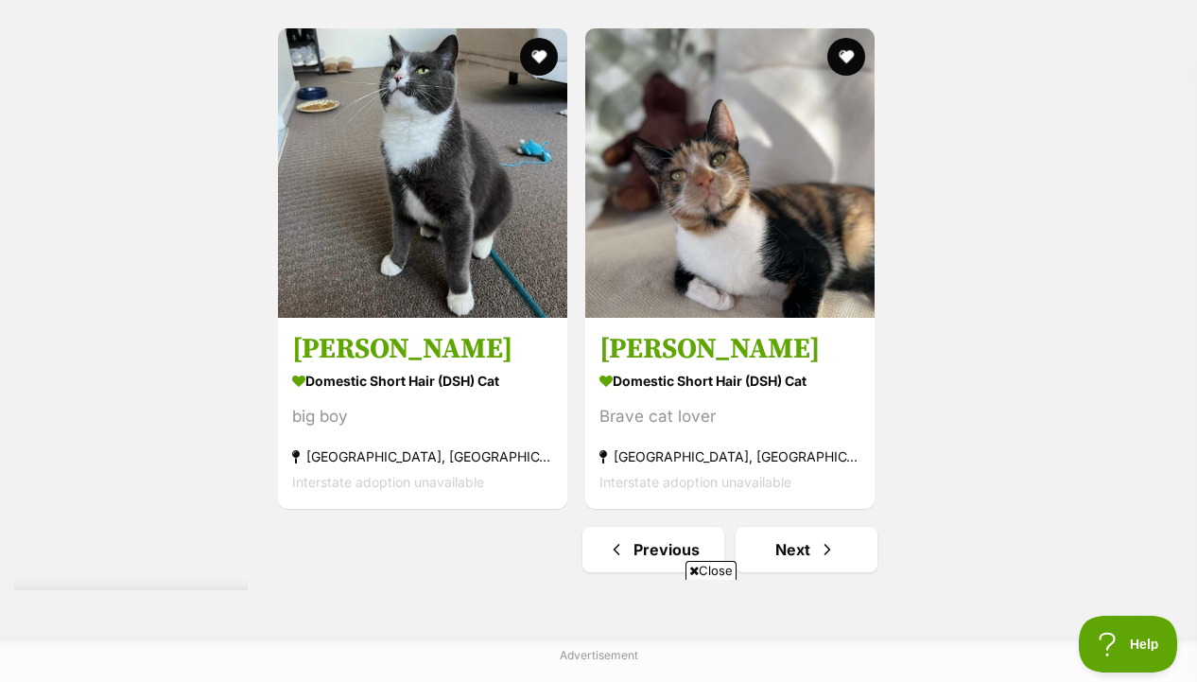
scroll to position [4406, 0]
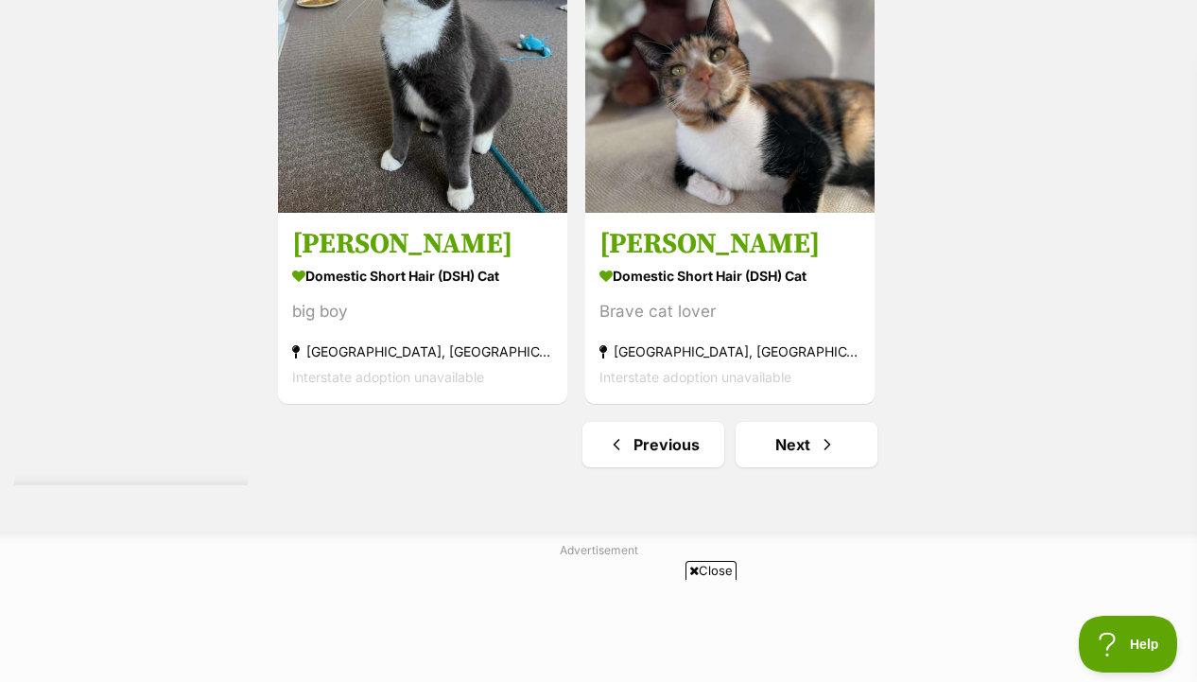
click at [682, 465] on link "Previous" at bounding box center [654, 444] width 142 height 45
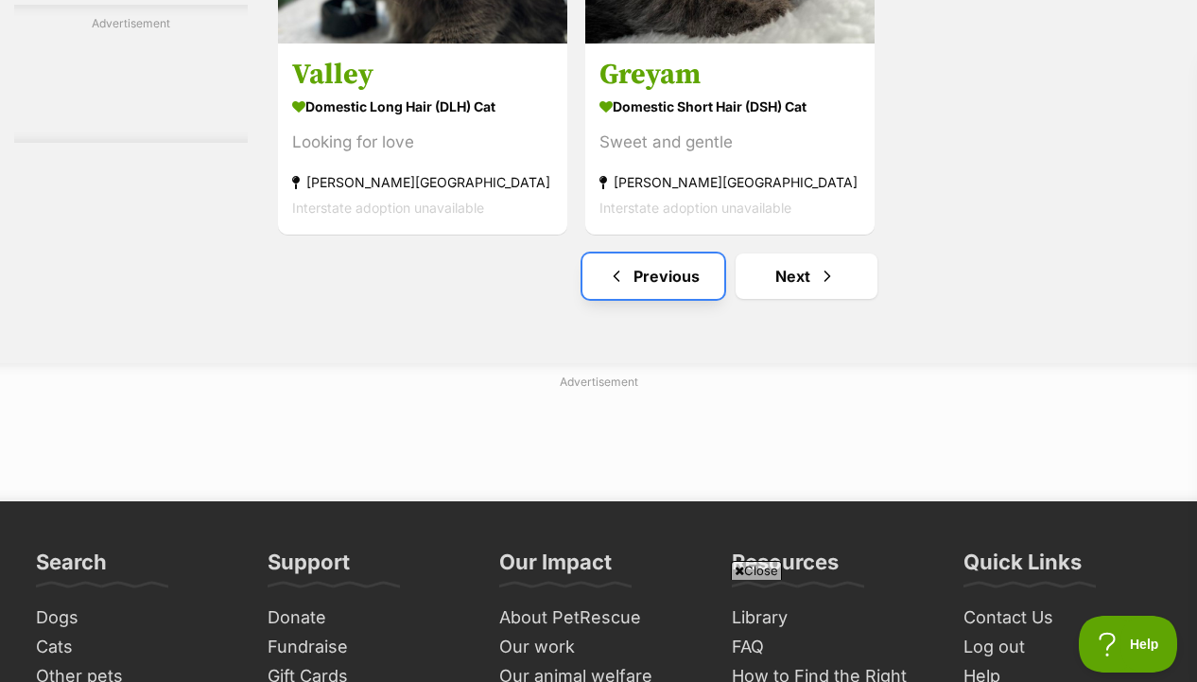
click at [681, 286] on link "Previous" at bounding box center [654, 275] width 142 height 45
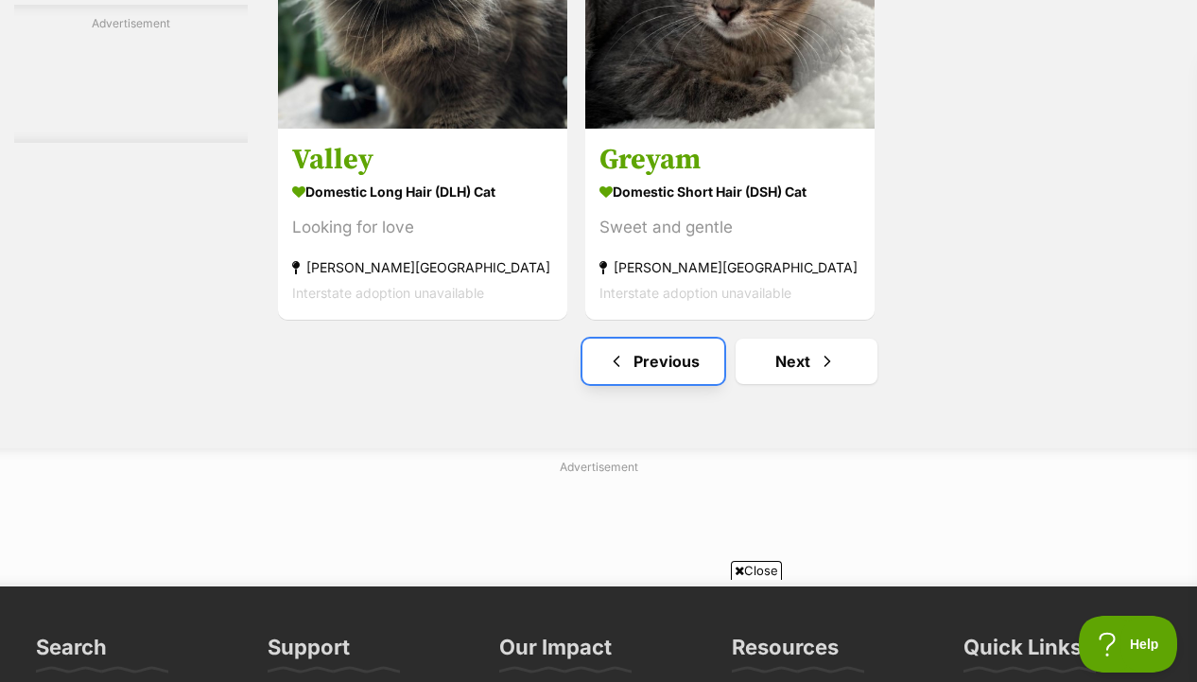
scroll to position [4237, 0]
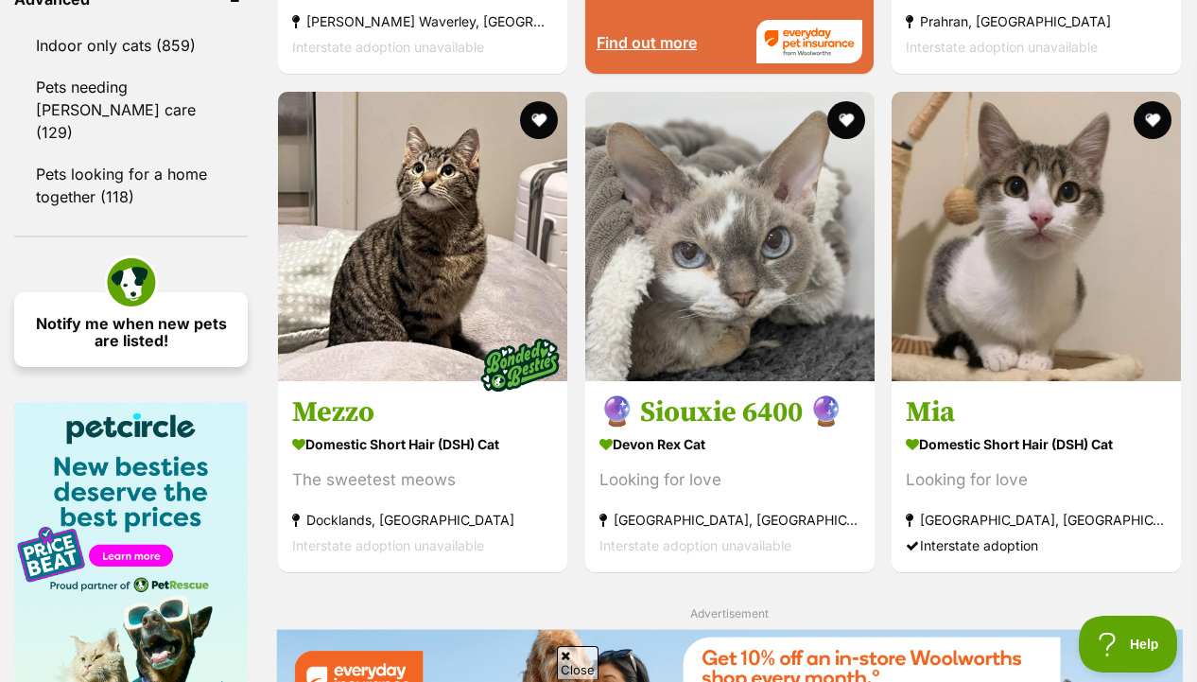
click at [225, 292] on link "Notify me when new pets are listed!" at bounding box center [131, 329] width 234 height 75
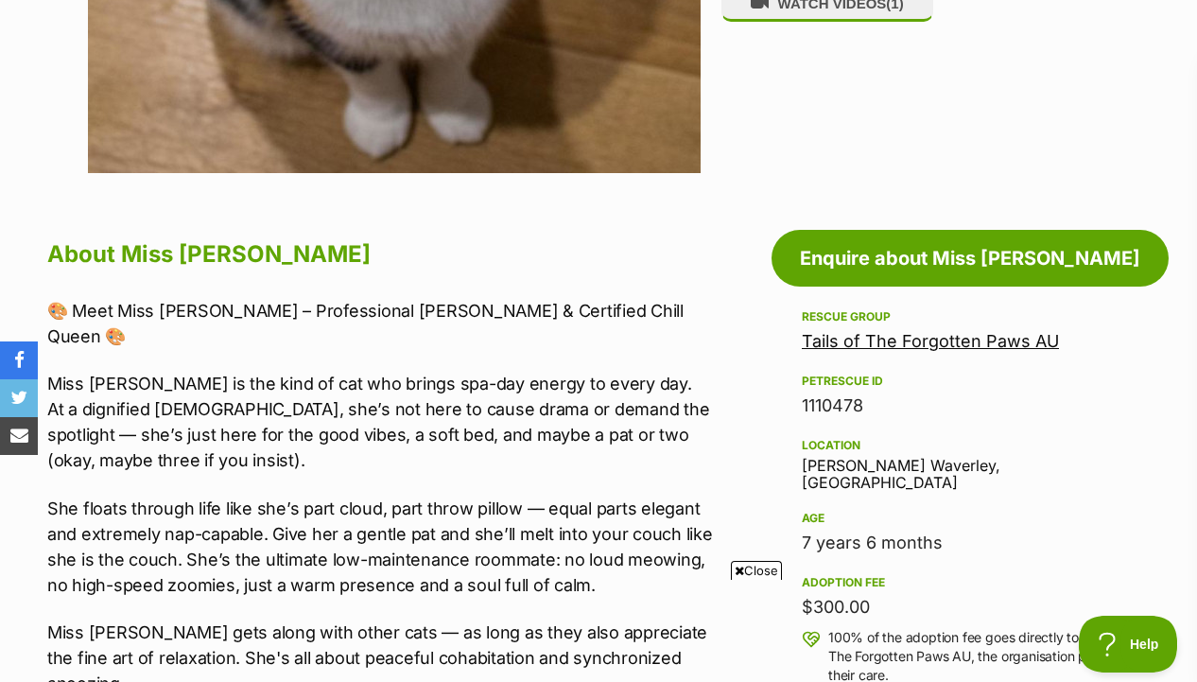
scroll to position [840, 0]
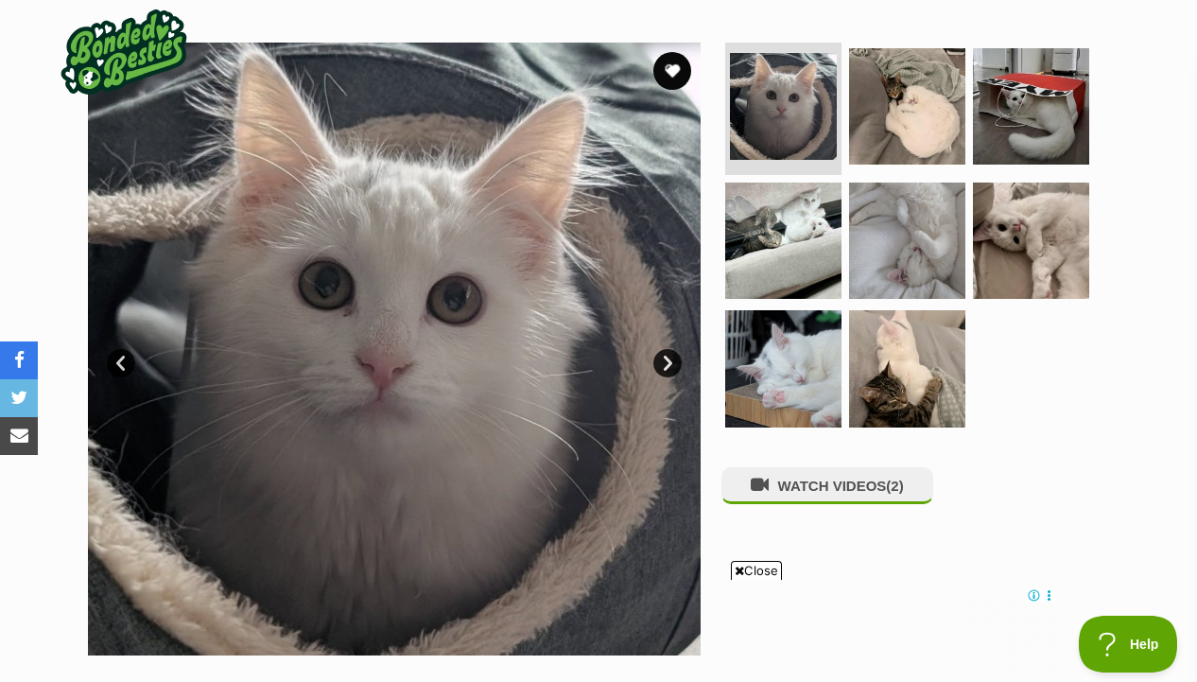
scroll to position [391, 0]
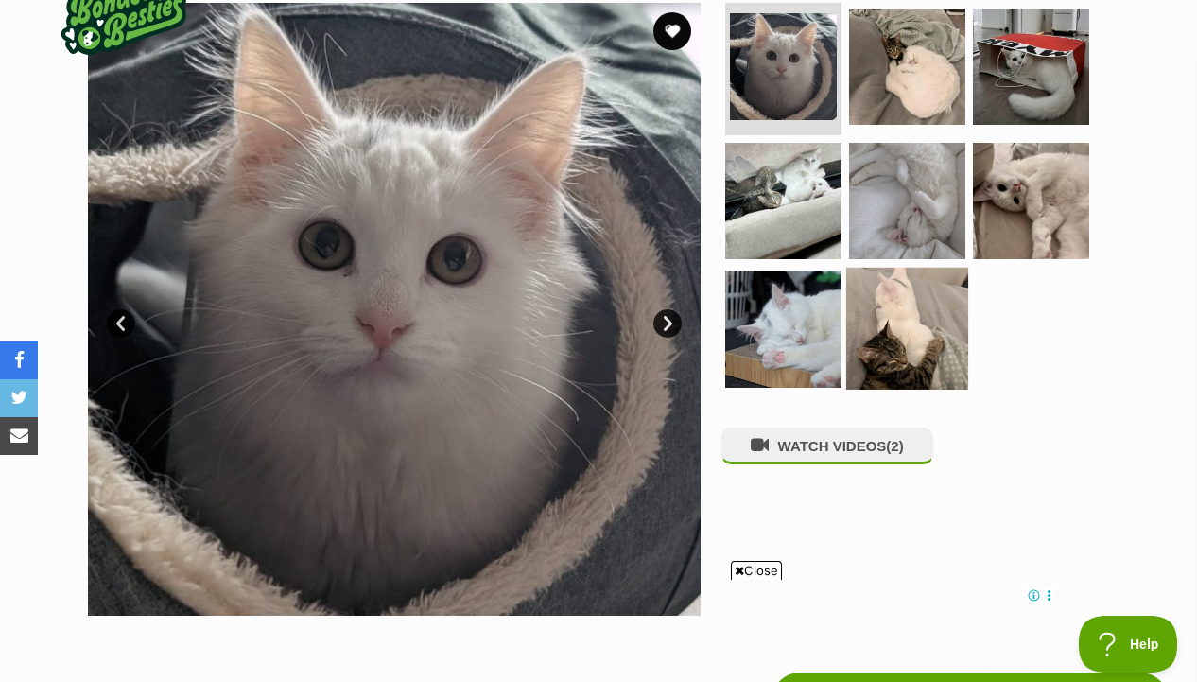
click at [850, 314] on img at bounding box center [907, 329] width 122 height 122
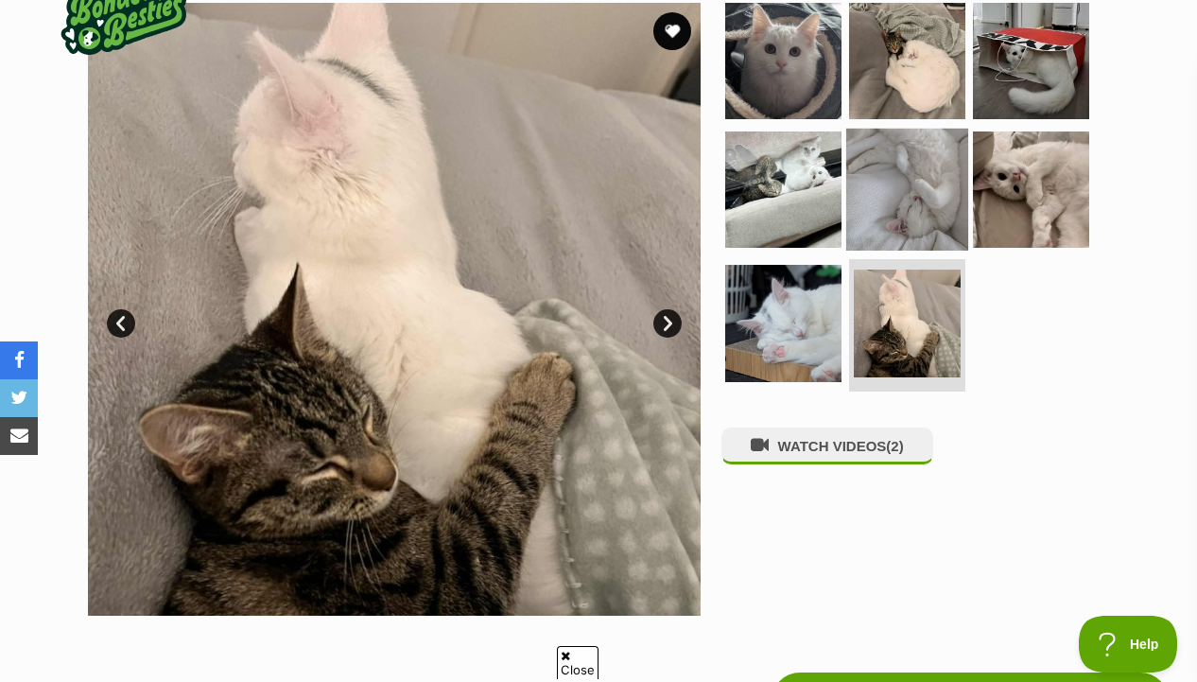
click at [917, 210] on img at bounding box center [907, 189] width 122 height 122
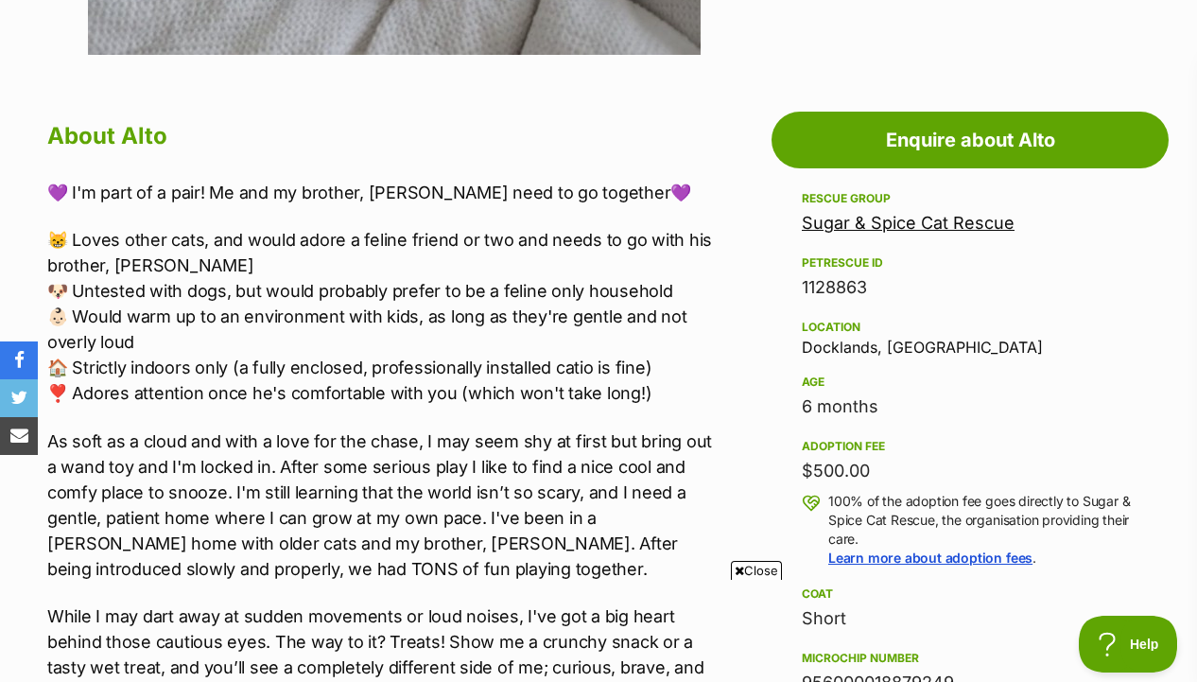
scroll to position [1008, 0]
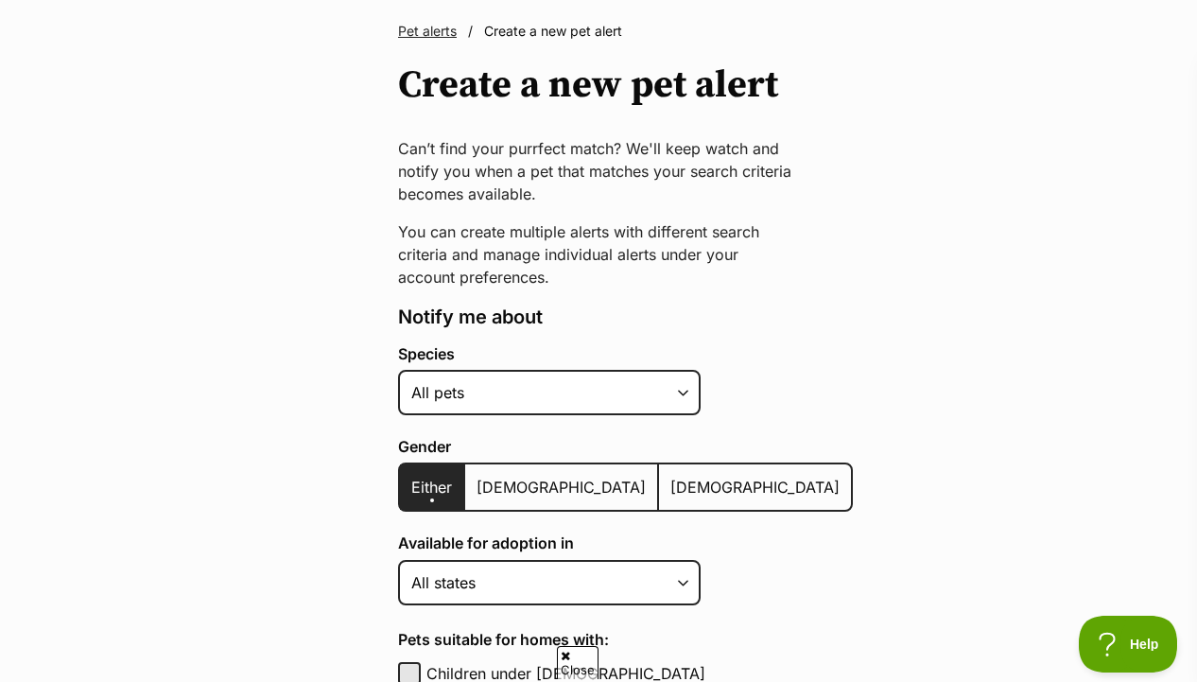
scroll to position [142, 0]
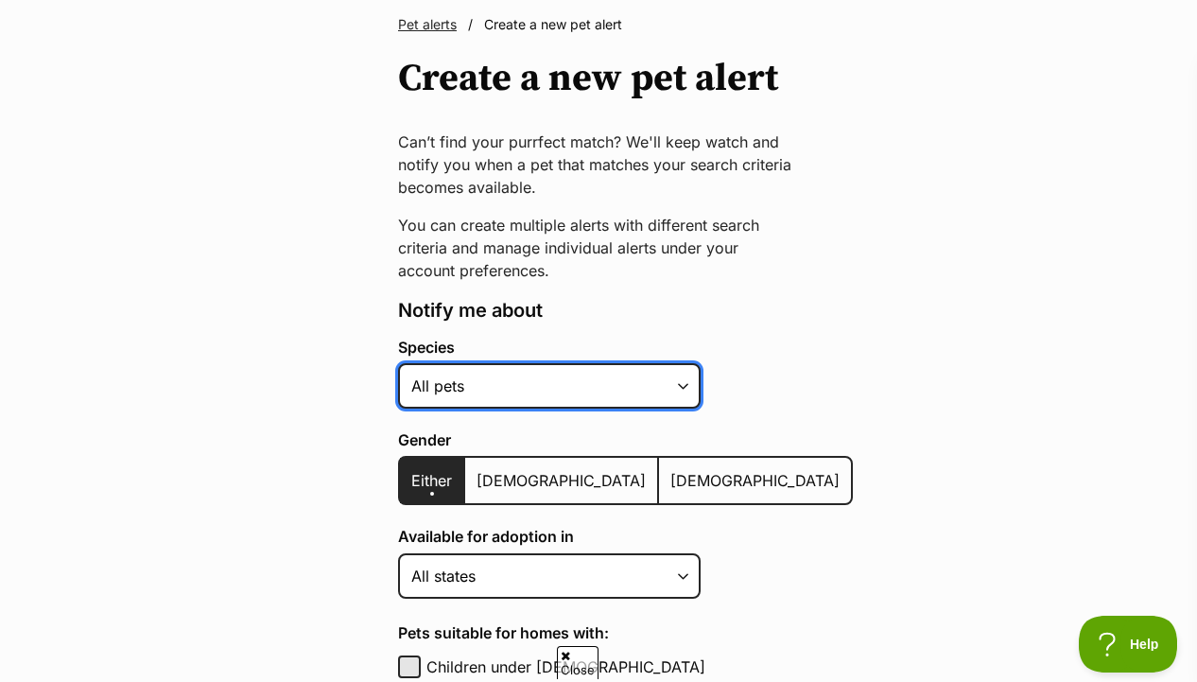
click at [533, 386] on select "Alpaca Bird Cat Chicken Cow Dog Donkey Duck Ferret Fish Goat Goose Guinea Fowl …" at bounding box center [549, 385] width 303 height 45
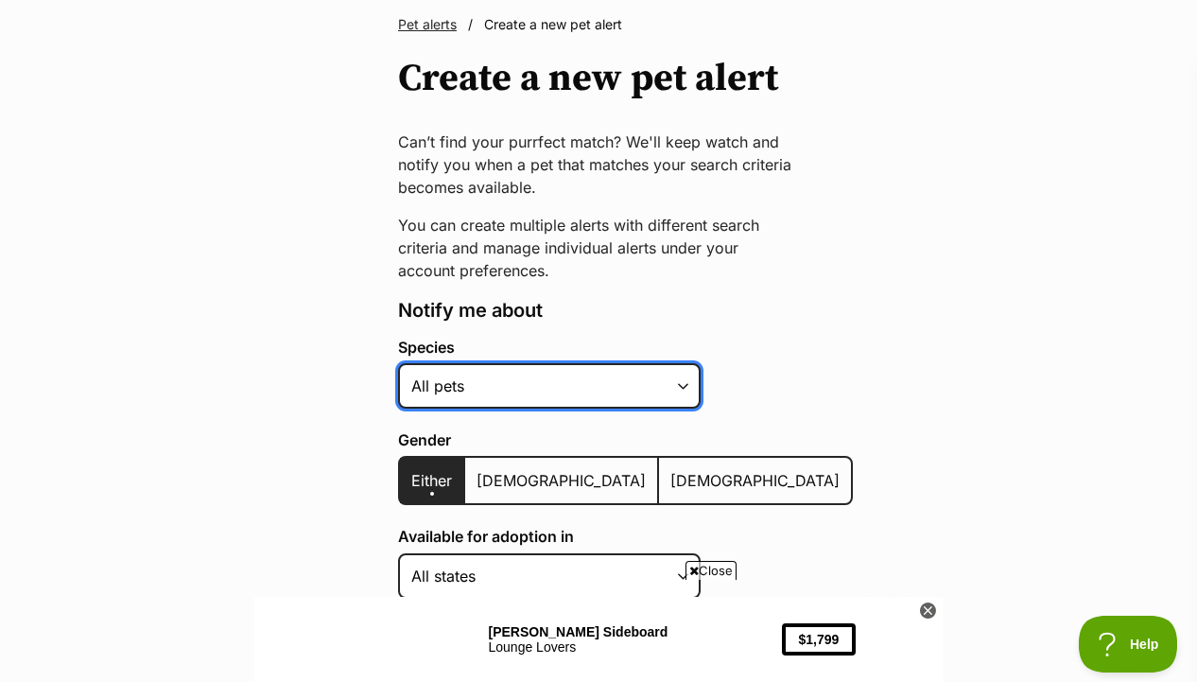
scroll to position [0, 0]
select select "2"
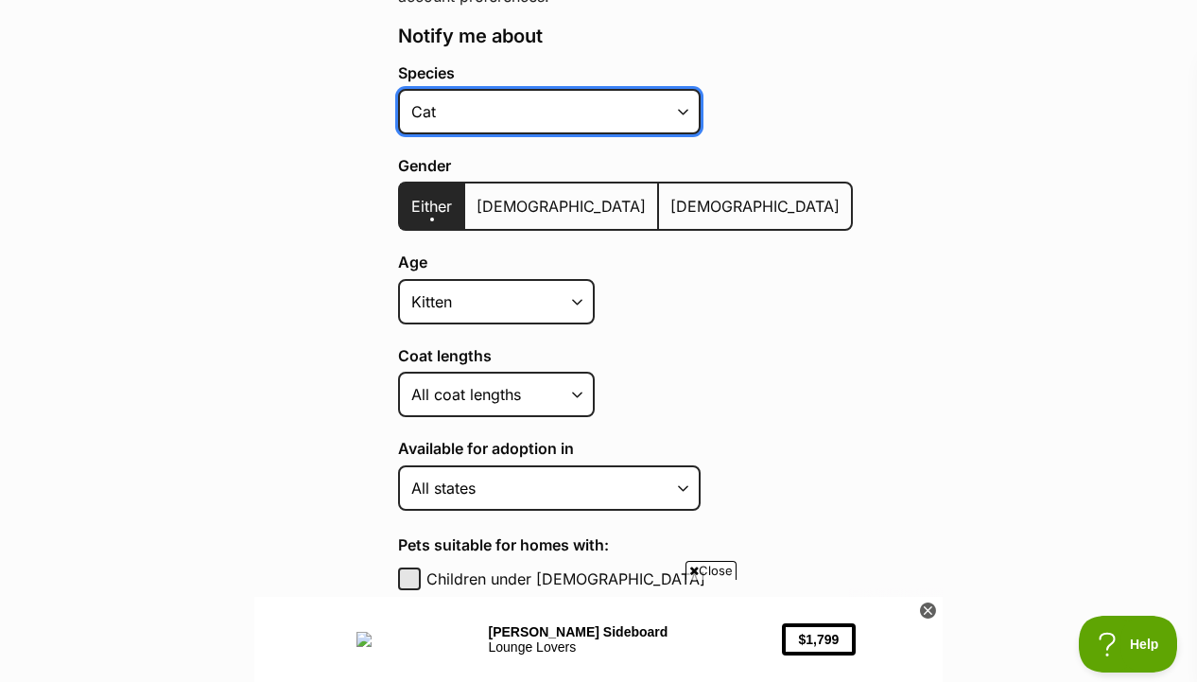
scroll to position [420, 0]
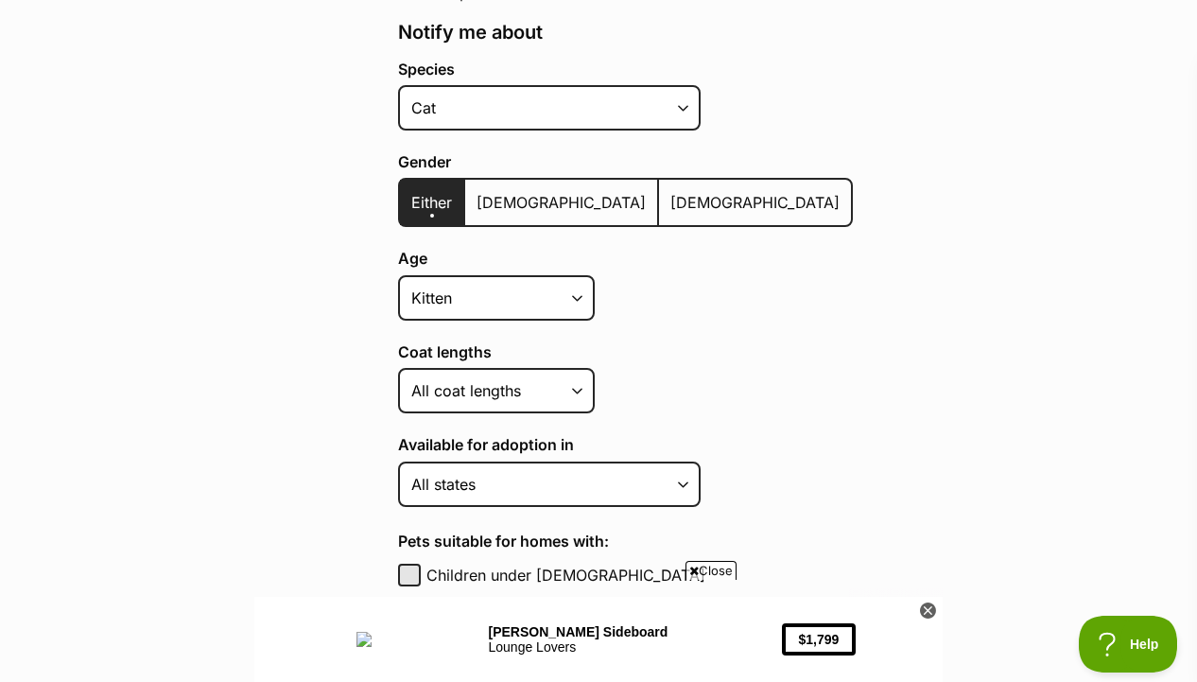
click at [602, 271] on div "Age Kitten Cat Senior All ages" at bounding box center [625, 285] width 455 height 70
click at [573, 291] on select "Kitten Cat Senior All ages" at bounding box center [496, 297] width 197 height 45
select select
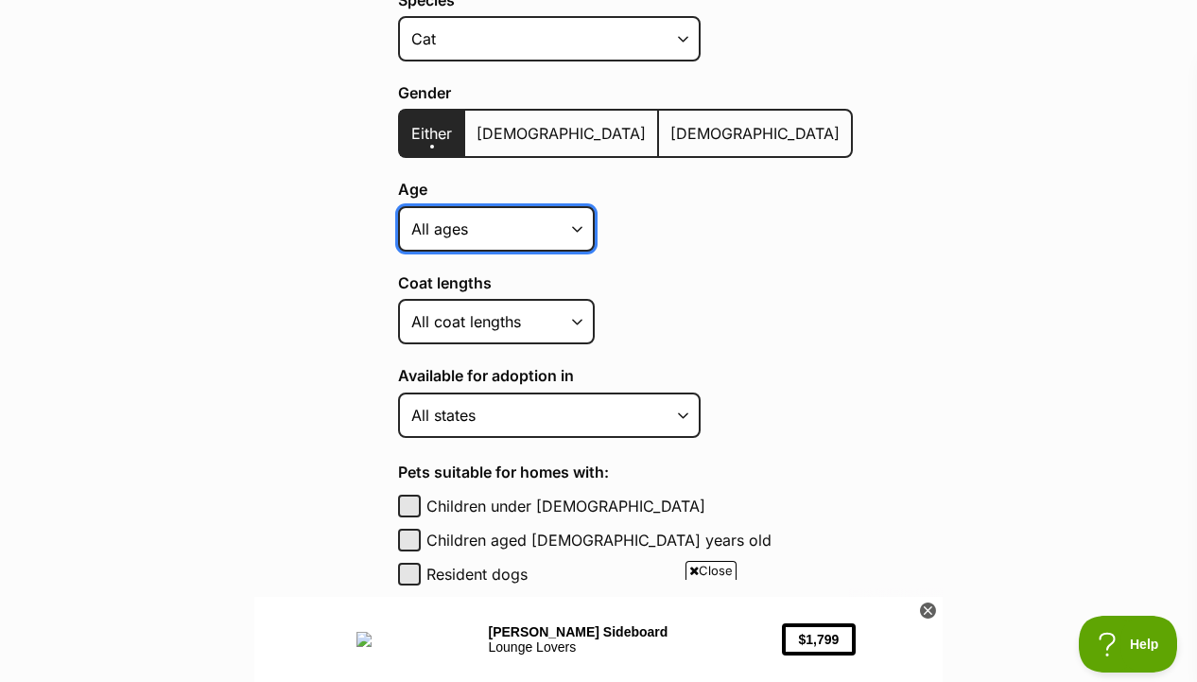
scroll to position [500, 0]
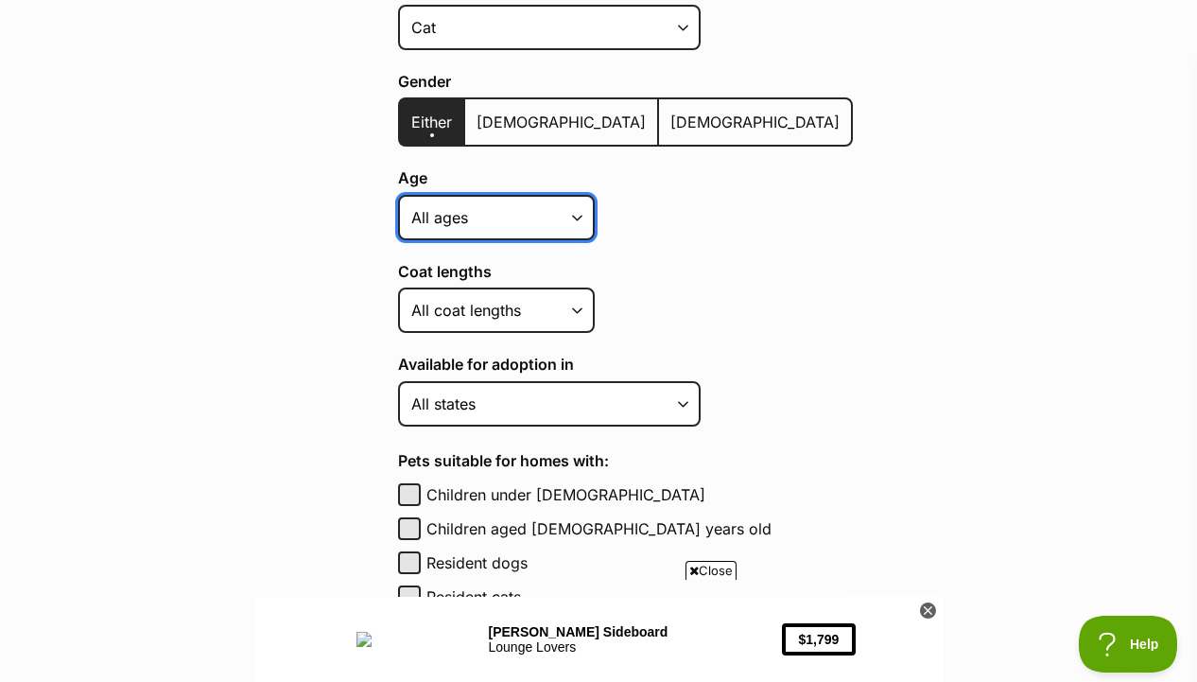
click at [576, 229] on select "Kitten Cat Senior All ages" at bounding box center [496, 217] width 197 height 45
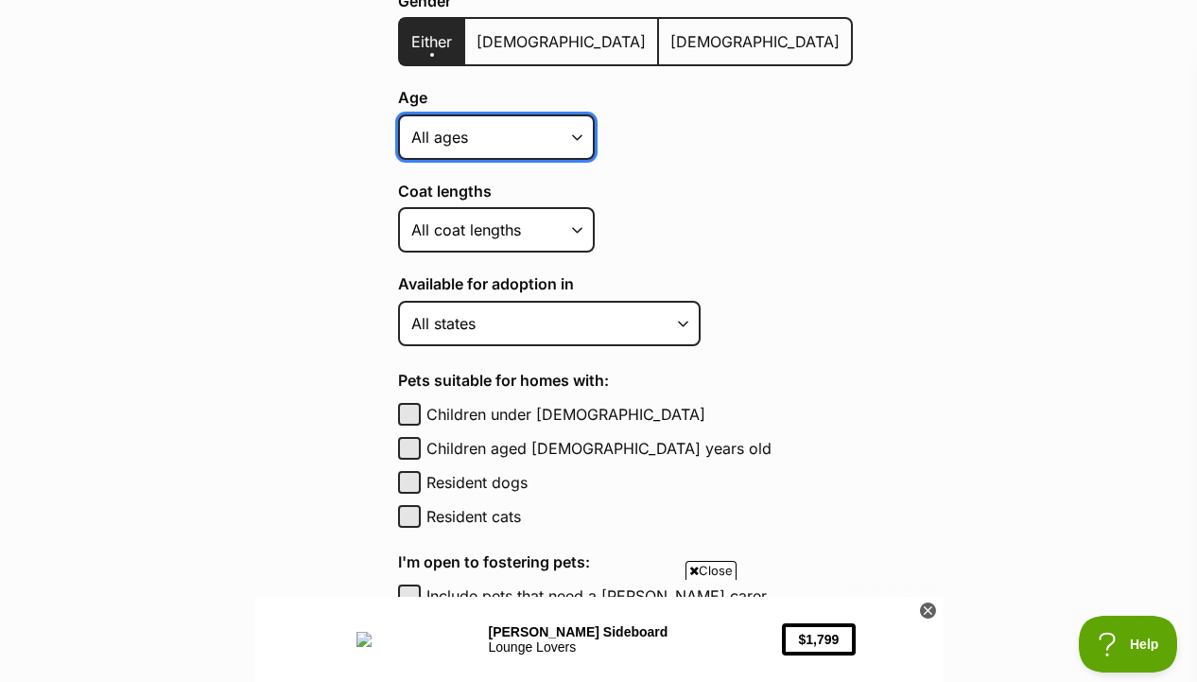
scroll to position [600, 0]
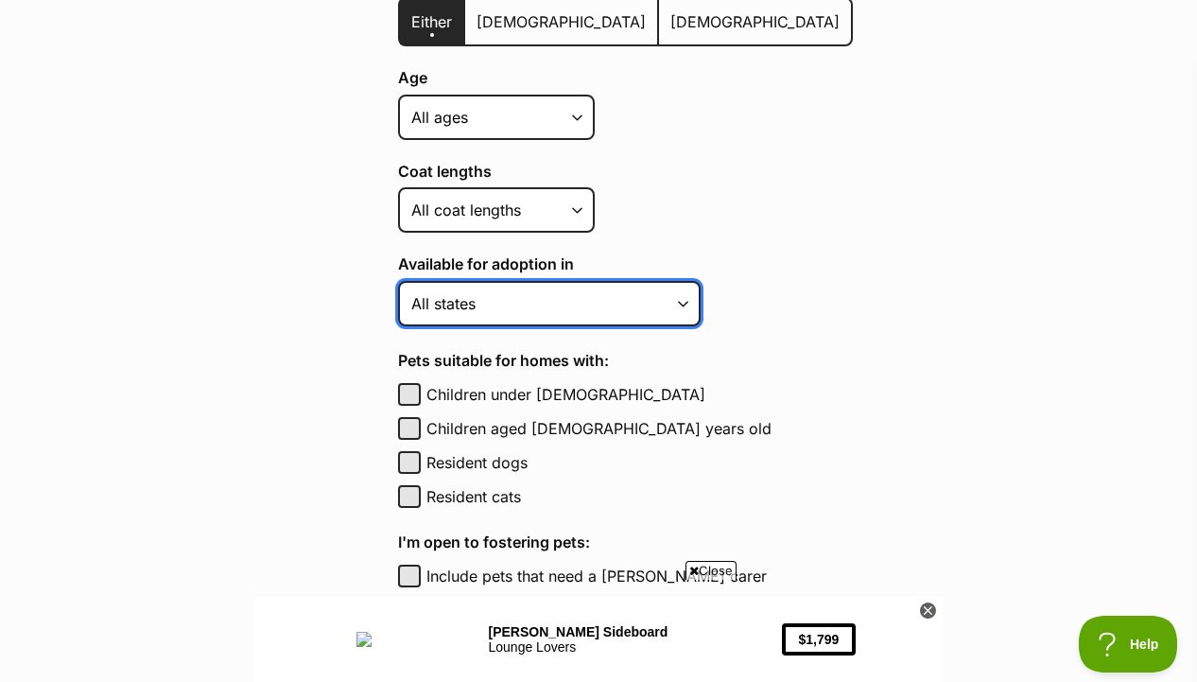
click at [616, 289] on select "Australian Capital Territory New South Wales Northern Territory Queensland Sout…" at bounding box center [549, 303] width 303 height 45
select select "2"
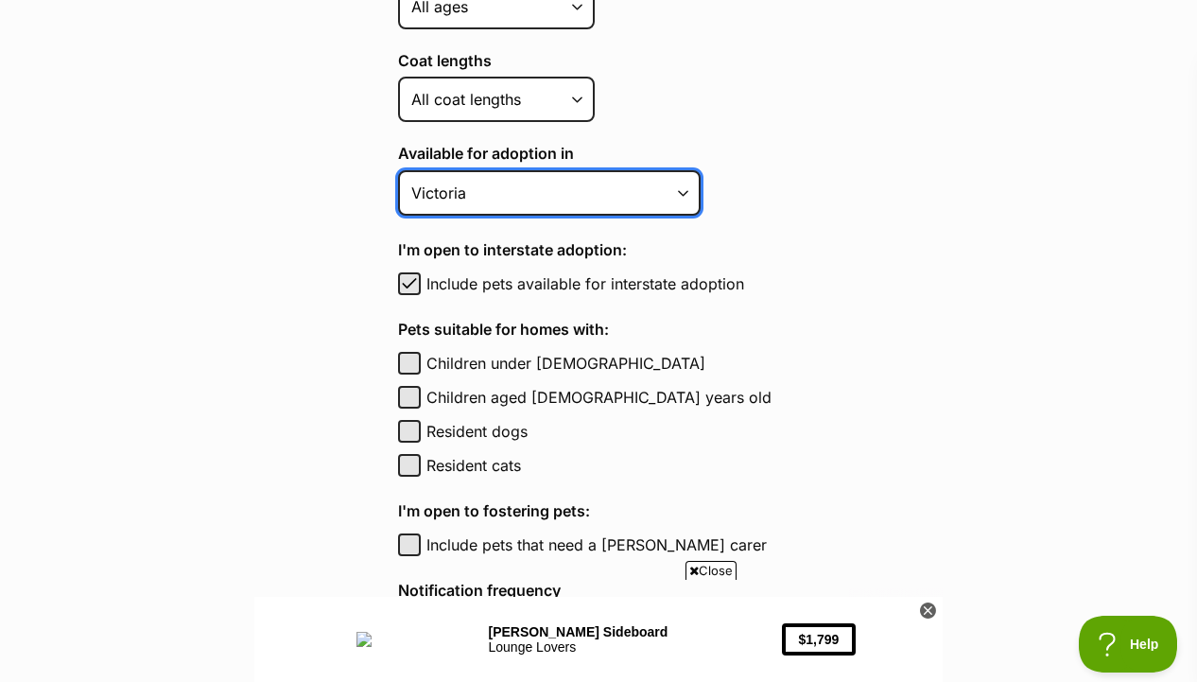
scroll to position [715, 0]
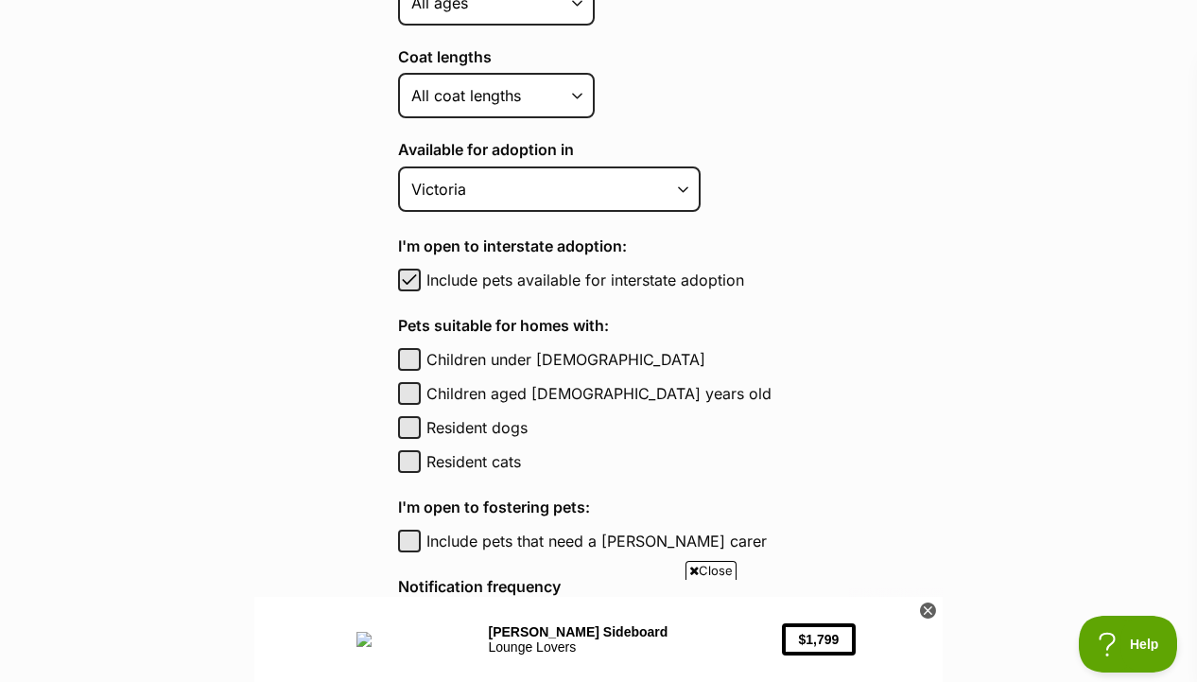
click at [691, 271] on label "Include pets available for interstate adoption" at bounding box center [639, 280] width 426 height 23
click at [421, 271] on button "Include pets available for interstate adoption" at bounding box center [409, 280] width 23 height 23
checkbox input "false"
click at [724, 299] on div "Species Alpaca Bird Cat Chicken Cow Dog Donkey Duck Ferret Fish Goat Goose Guin…" at bounding box center [625, 309] width 455 height 1089
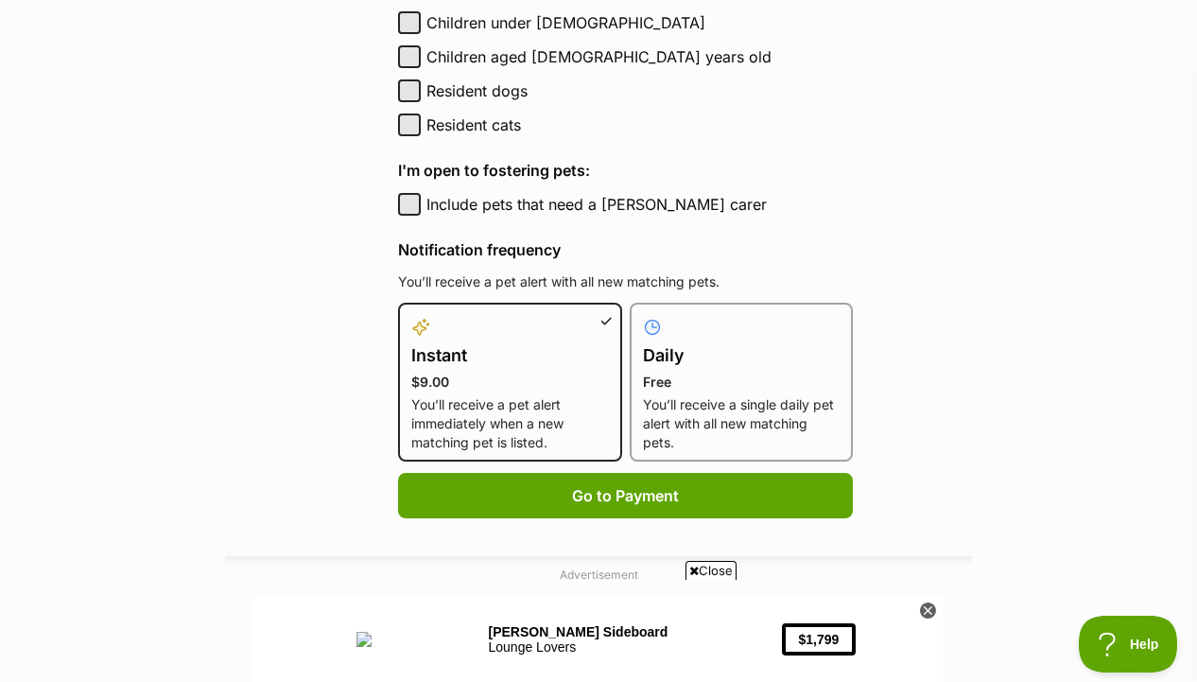
scroll to position [1057, 0]
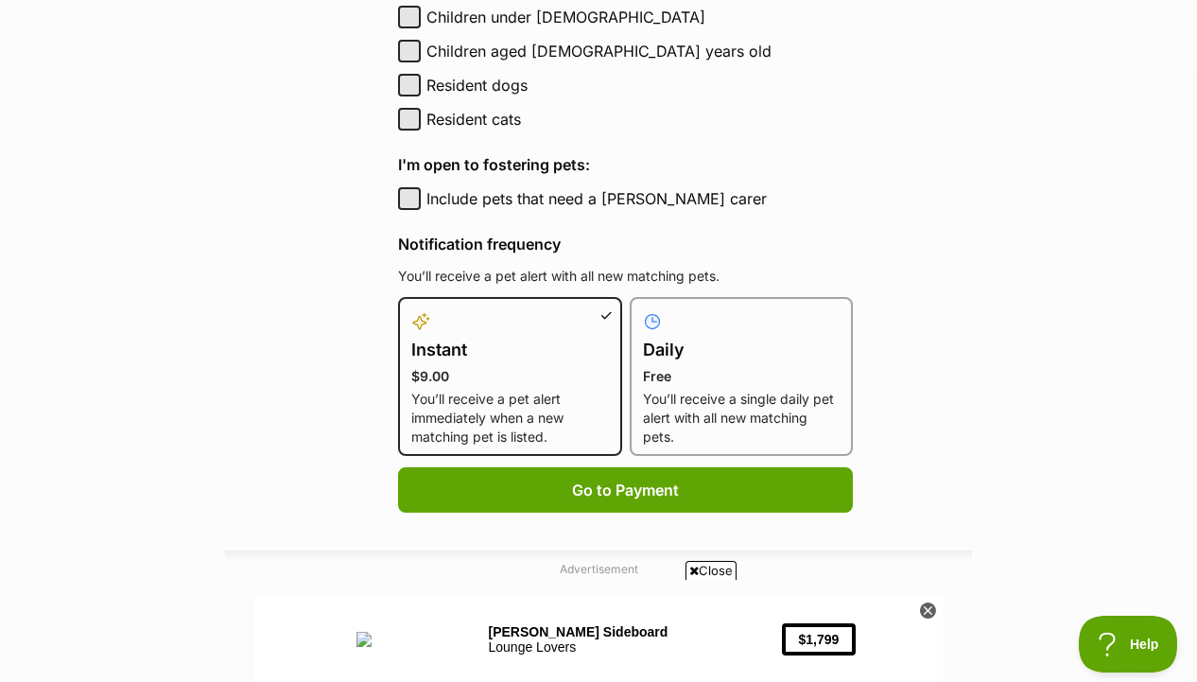
click at [711, 331] on div at bounding box center [742, 321] width 198 height 23
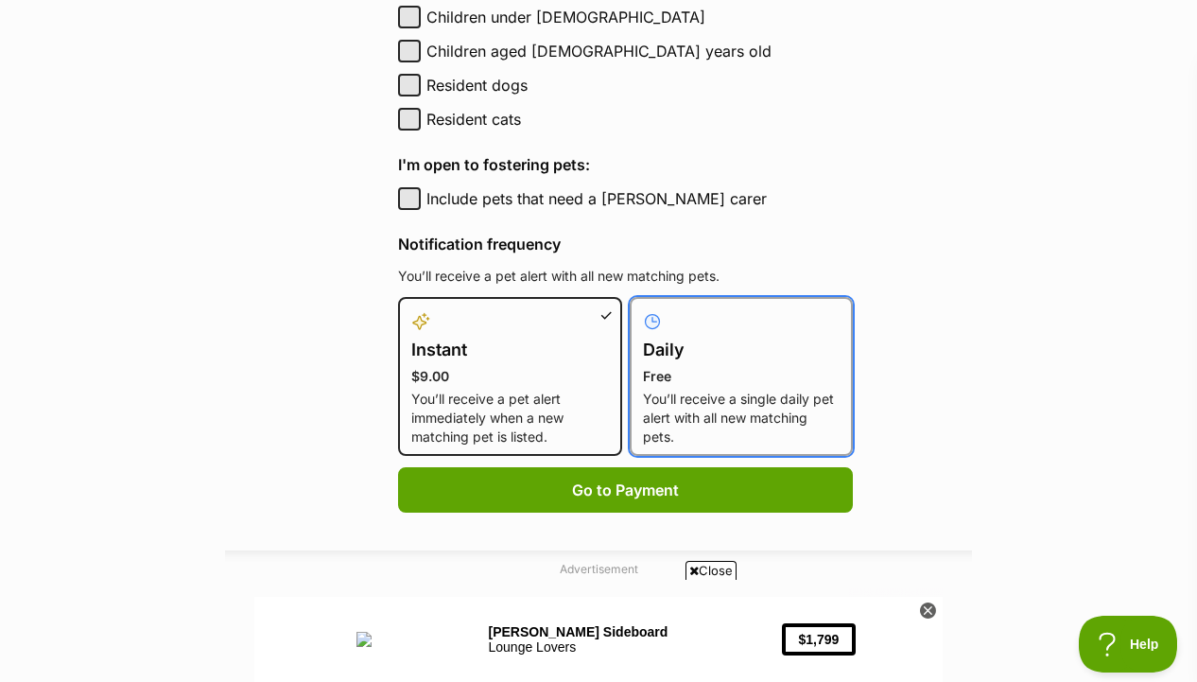
click at [642, 309] on input "Daily Free You’ll receive a single daily pet alert with all new matching pets." at bounding box center [641, 308] width 1 height 1
radio input "true"
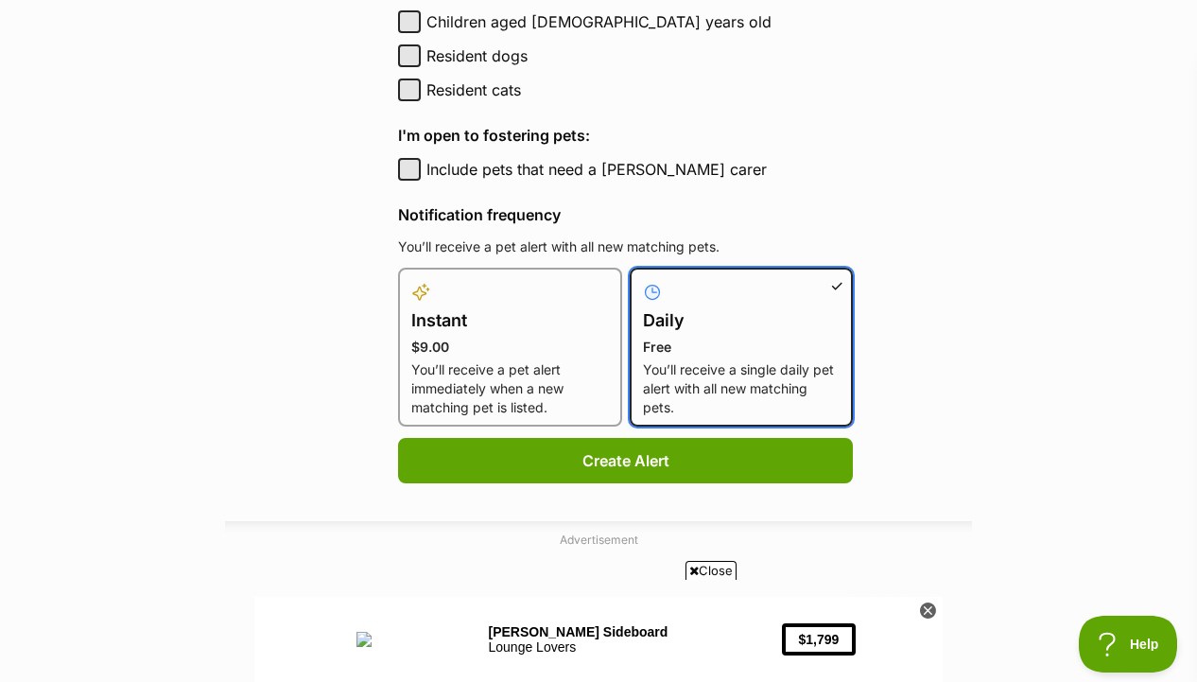
scroll to position [1097, 0]
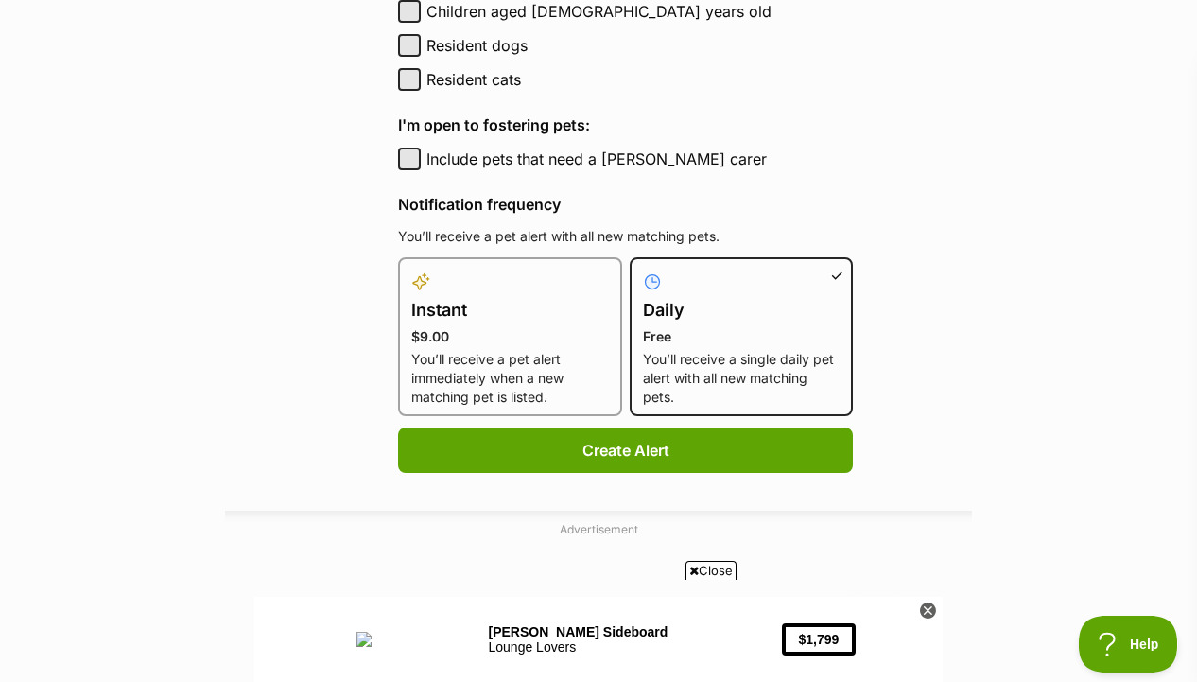
drag, startPoint x: 849, startPoint y: 389, endPoint x: 849, endPoint y: 310, distance: 78.5
drag, startPoint x: 849, startPoint y: 301, endPoint x: 849, endPoint y: 288, distance: 12.3
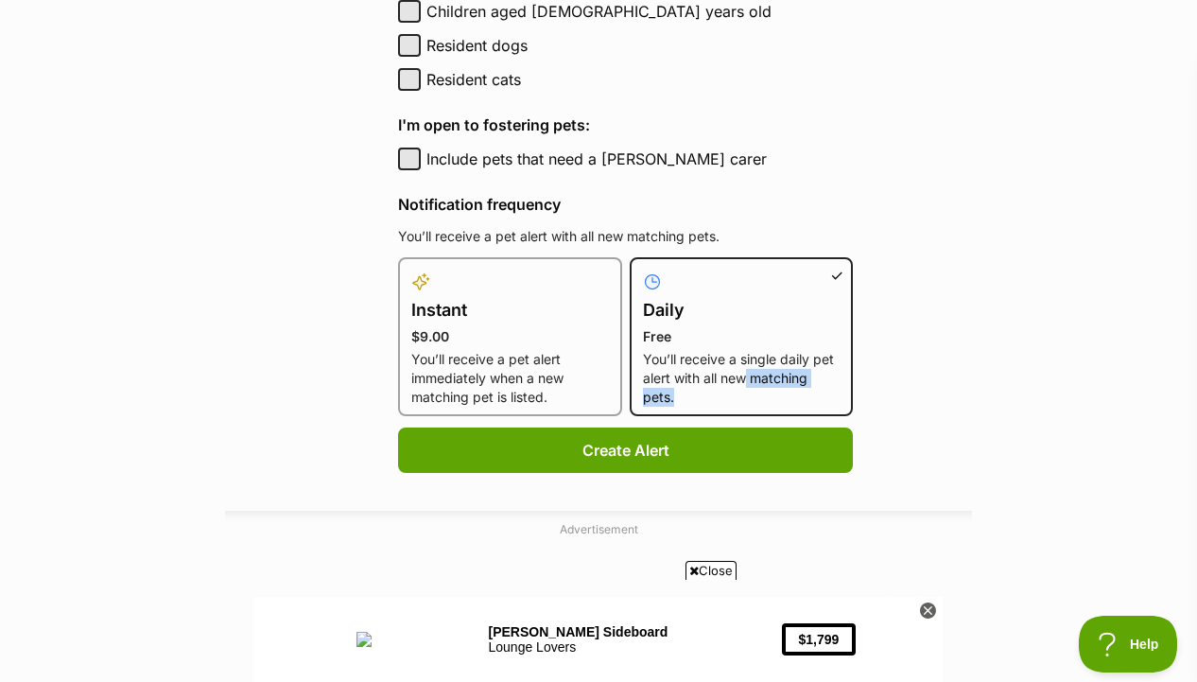
drag, startPoint x: 834, startPoint y: 393, endPoint x: 835, endPoint y: 328, distance: 65.3
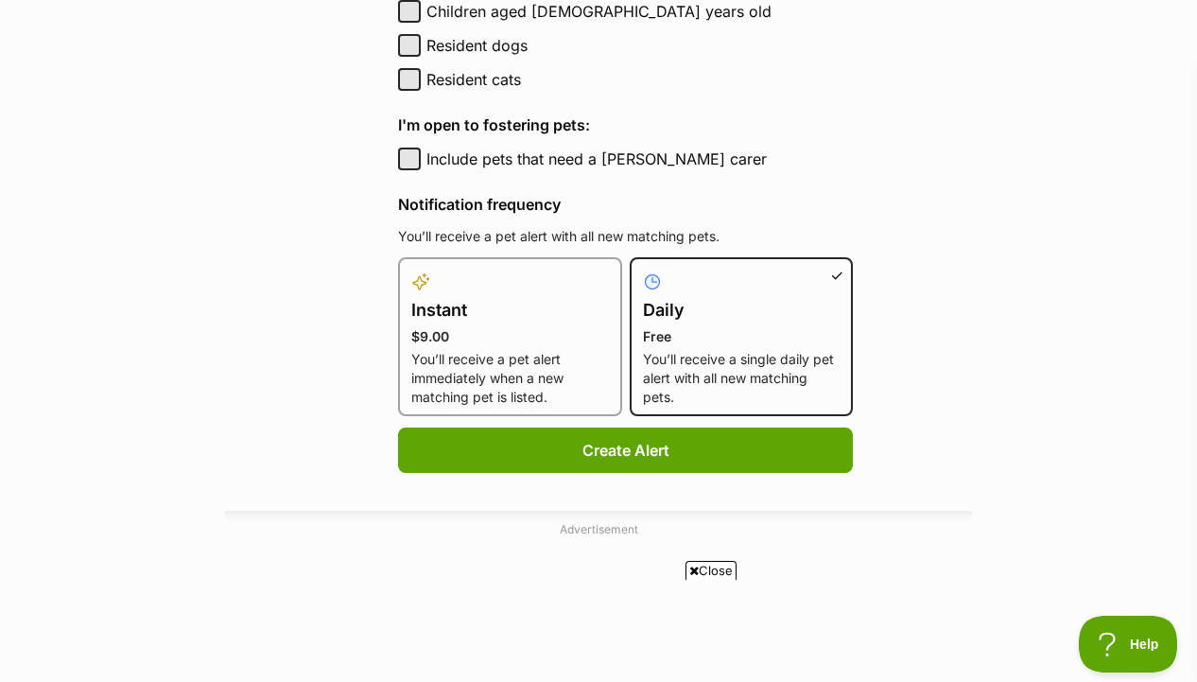
scroll to position [0, 0]
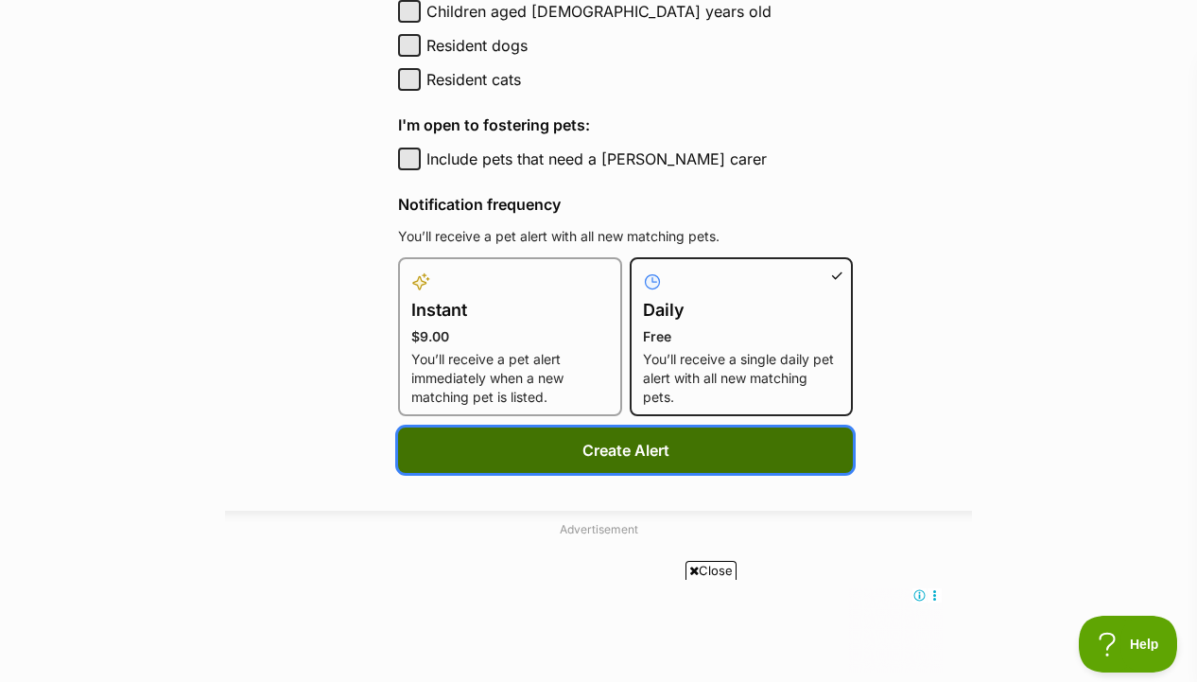
click at [704, 456] on button "Create Alert" at bounding box center [625, 449] width 455 height 45
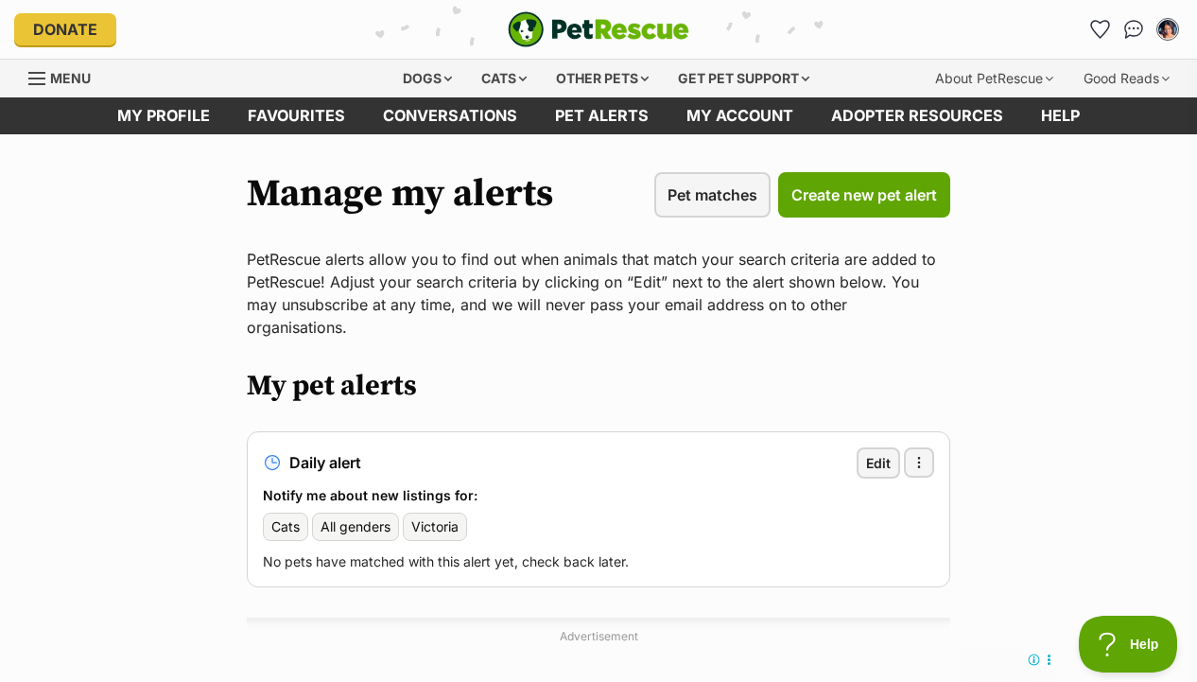
click at [1081, 23] on div "My account [PERSON_NAME] Edit profile Log out Pet alerts Pet alert matches Acco…" at bounding box center [988, 29] width 390 height 30
click at [1095, 25] on icon "Favourites" at bounding box center [1099, 29] width 23 height 22
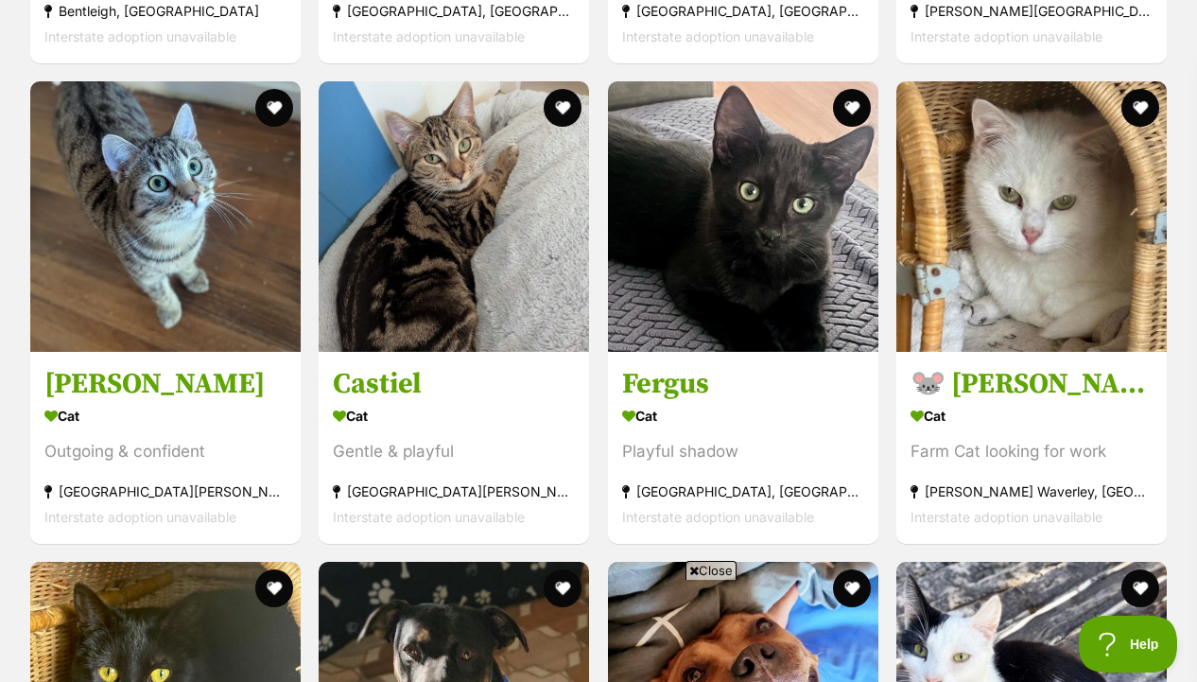
scroll to position [4971, 0]
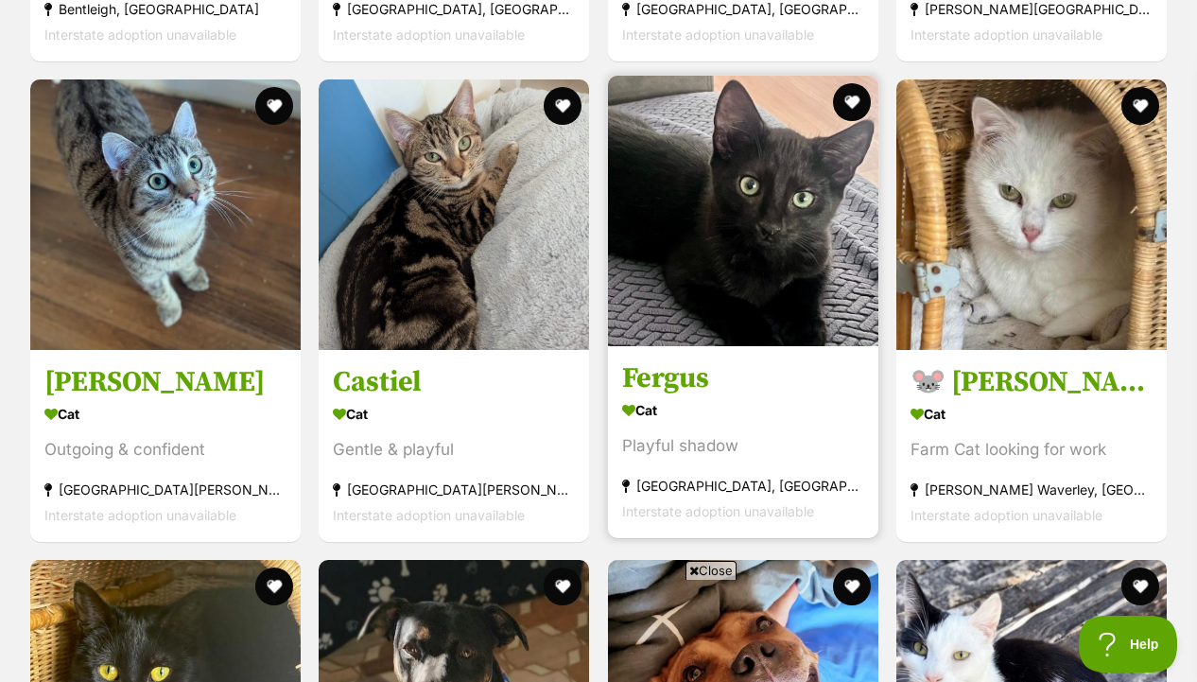
click at [850, 305] on img at bounding box center [743, 211] width 270 height 270
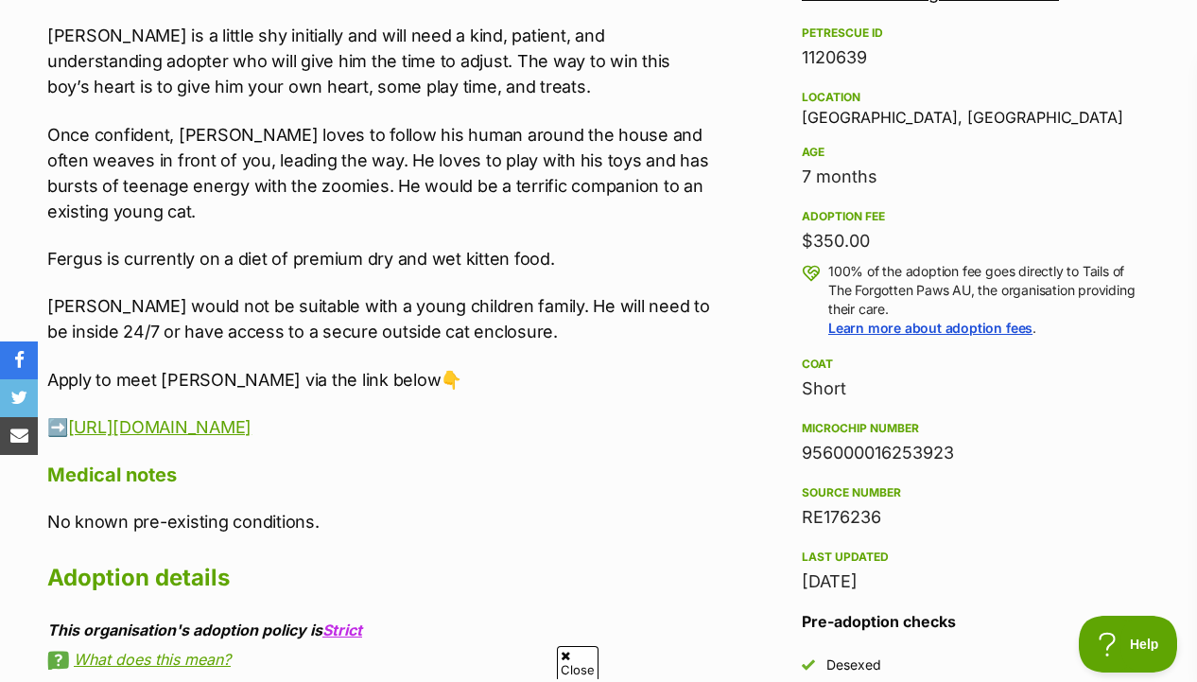
scroll to position [1122, 0]
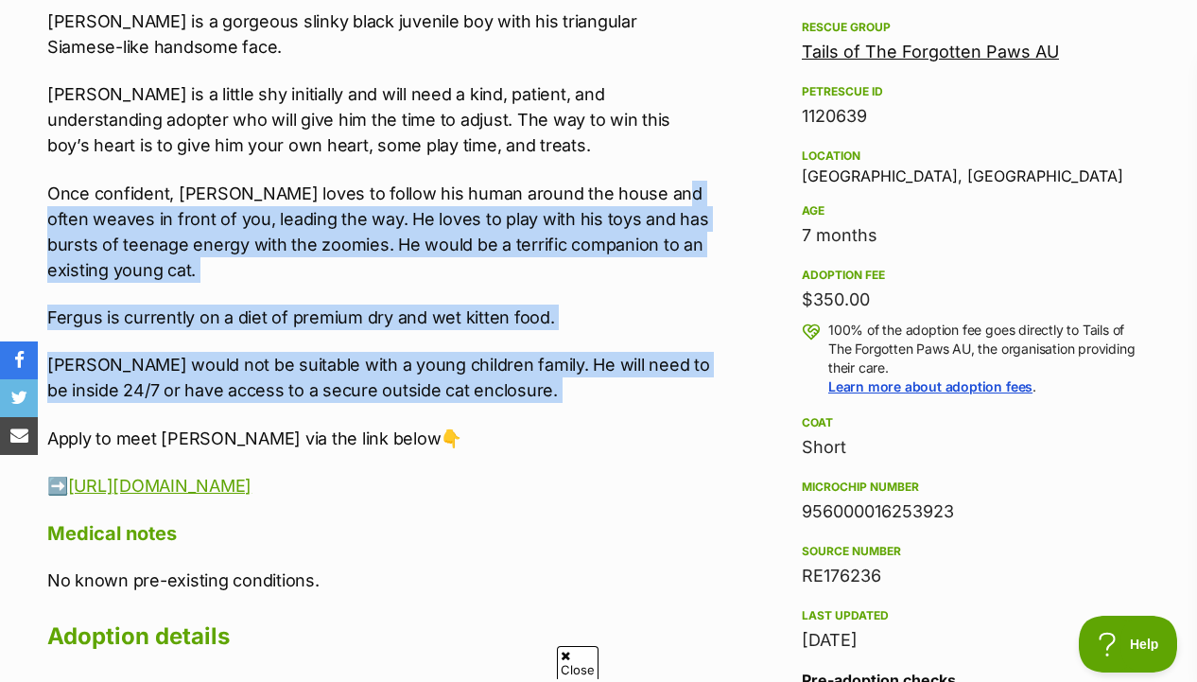
drag, startPoint x: 690, startPoint y: 423, endPoint x: 690, endPoint y: 196, distance: 227.0
click at [690, 196] on div "[PERSON_NAME] is a gorgeous slinky black juvenile boy with his triangular Siame…" at bounding box center [380, 254] width 666 height 490
click at [690, 196] on p "Once confident, [PERSON_NAME] loves to follow his human around the house and of…" at bounding box center [380, 232] width 666 height 102
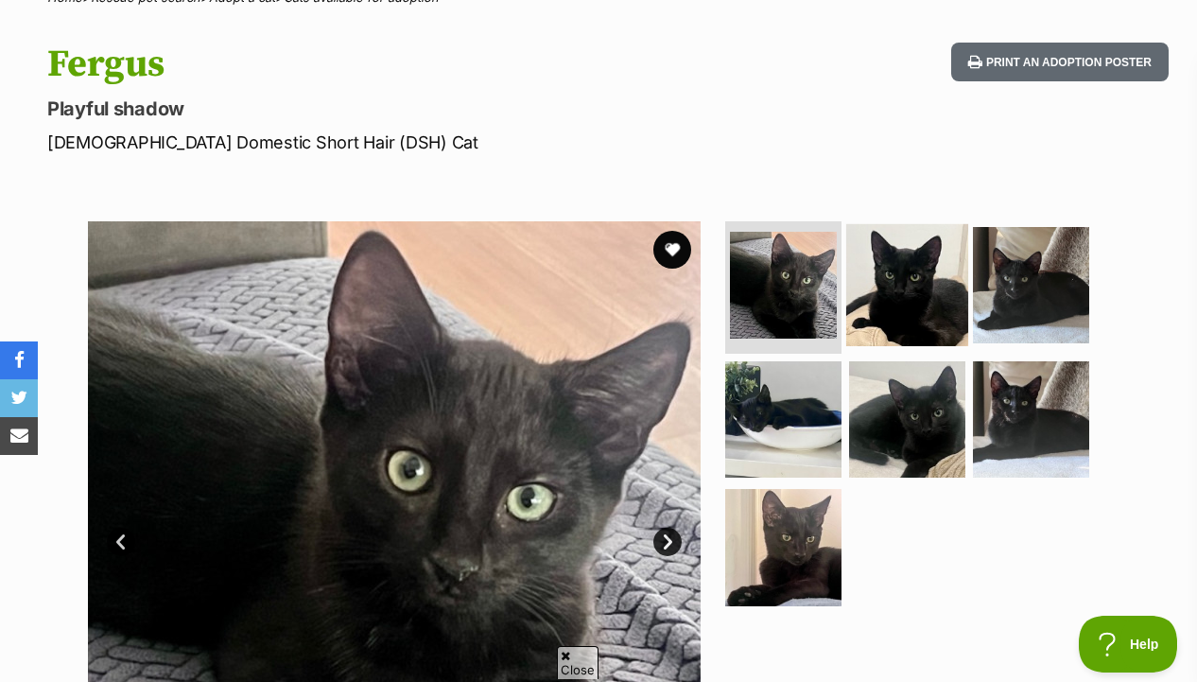
scroll to position [0, 0]
click at [854, 308] on img at bounding box center [907, 285] width 122 height 122
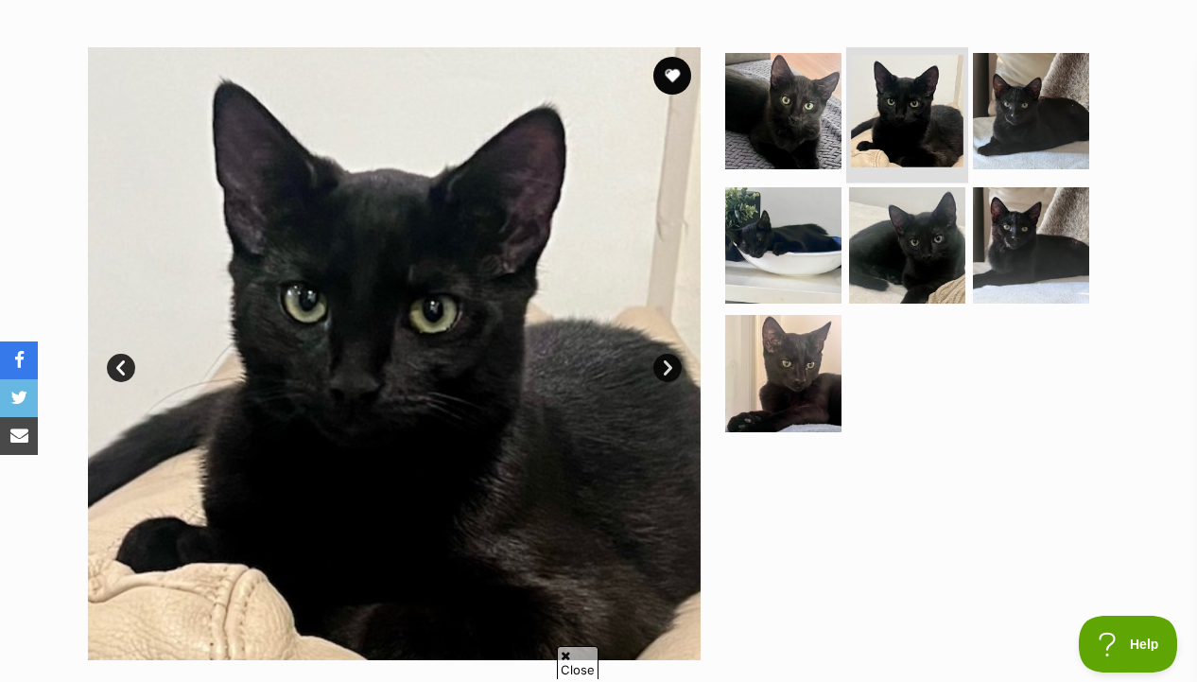
scroll to position [352, 0]
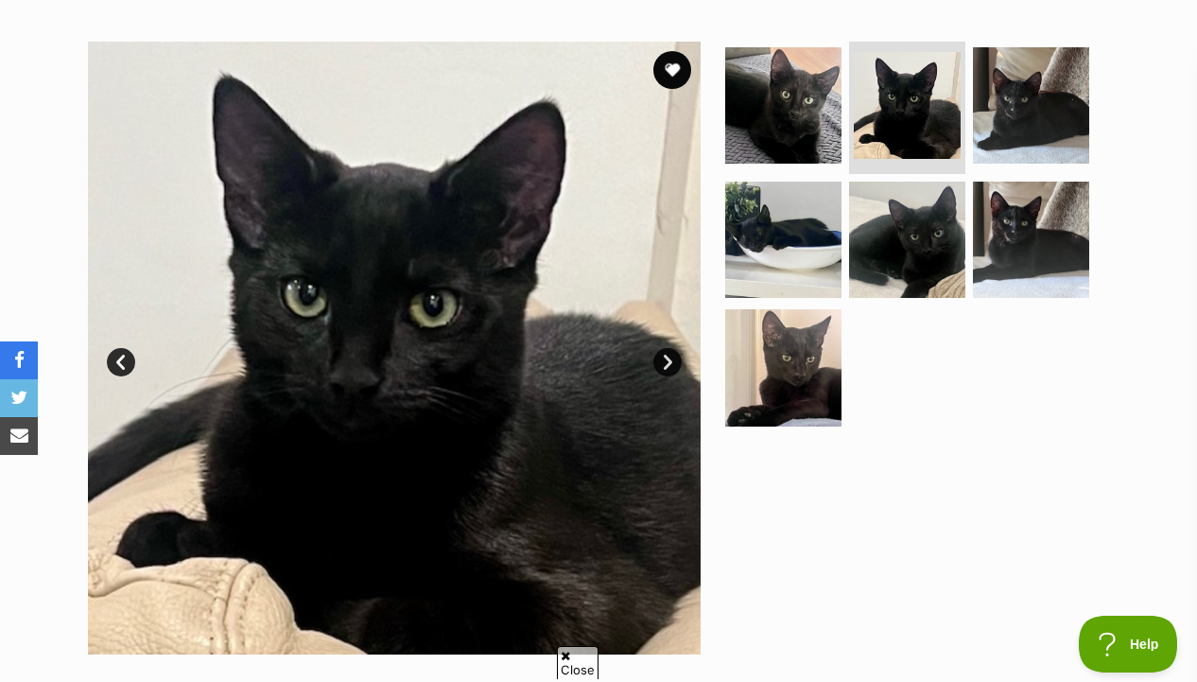
click at [859, 304] on ul at bounding box center [916, 240] width 388 height 396
click at [826, 271] on img at bounding box center [783, 239] width 122 height 122
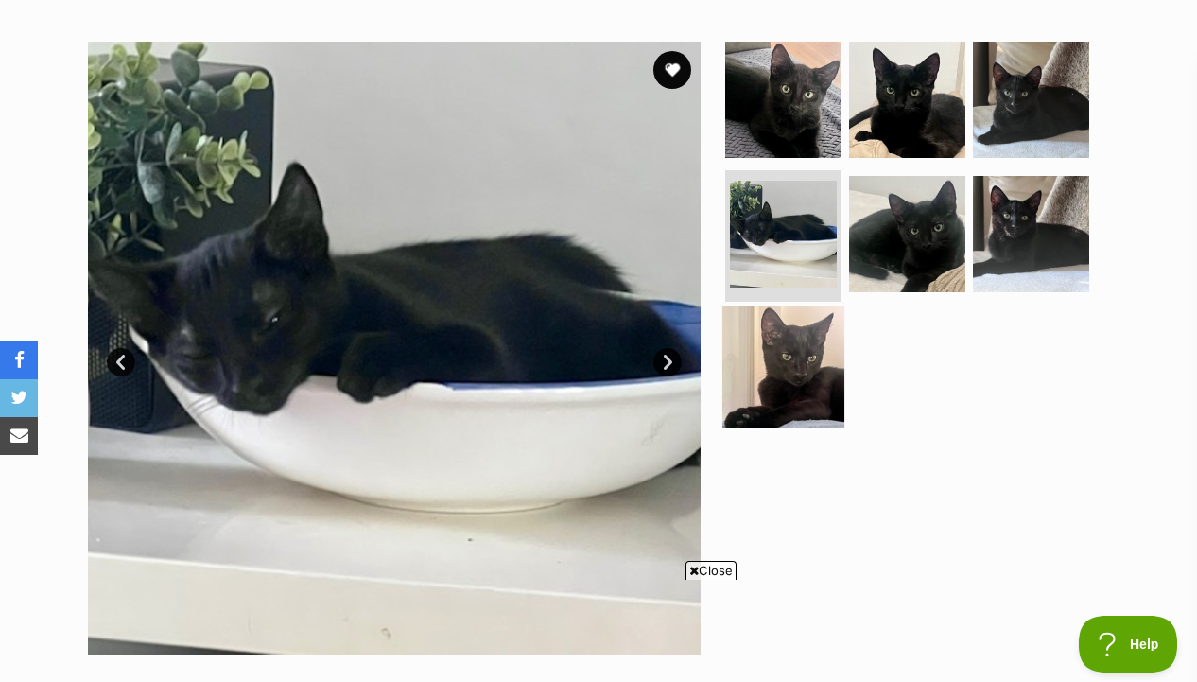
click at [817, 374] on img at bounding box center [783, 367] width 122 height 122
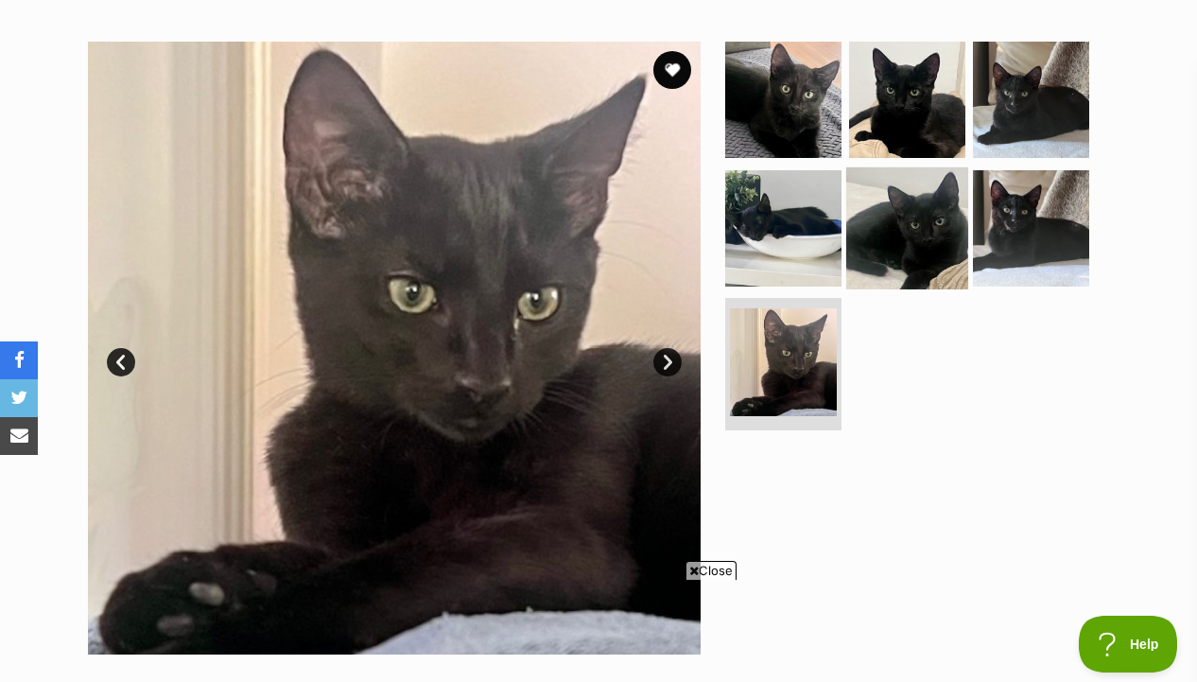
click at [925, 238] on img at bounding box center [907, 227] width 122 height 122
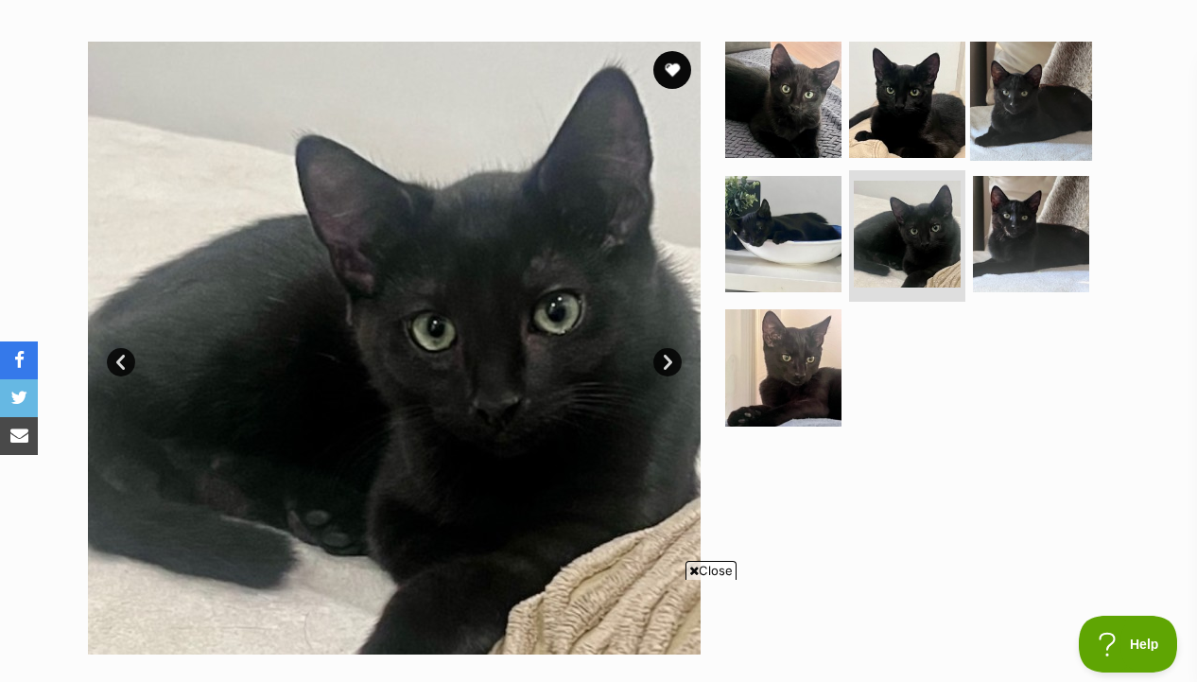
click at [1067, 104] on img at bounding box center [1031, 100] width 122 height 122
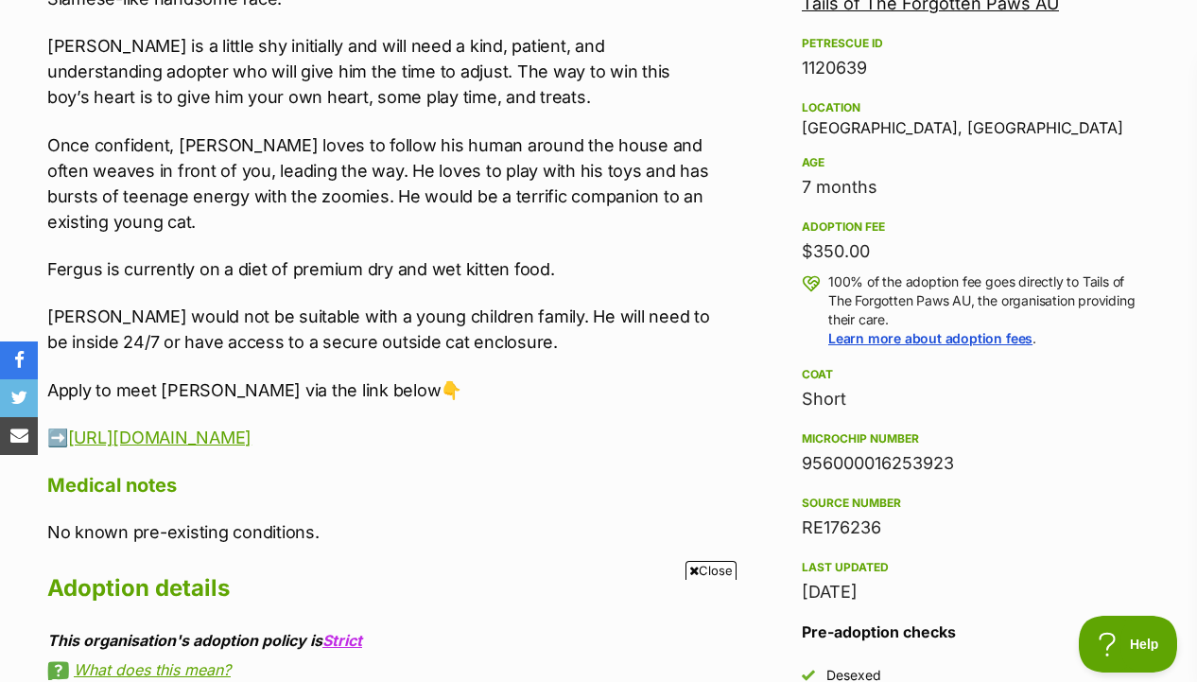
scroll to position [1174, 0]
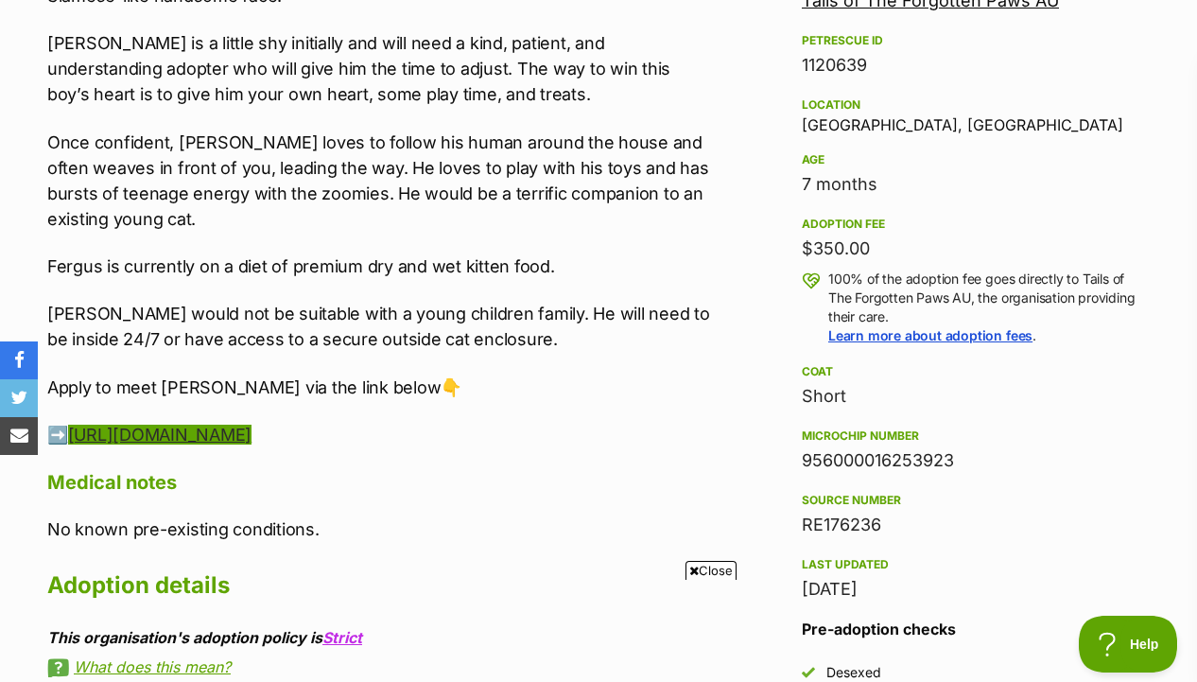
click at [252, 443] on link "https://zfrmz.com.au/8lV6kTX7SZ6DGEJ6wqiC" at bounding box center [159, 435] width 183 height 20
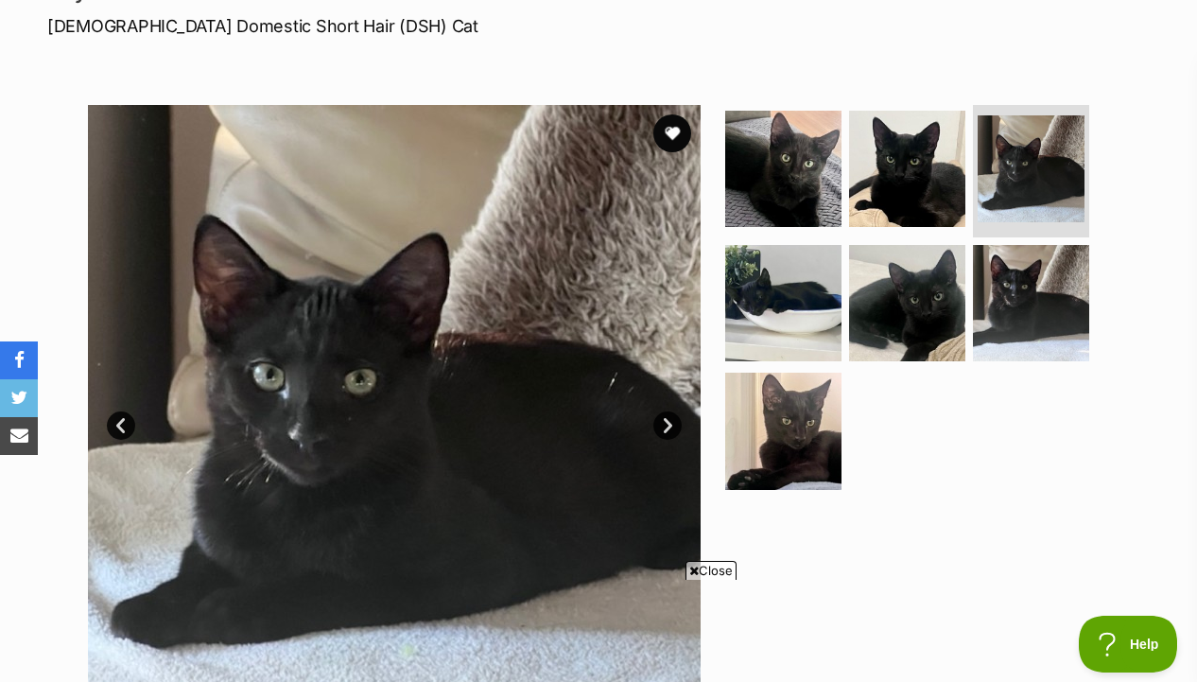
scroll to position [201, 0]
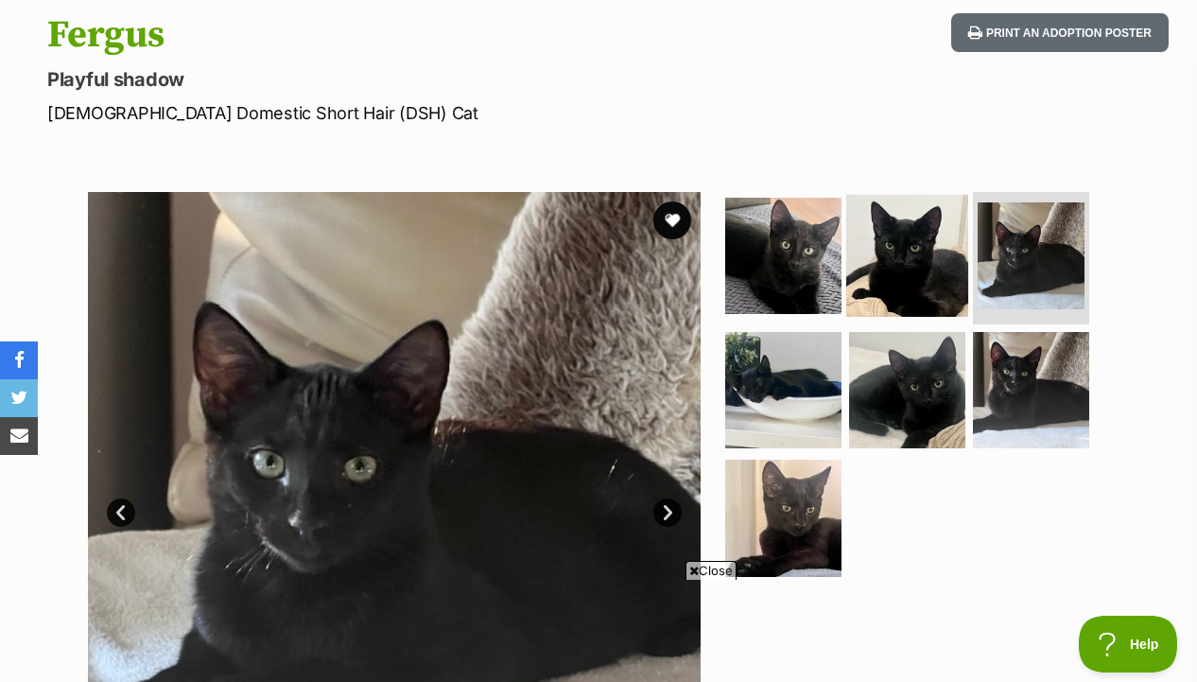
click at [912, 211] on img at bounding box center [907, 256] width 122 height 122
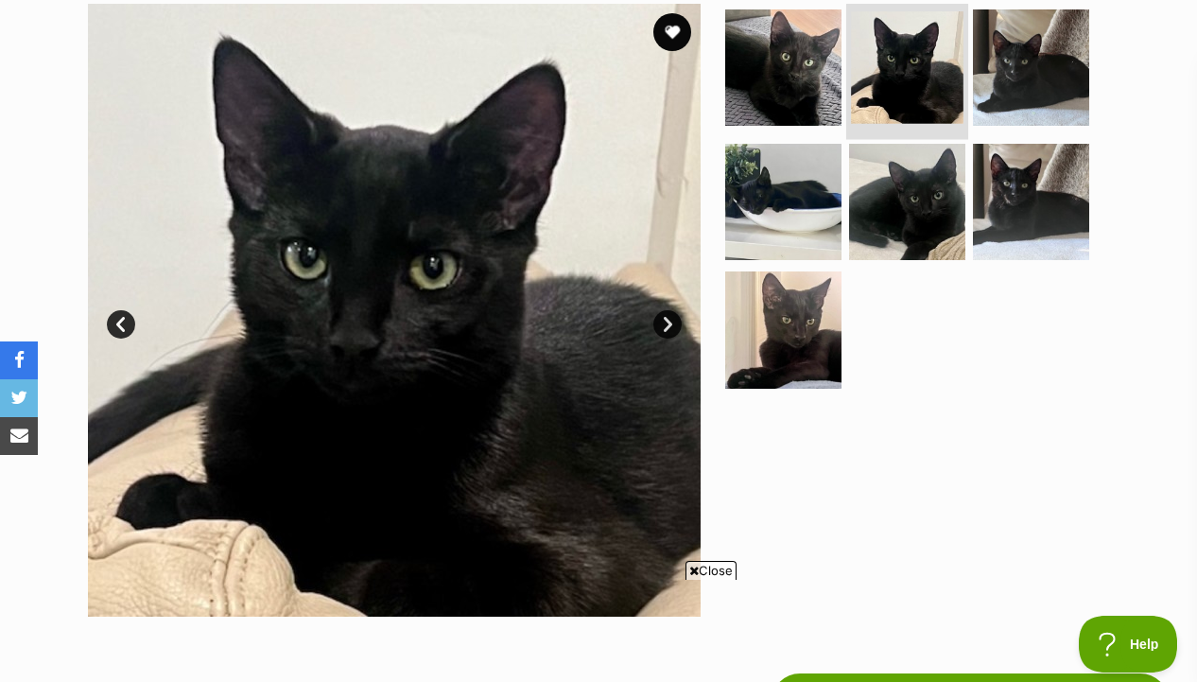
scroll to position [408, 0]
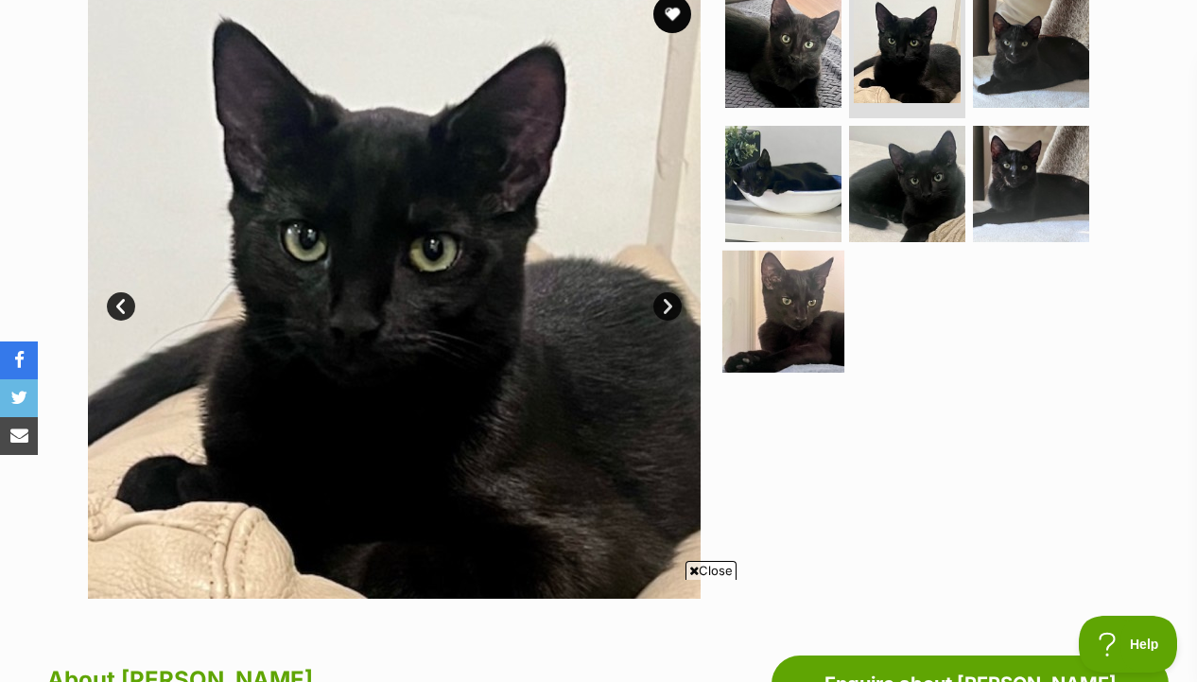
click at [733, 323] on img at bounding box center [783, 312] width 122 height 122
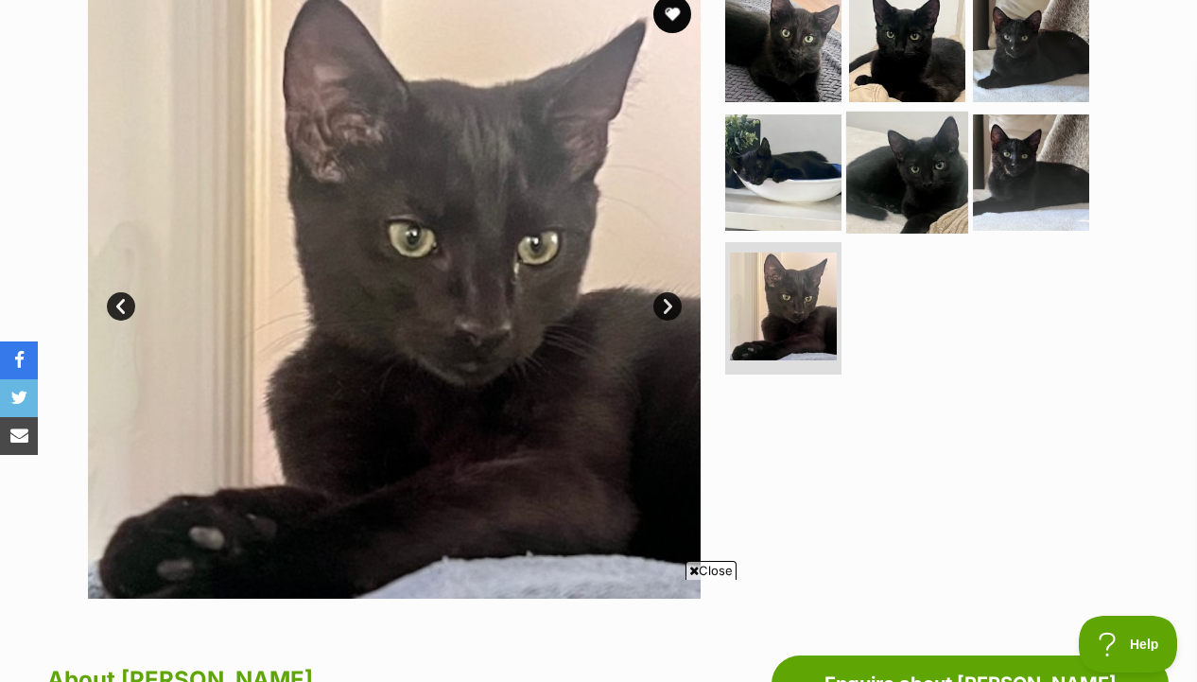
click at [864, 198] on img at bounding box center [907, 172] width 122 height 122
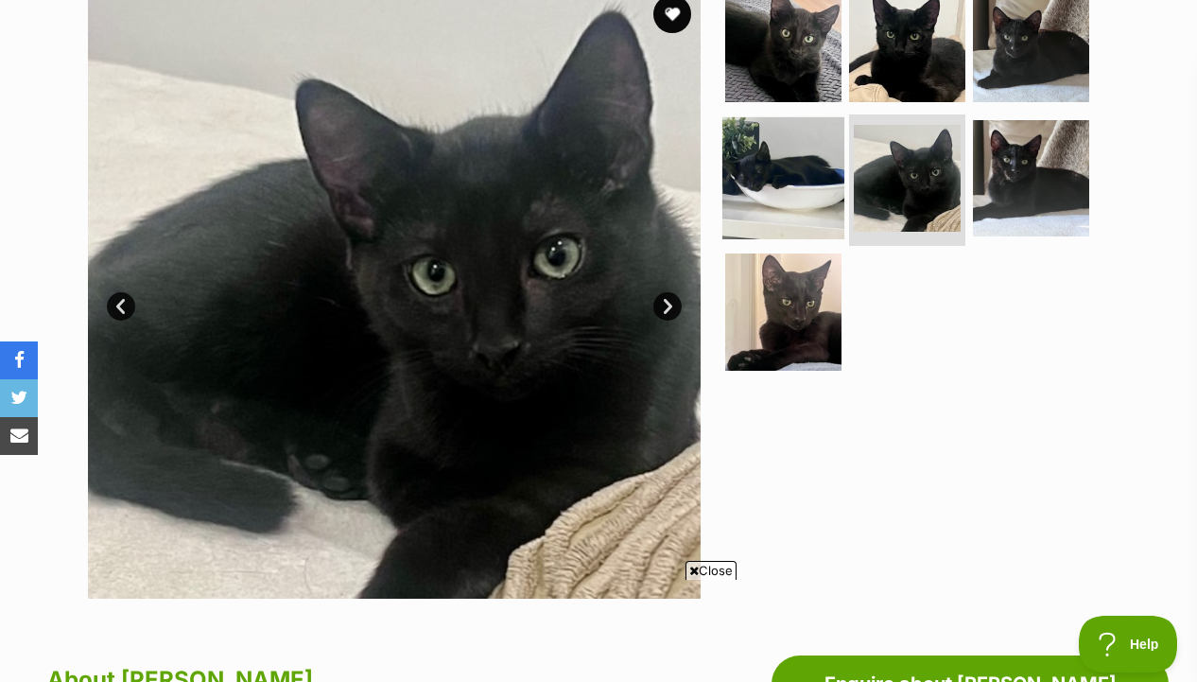
click at [801, 163] on img at bounding box center [783, 177] width 122 height 122
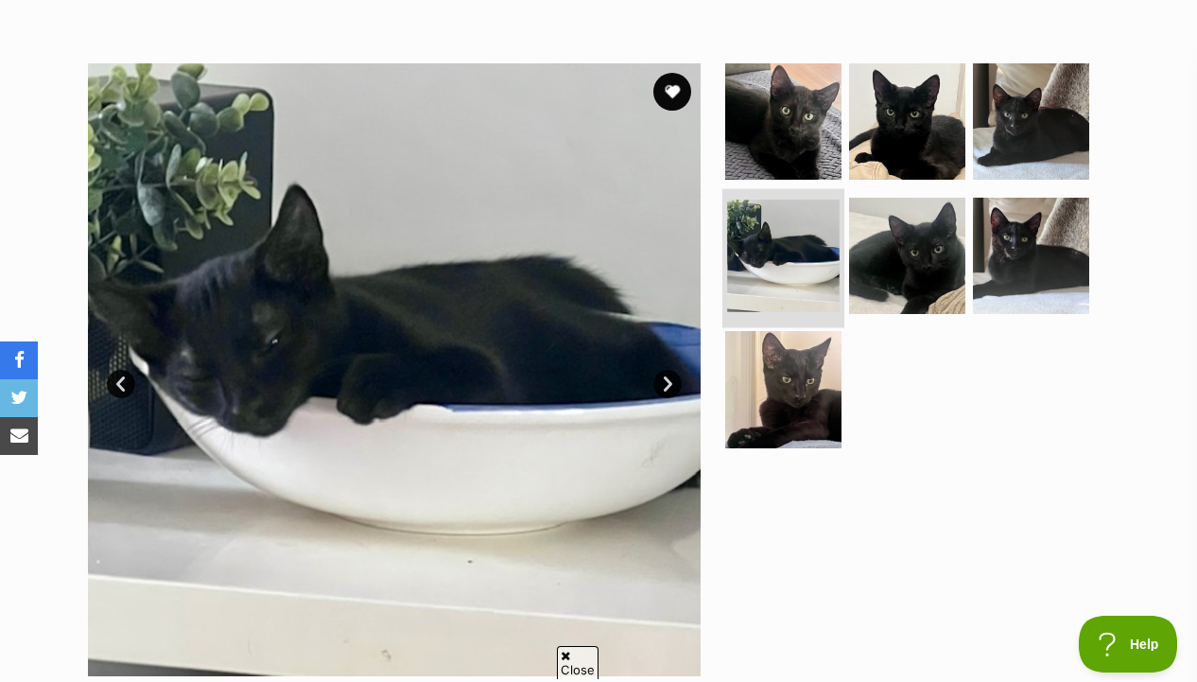
scroll to position [332, 0]
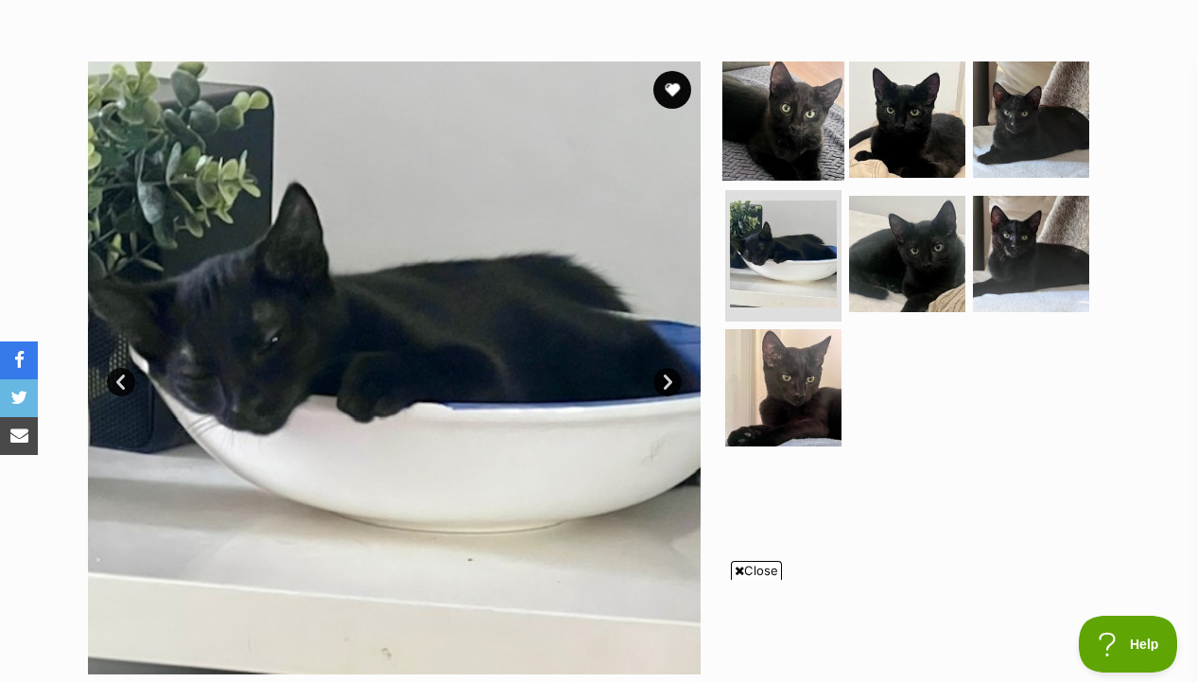
click at [823, 106] on img at bounding box center [783, 120] width 122 height 122
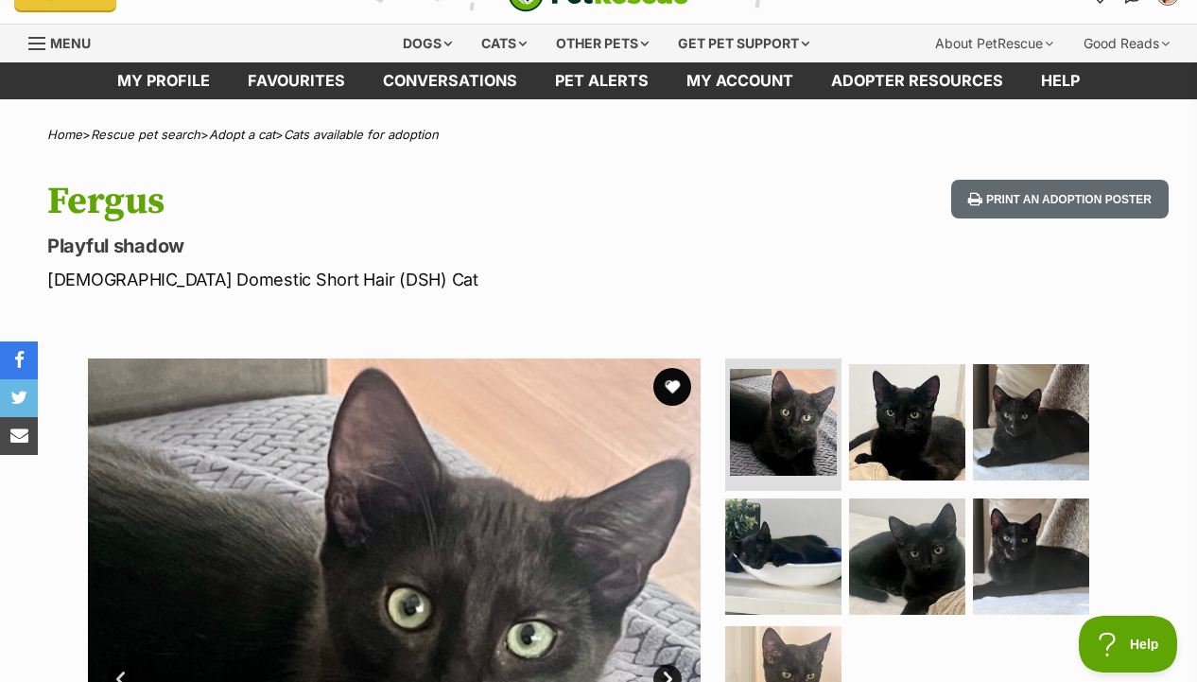
scroll to position [0, 0]
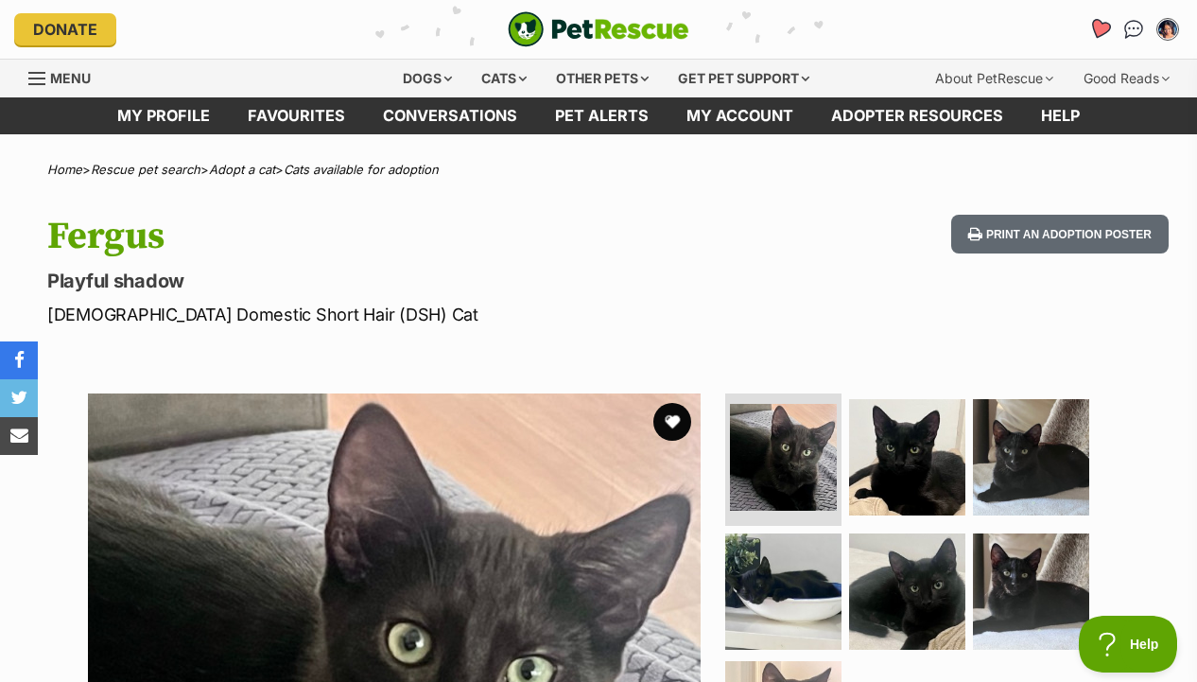
click at [1097, 23] on icon "Favourites" at bounding box center [1099, 29] width 23 height 22
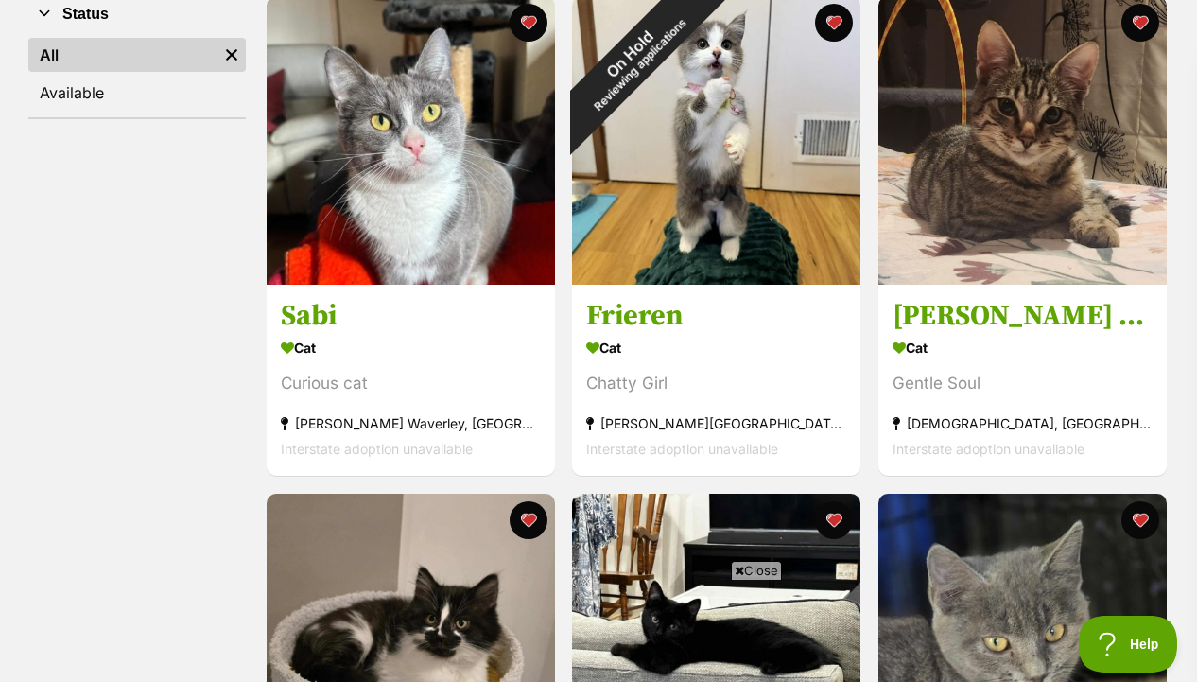
scroll to position [390, 0]
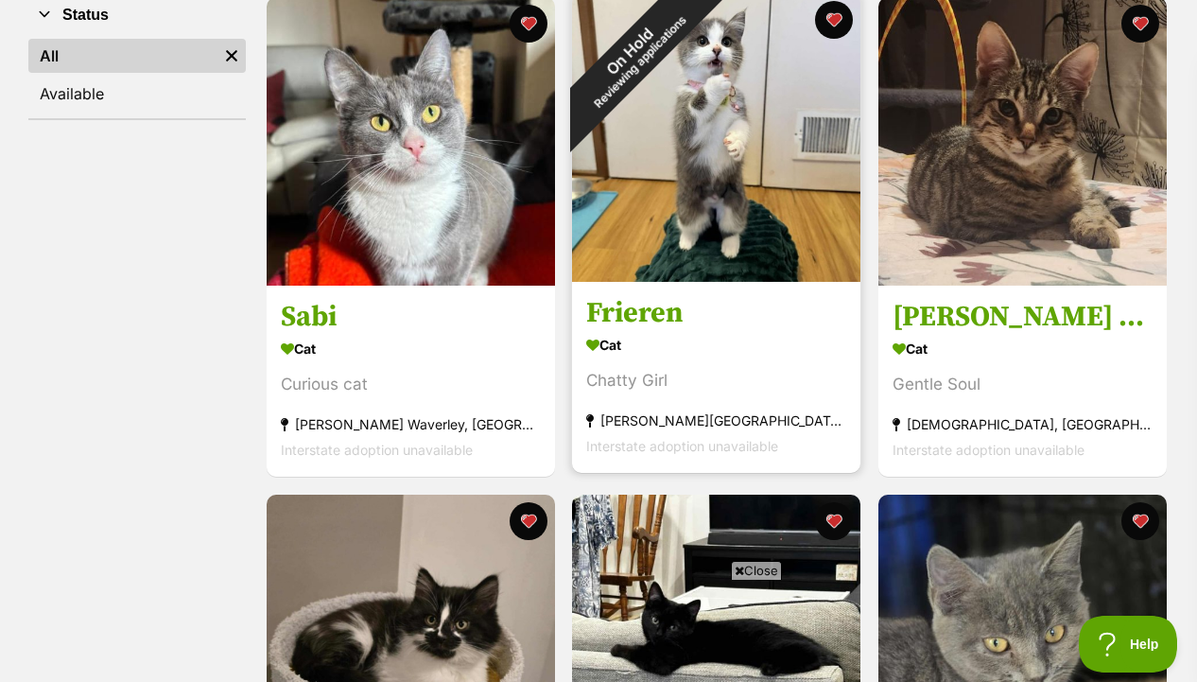
click at [830, 232] on img at bounding box center [716, 137] width 288 height 288
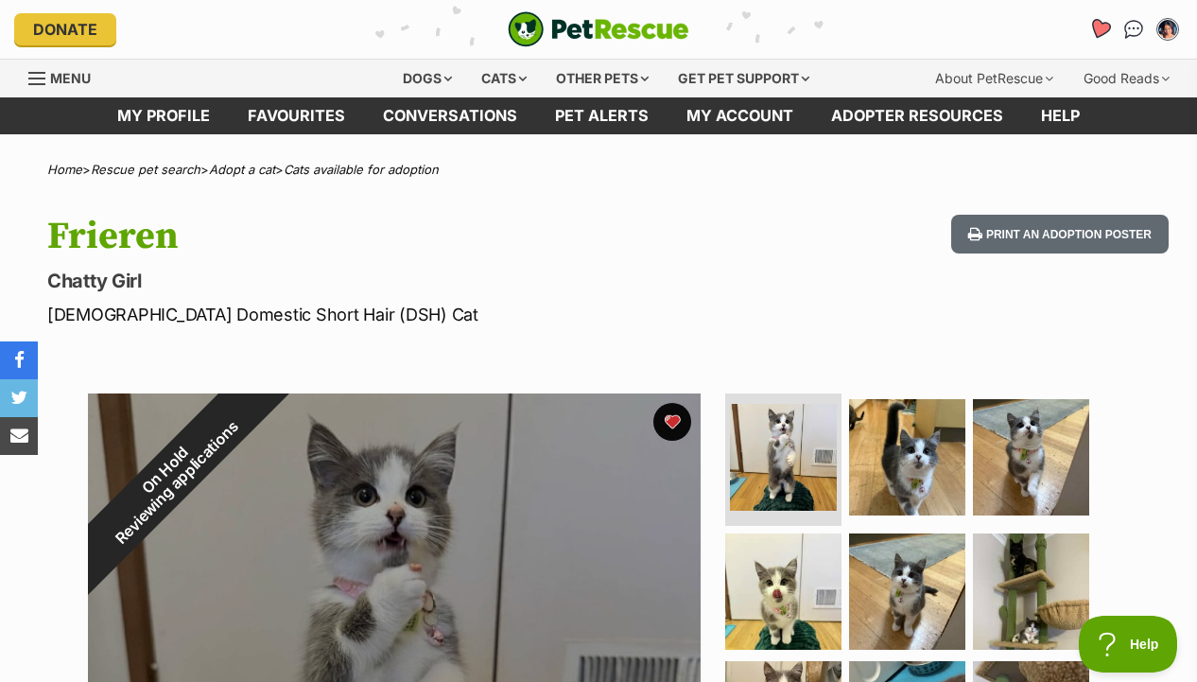
click at [1094, 27] on icon "Favourites" at bounding box center [1099, 29] width 23 height 22
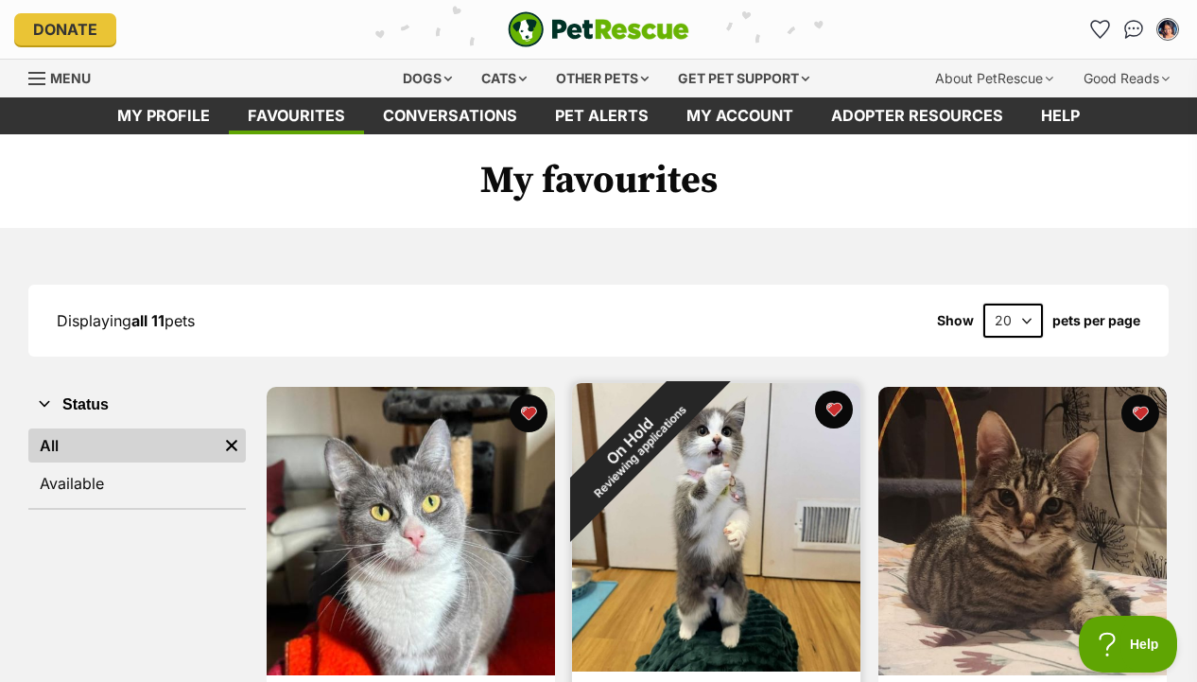
click at [682, 496] on div "On Hold Reviewing applications" at bounding box center [634, 445] width 125 height 125
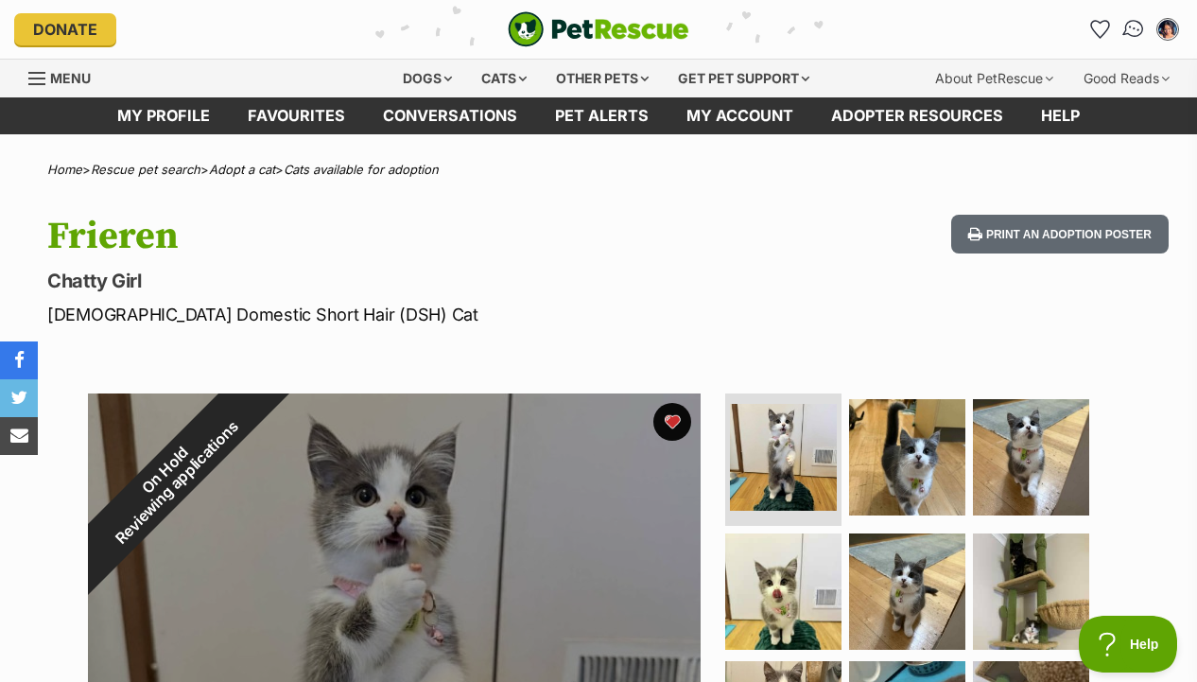
click at [1124, 21] on link "Conversations" at bounding box center [1133, 29] width 39 height 39
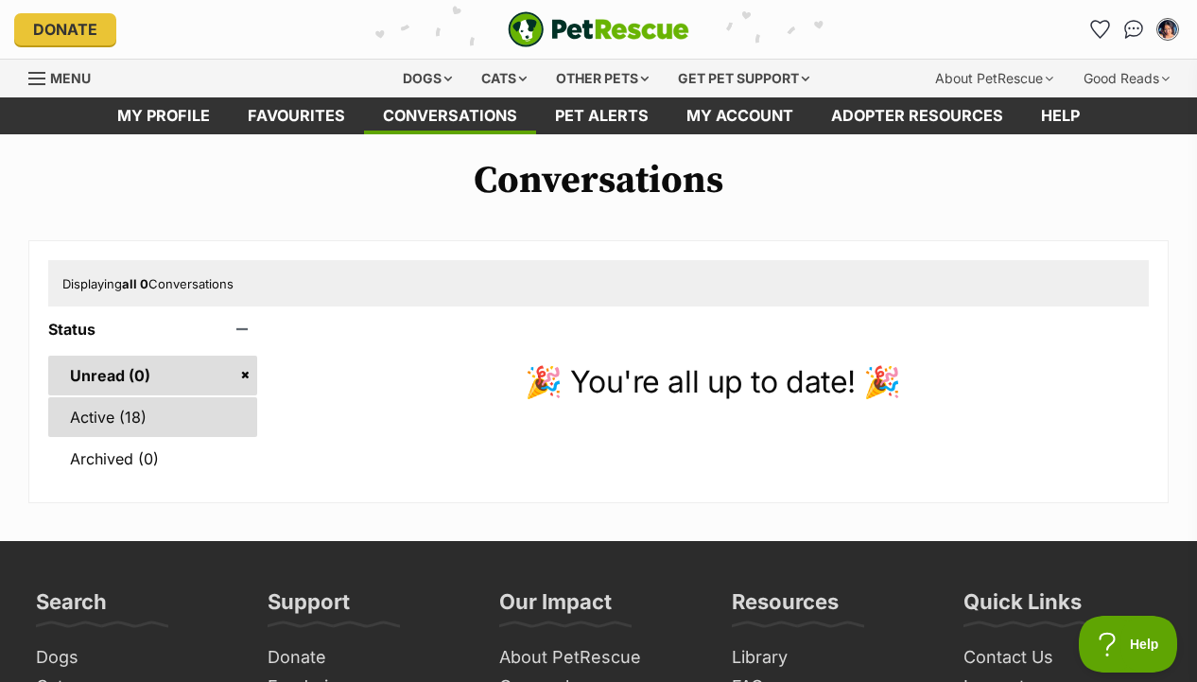
click at [207, 417] on link "Active (18)" at bounding box center [152, 417] width 209 height 40
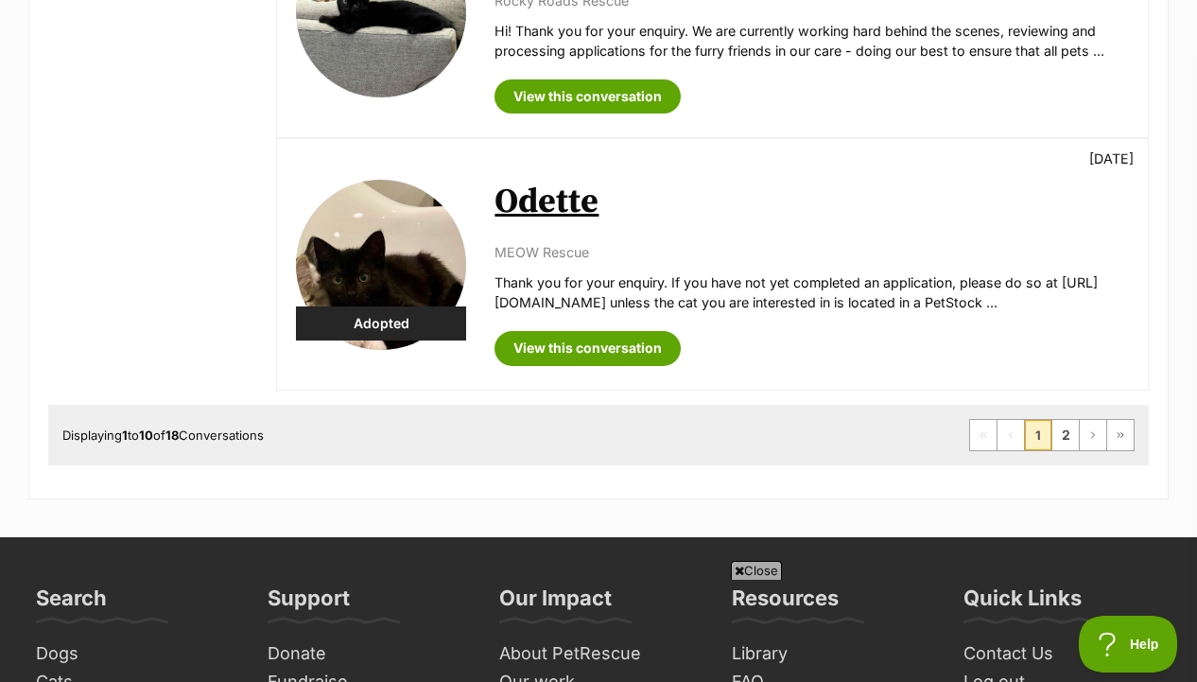
scroll to position [2498, 0]
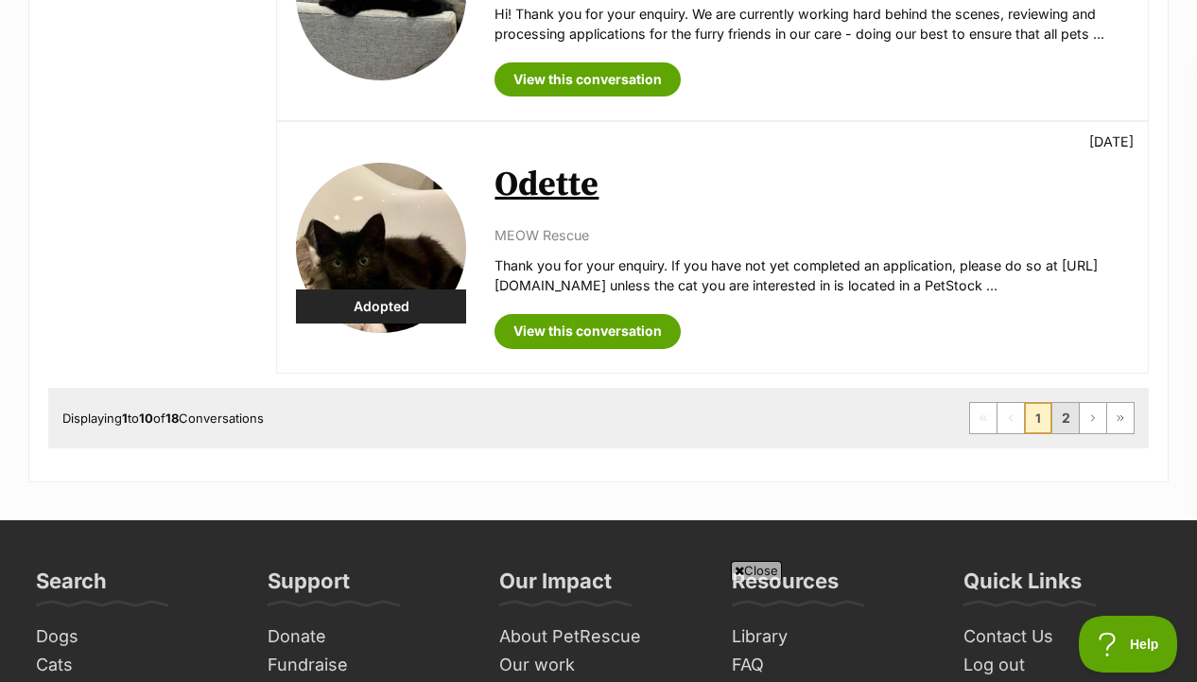
click at [1052, 421] on li "2" at bounding box center [1065, 418] width 27 height 30
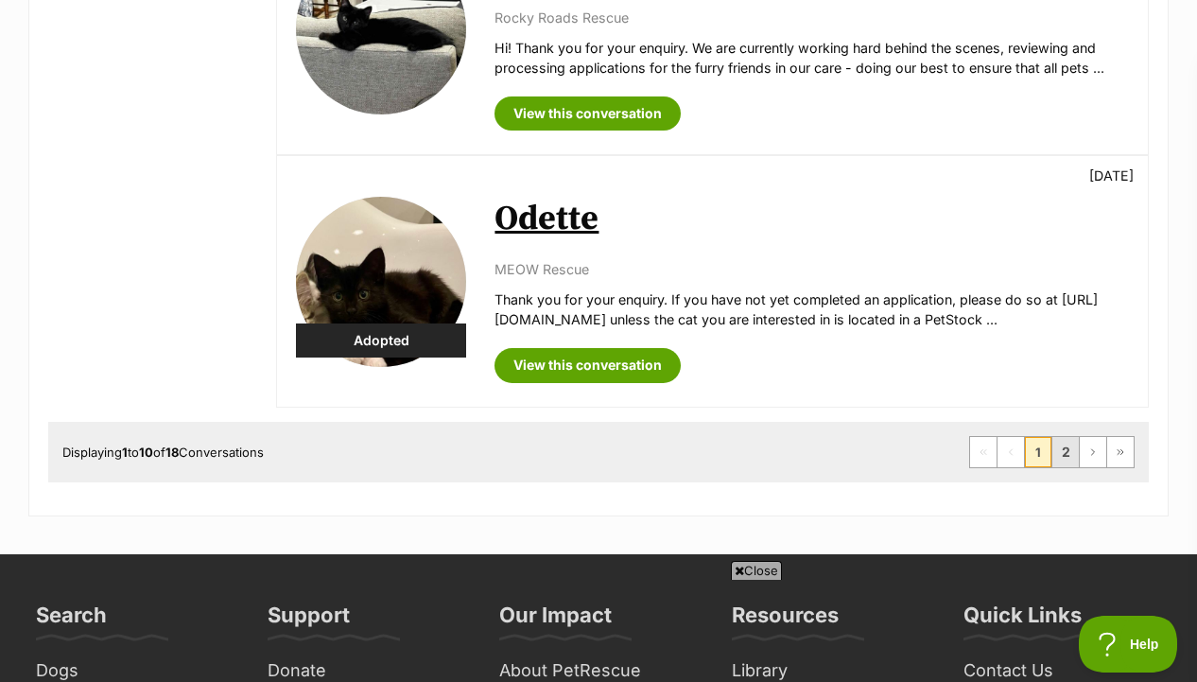
scroll to position [2457, 0]
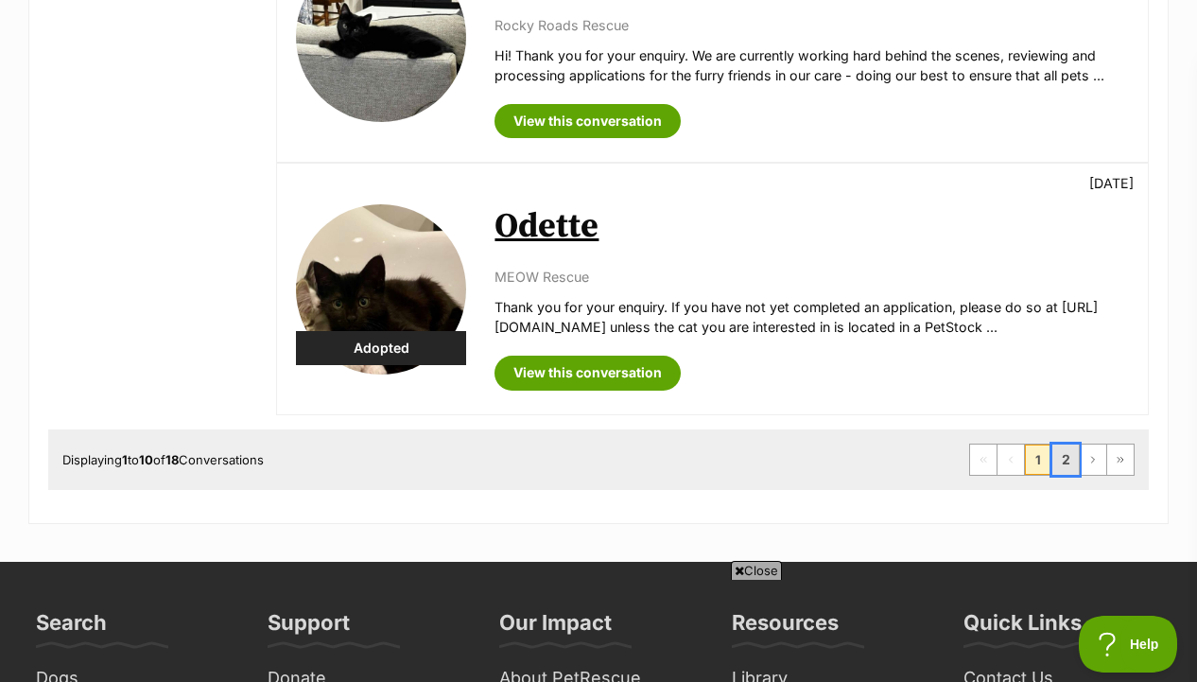
click at [1056, 450] on link "2" at bounding box center [1065, 459] width 26 height 30
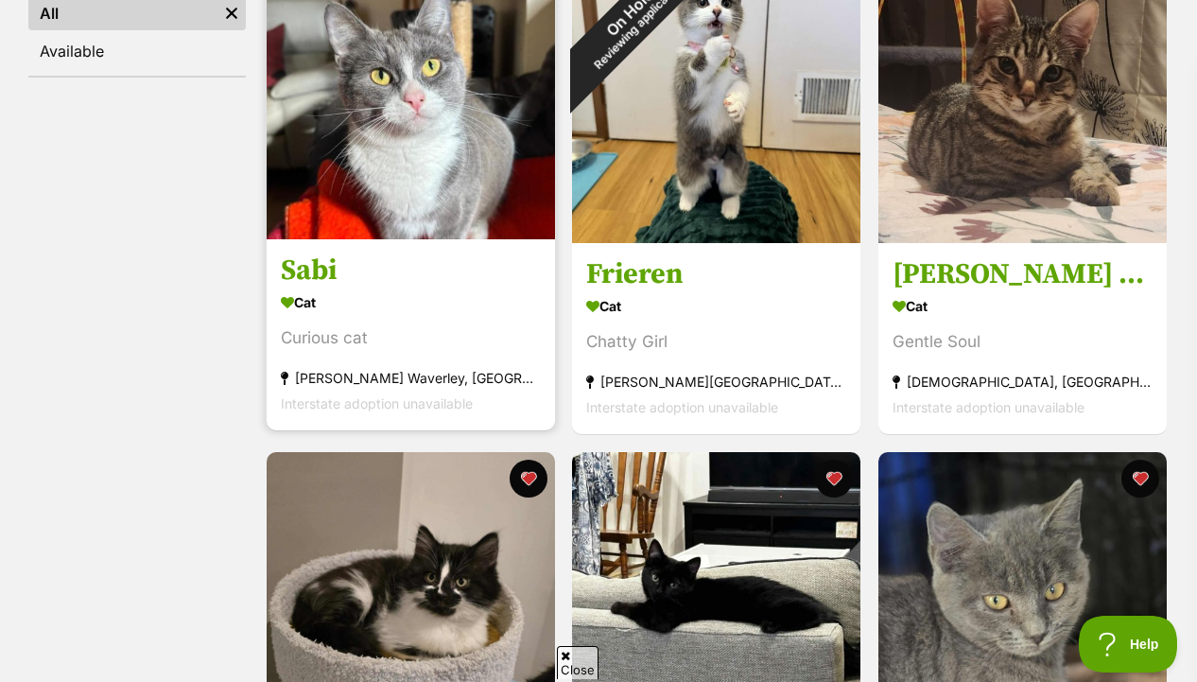
scroll to position [417, 0]
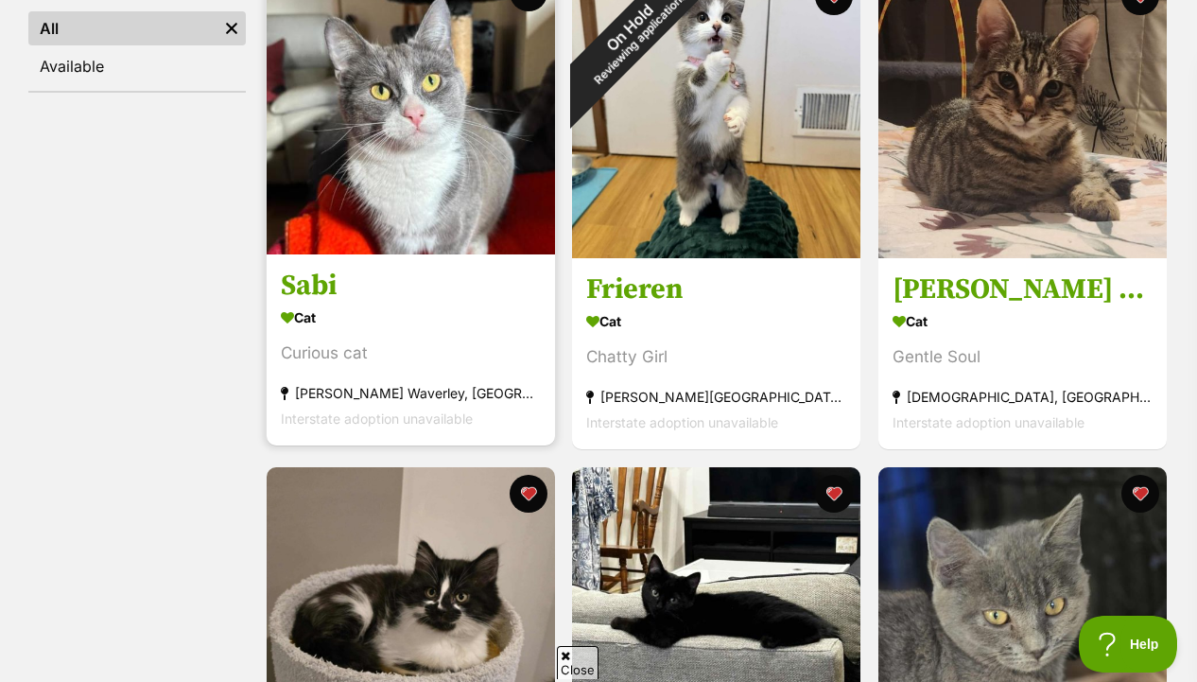
click at [523, 334] on section "Cat Curious cat Glen Waverley, VIC Interstate adoption unavailable" at bounding box center [411, 368] width 260 height 128
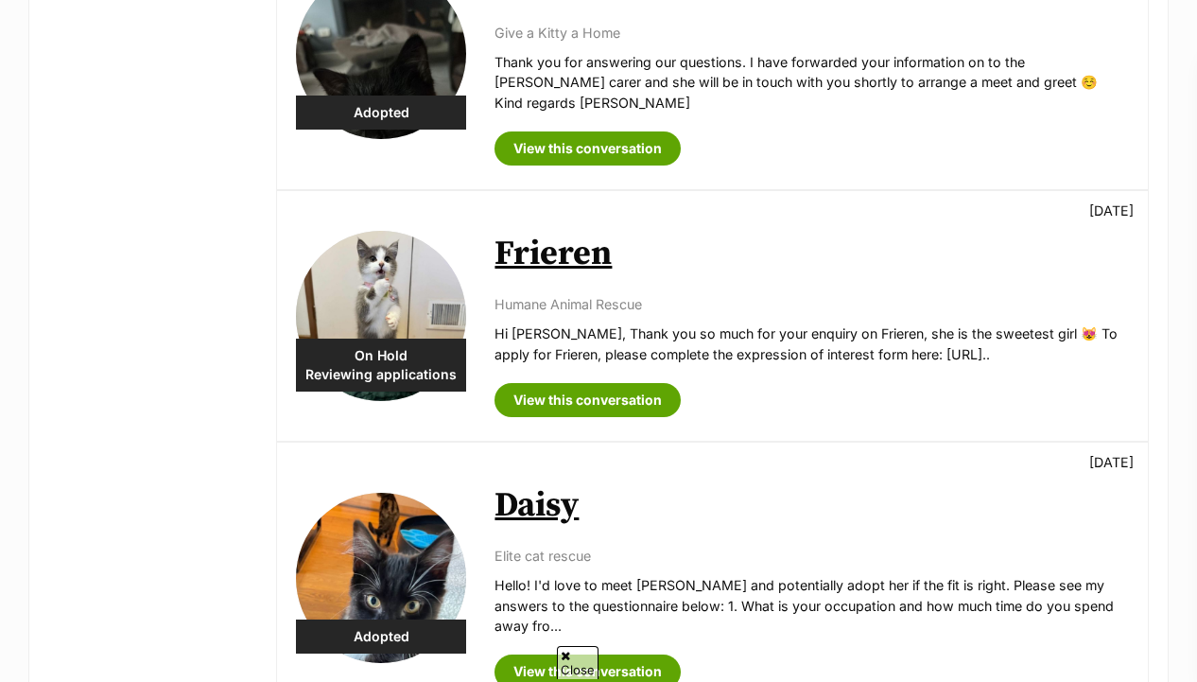
scroll to position [1231, 0]
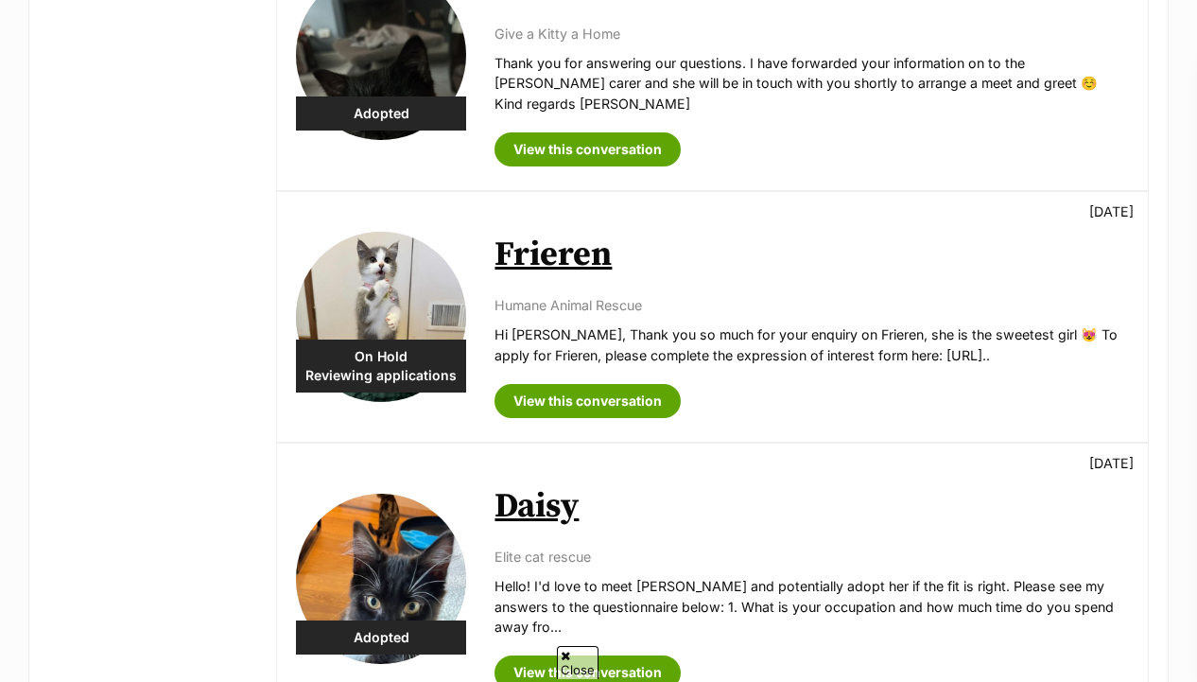
click at [687, 324] on p "Hi [PERSON_NAME], Thank you so much for your enquiry on Frieren, she is the swe…" at bounding box center [812, 344] width 635 height 41
click at [578, 234] on link "Frieren" at bounding box center [553, 255] width 117 height 43
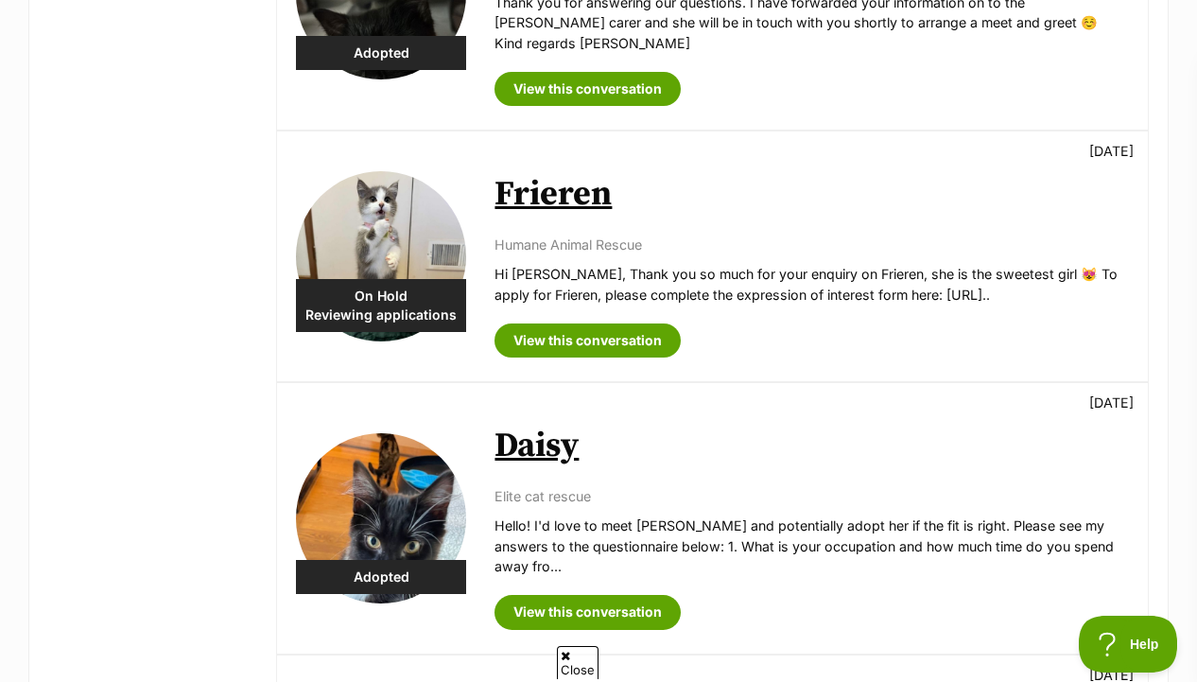
scroll to position [1324, 0]
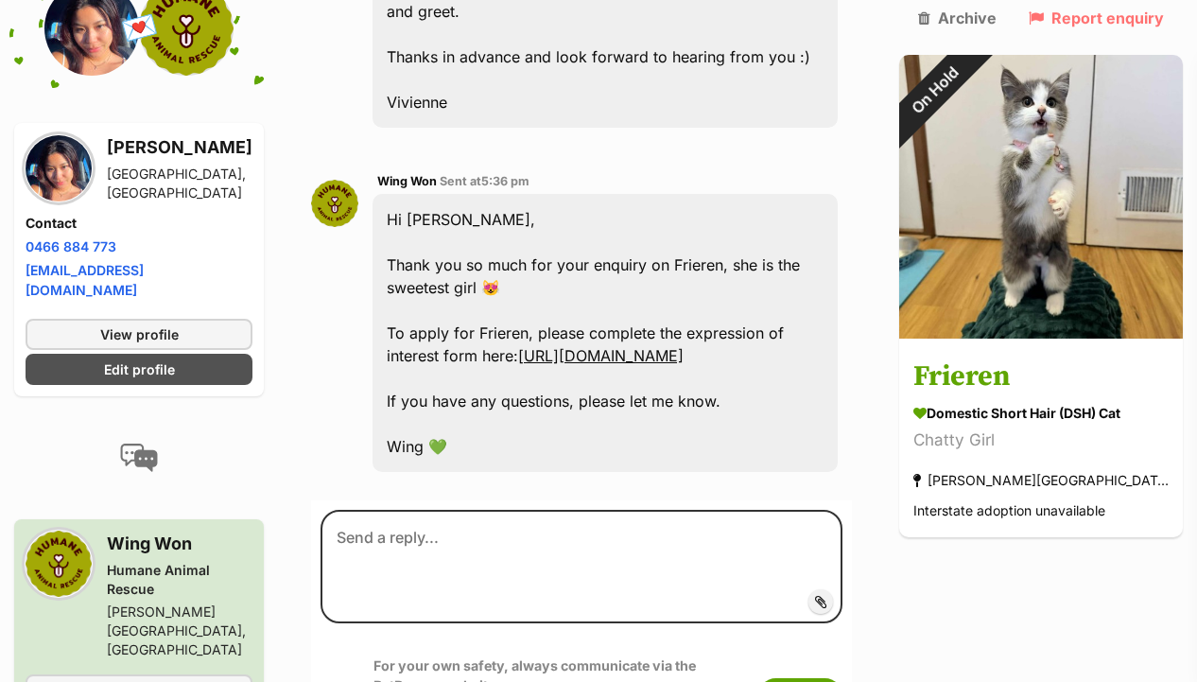
scroll to position [818, 0]
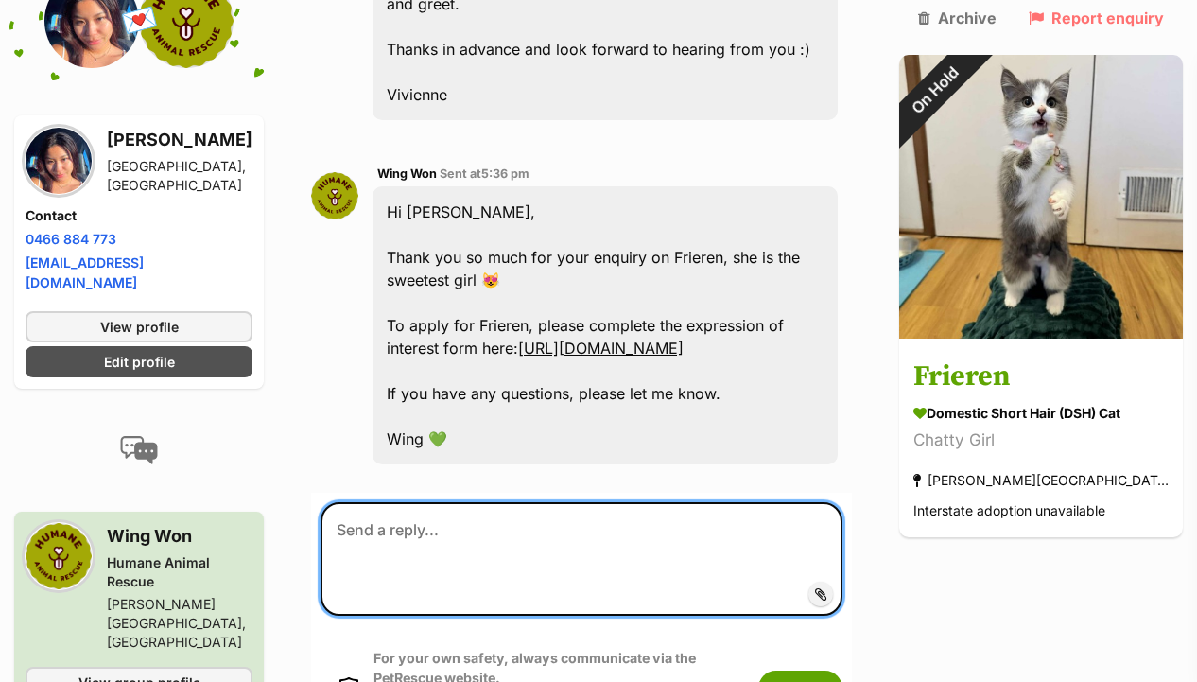
click at [540, 502] on textarea at bounding box center [582, 558] width 522 height 113
type textarea "h"
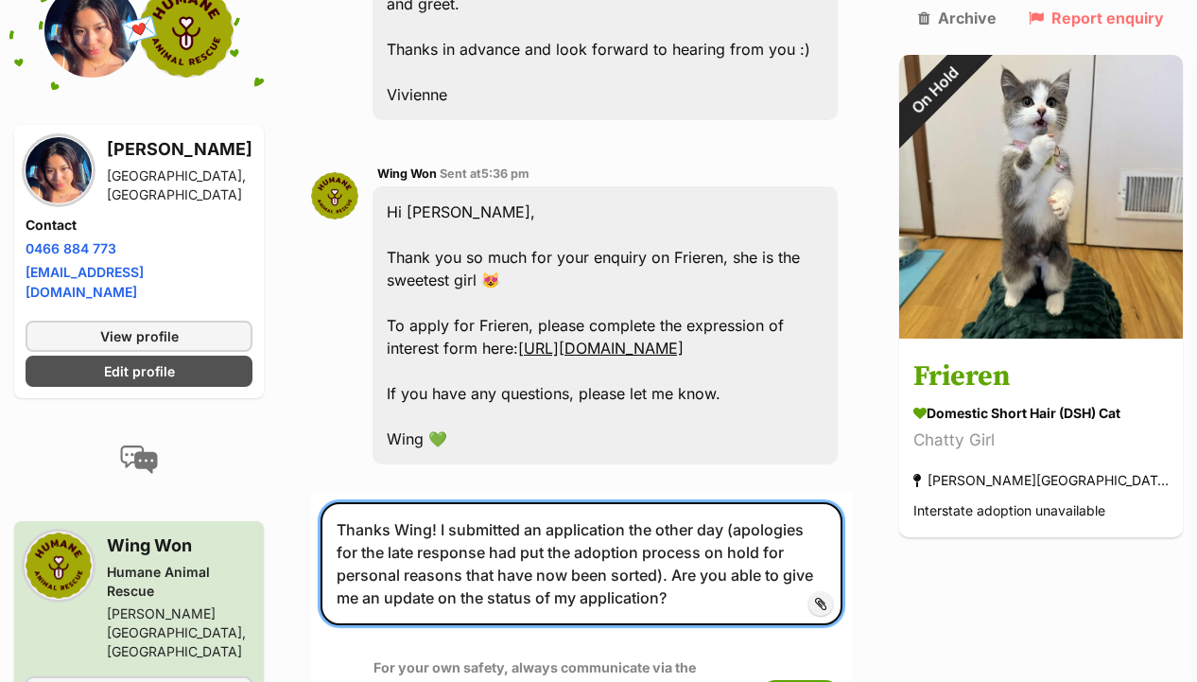
click at [467, 510] on textarea "Thanks Wing! I submitted an application the other day (apologies for the late r…" at bounding box center [582, 563] width 522 height 123
type textarea "Thanks Wing! I submitted an application the other day (apologies for the late r…"
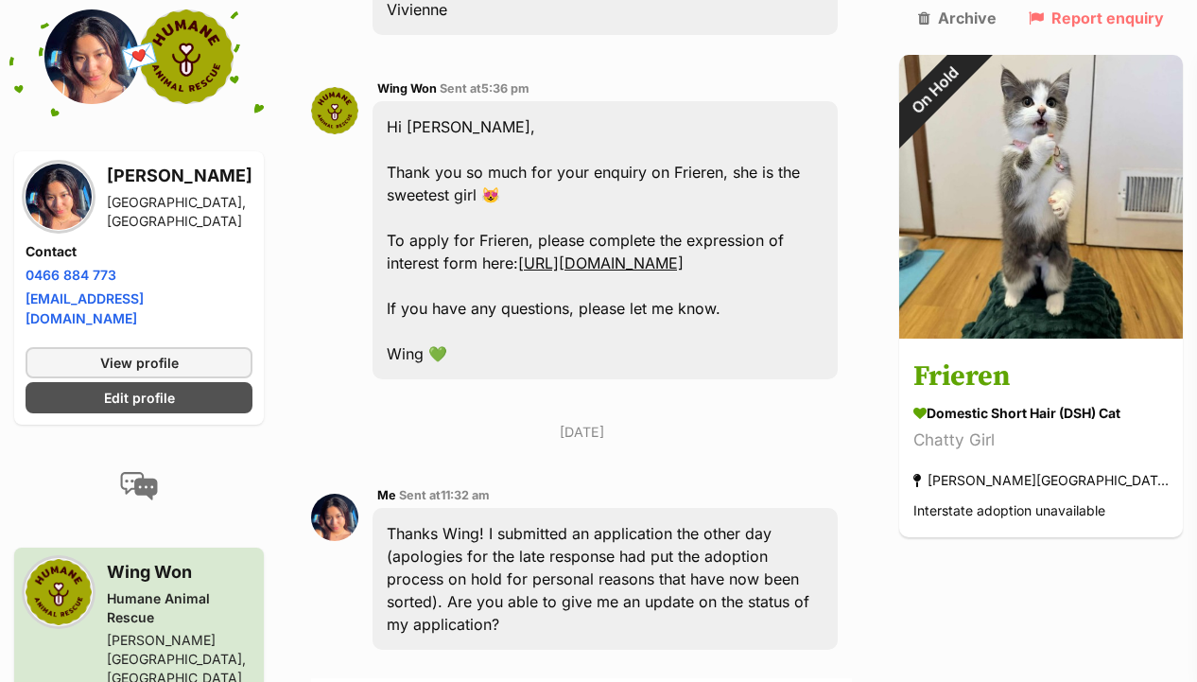
scroll to position [1014, 0]
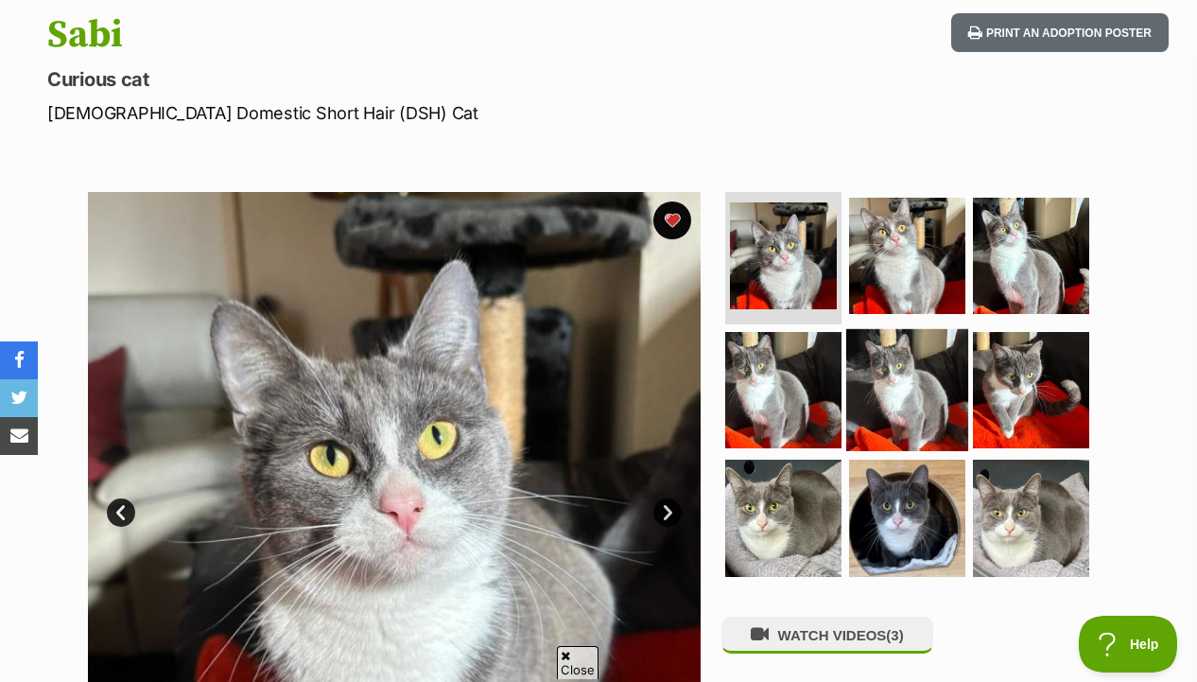
click at [923, 418] on img at bounding box center [907, 389] width 122 height 122
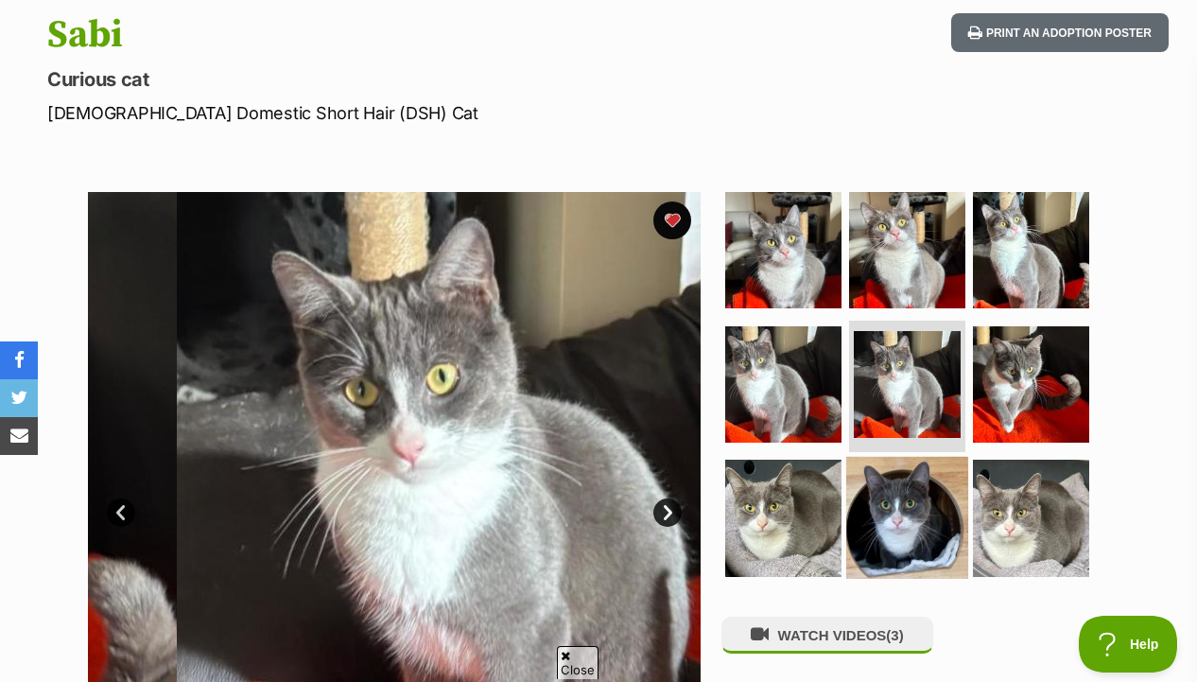
click at [916, 499] on img at bounding box center [907, 518] width 122 height 122
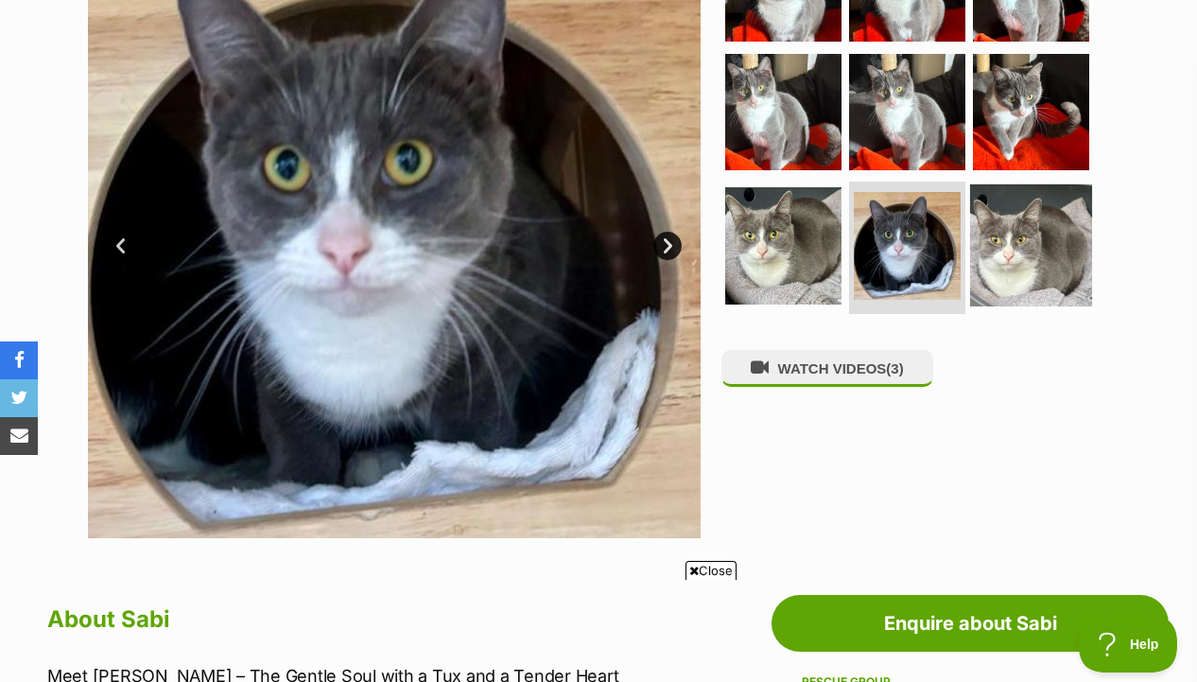
click at [1017, 289] on img at bounding box center [1031, 245] width 122 height 122
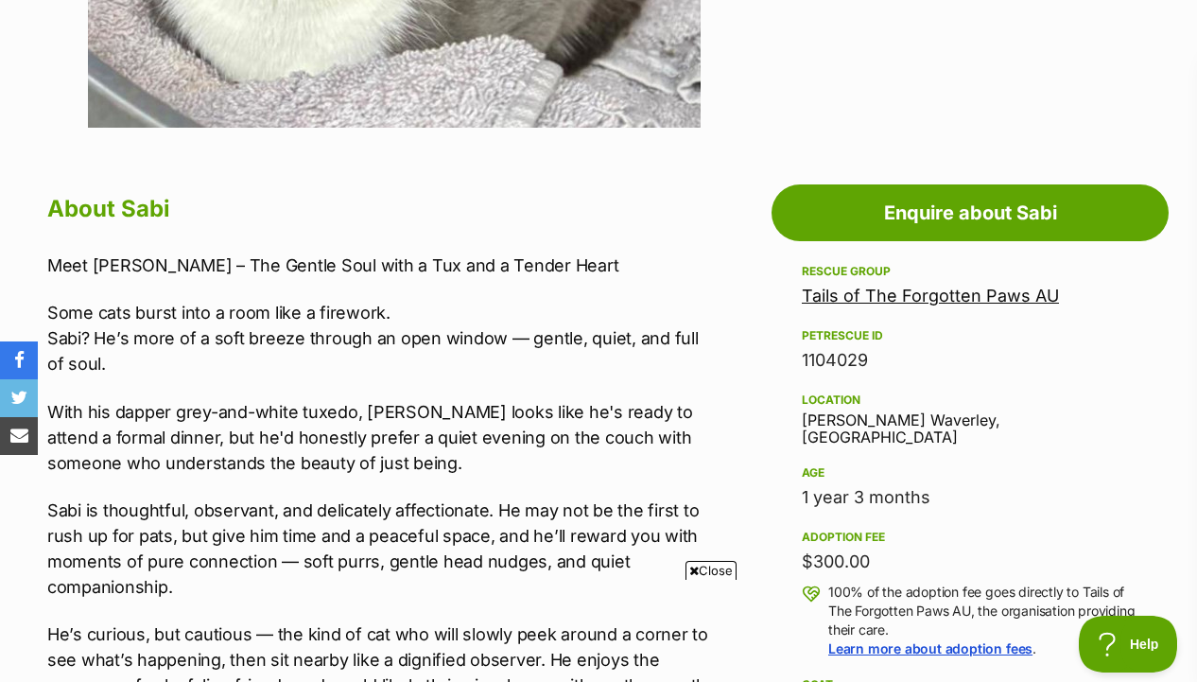
scroll to position [839, 0]
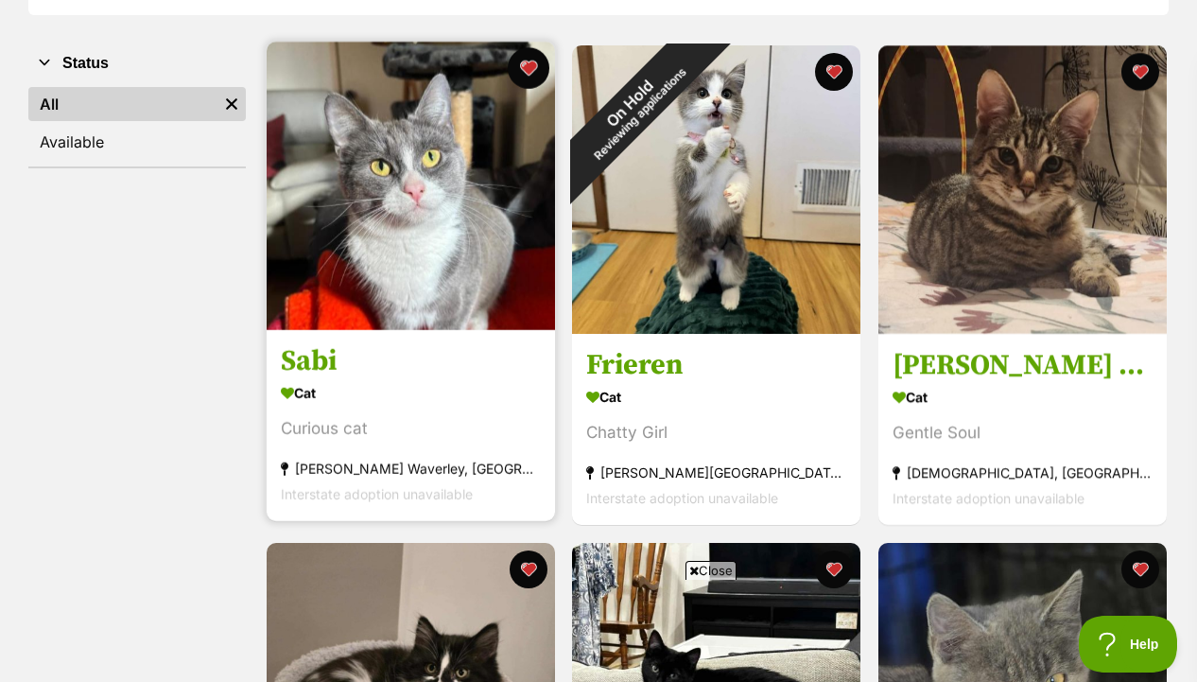
click at [523, 78] on button "favourite" at bounding box center [528, 68] width 42 height 42
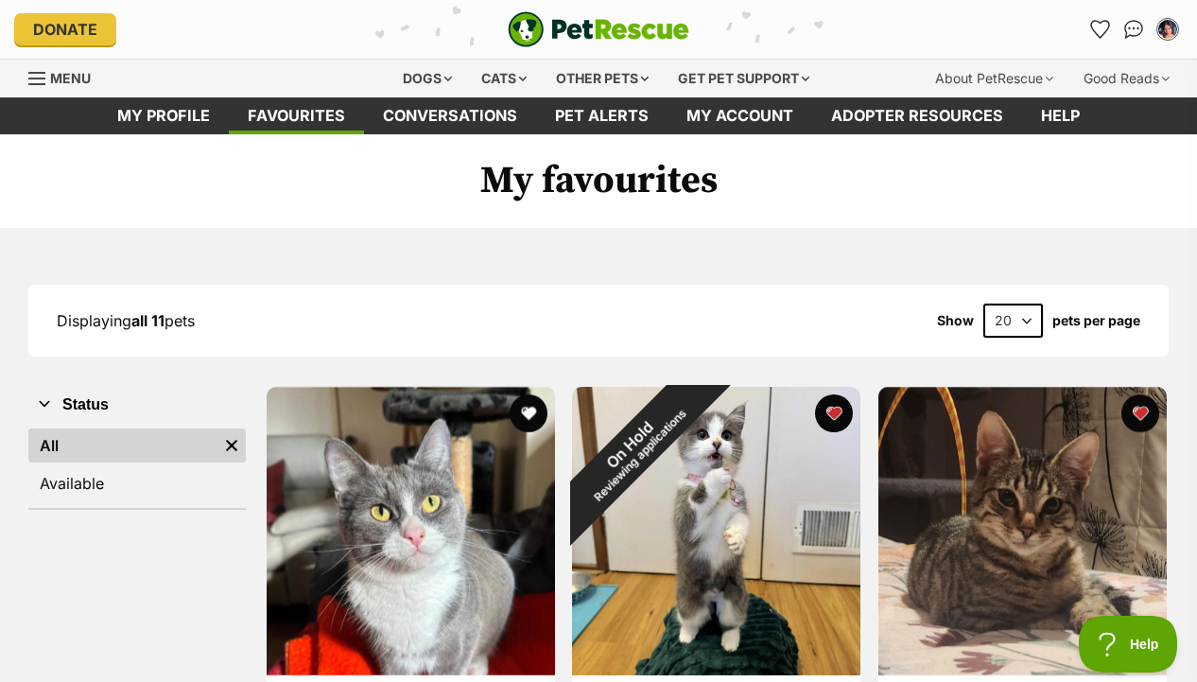
click at [592, 22] on img "PetRescue" at bounding box center [599, 29] width 182 height 36
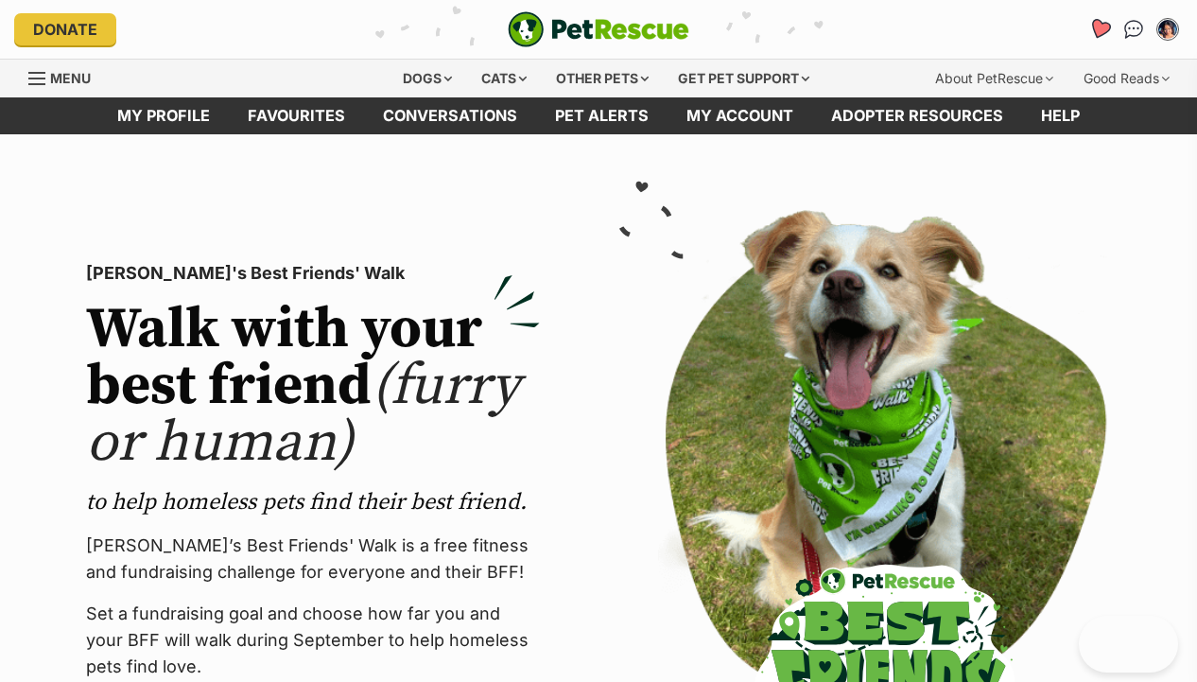
click at [1100, 30] on icon "Favourites" at bounding box center [1099, 29] width 23 height 22
